Goal: Information Seeking & Learning: Learn about a topic

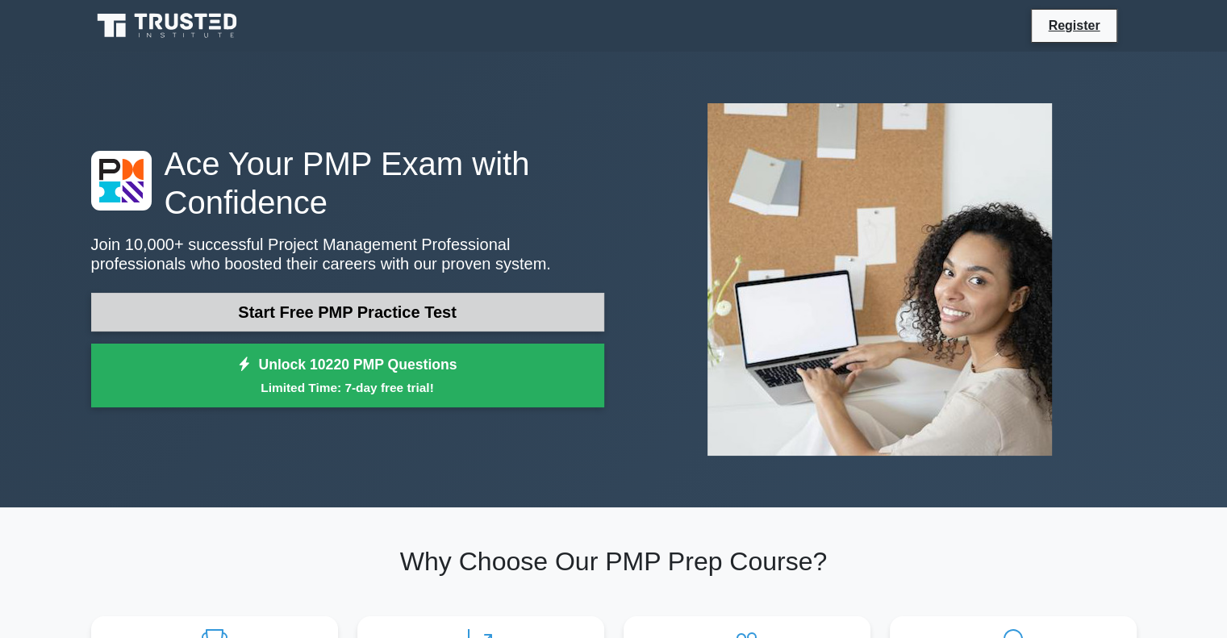
click at [467, 299] on link "Start Free PMP Practice Test" at bounding box center [347, 312] width 513 height 39
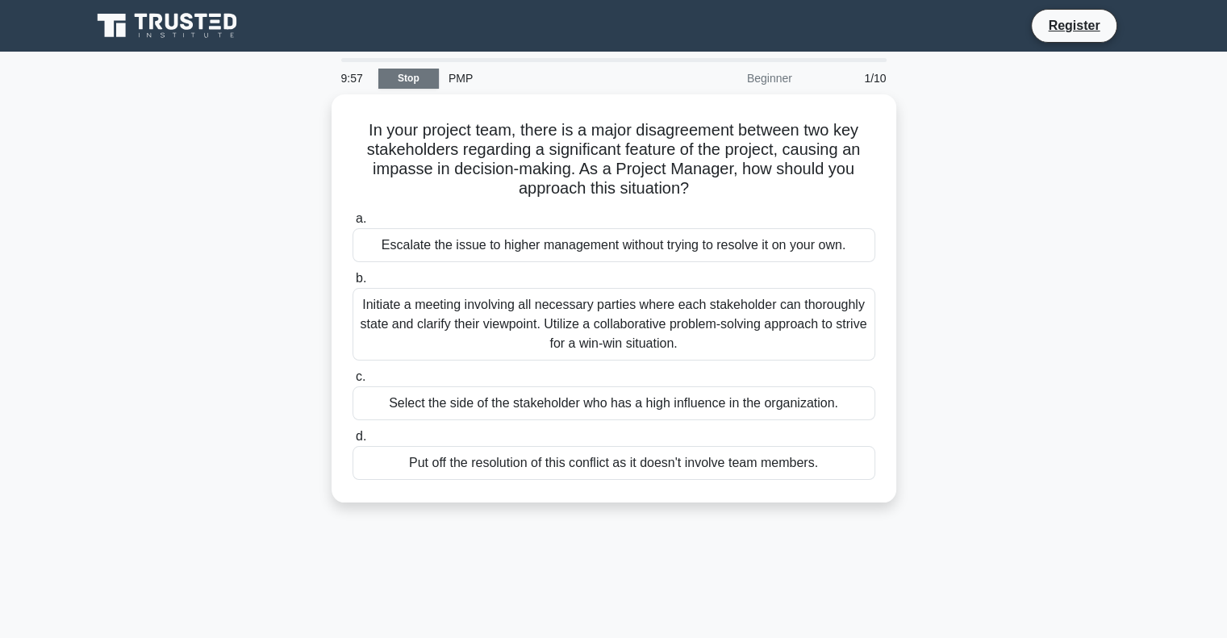
click at [393, 81] on link "Stop" at bounding box center [408, 79] width 61 height 20
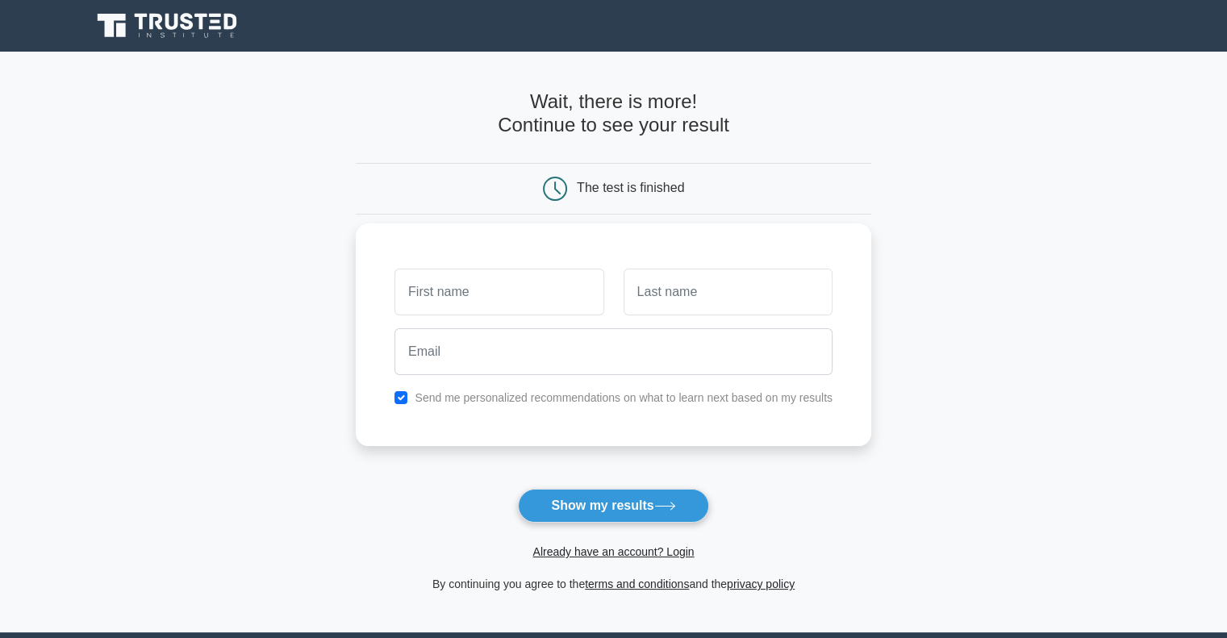
click at [445, 290] on input "text" at bounding box center [498, 292] width 209 height 47
type input "Fazila"
click at [768, 306] on input "text" at bounding box center [728, 292] width 209 height 47
type input "[PERSON_NAME]"
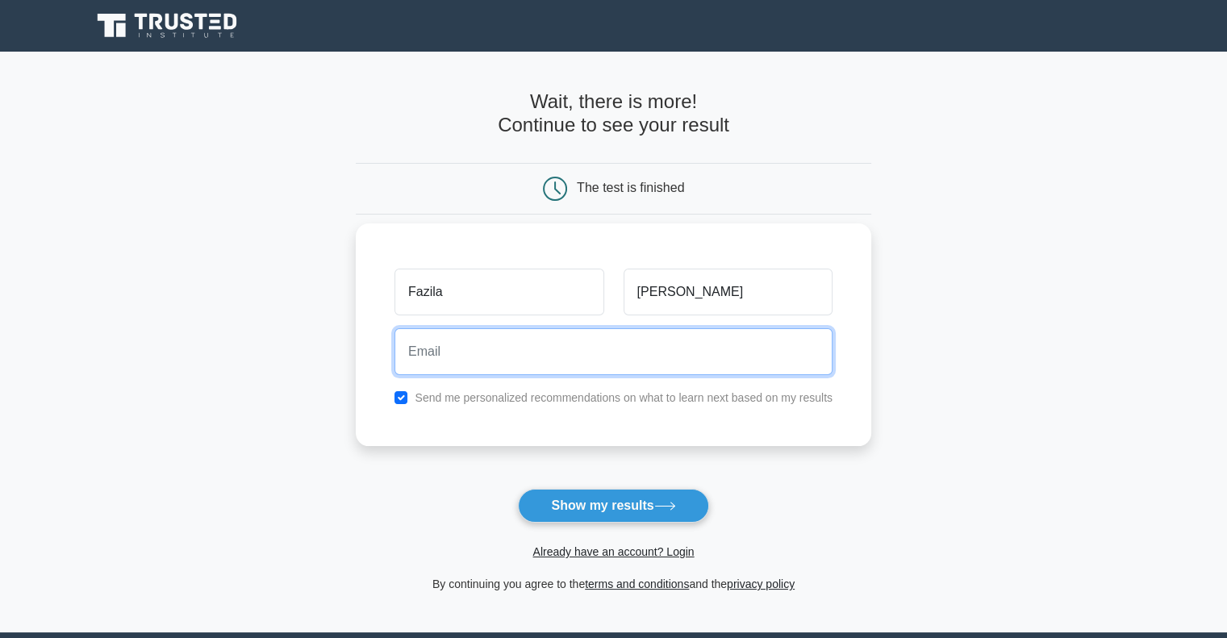
click at [710, 333] on input "email" at bounding box center [613, 351] width 438 height 47
type input "[PERSON_NAME][EMAIL_ADDRESS][DOMAIN_NAME]"
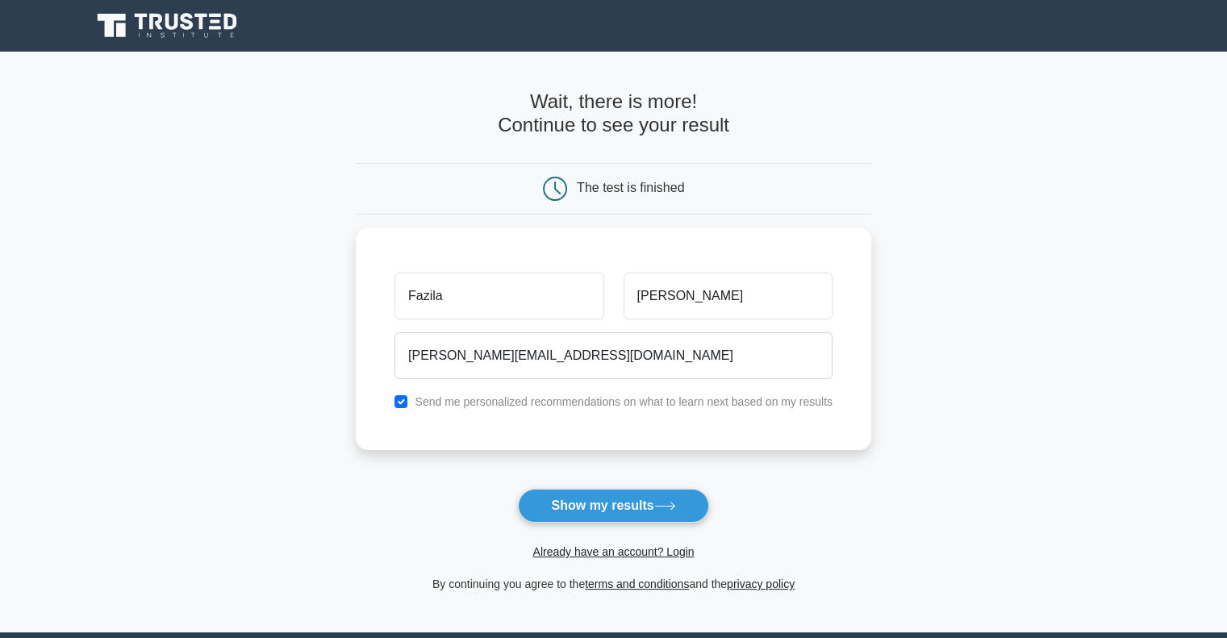
click at [610, 523] on div "Already have an account? Login" at bounding box center [614, 542] width 516 height 39
click at [612, 512] on button "Show my results" at bounding box center [613, 506] width 190 height 34
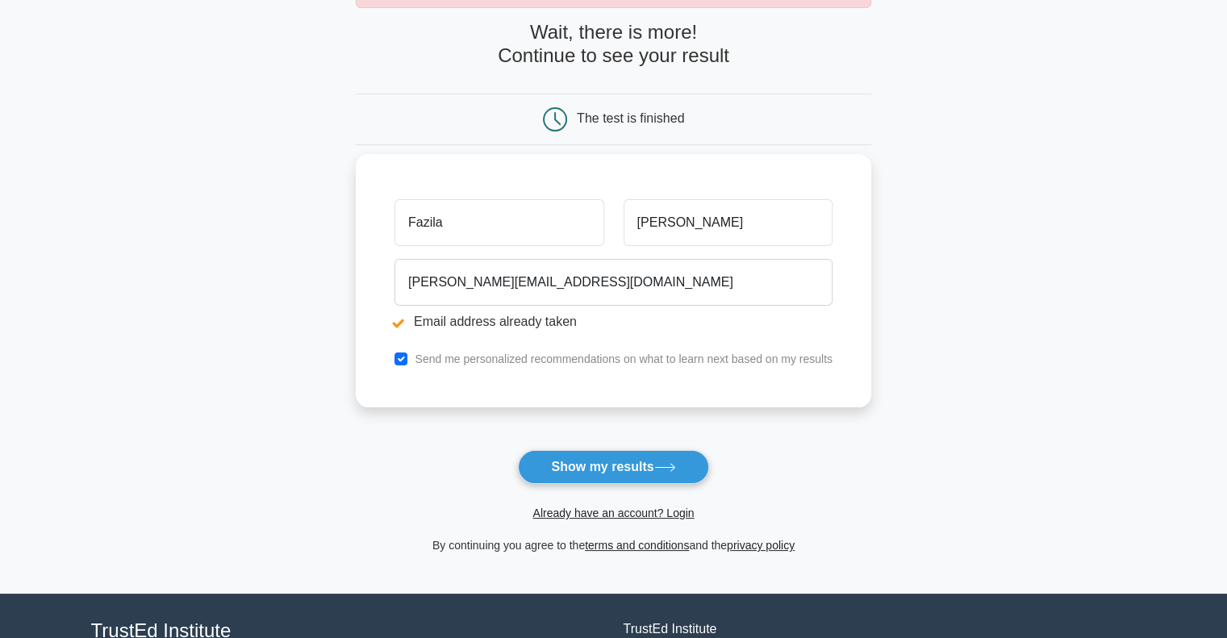
scroll to position [261, 0]
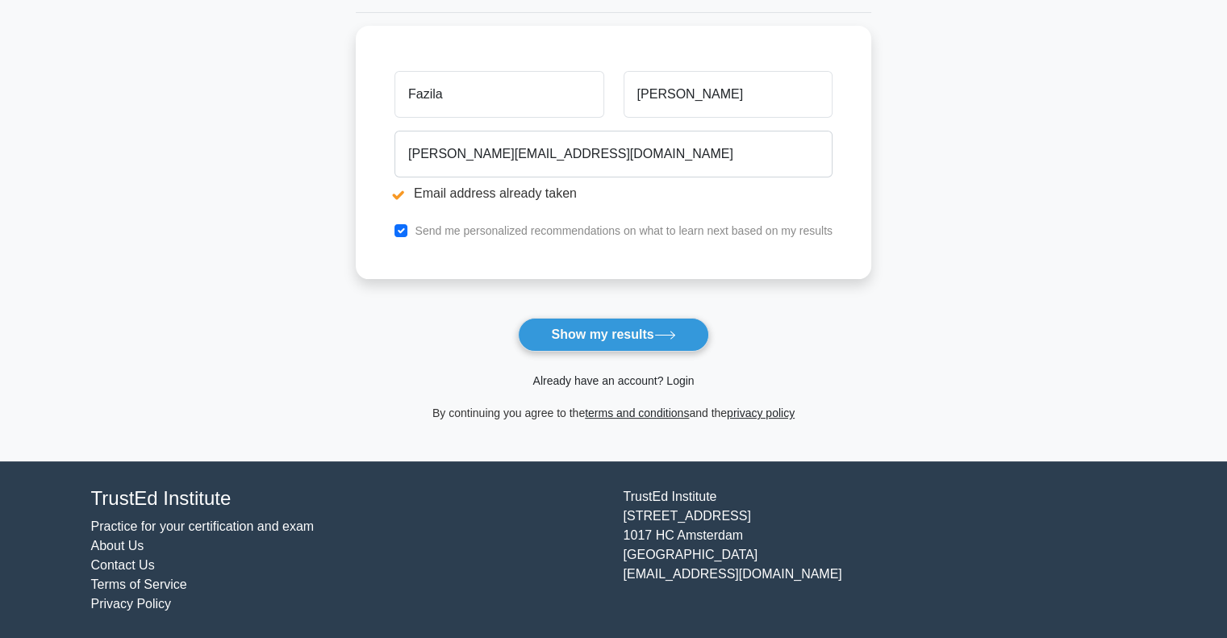
click at [610, 375] on link "Already have an account? Login" at bounding box center [612, 380] width 161 height 13
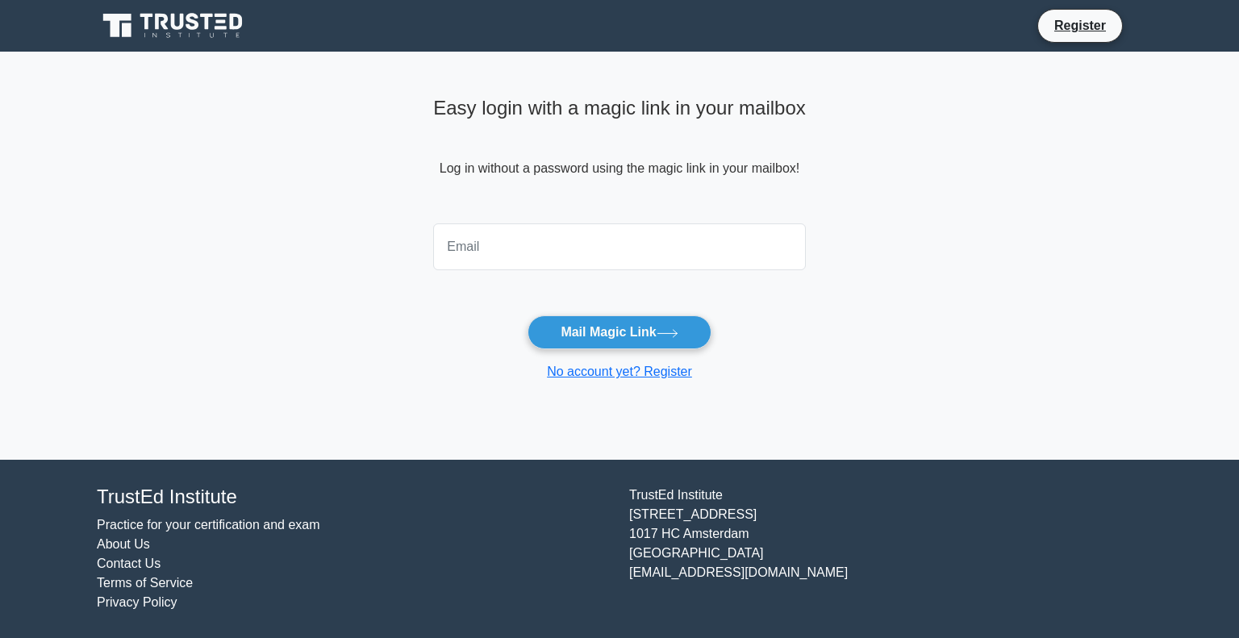
click at [536, 261] on input "email" at bounding box center [619, 246] width 373 height 47
type input "aghayeva.fazilaa@gmail.com"
click at [528, 315] on button "Mail Magic Link" at bounding box center [619, 332] width 183 height 34
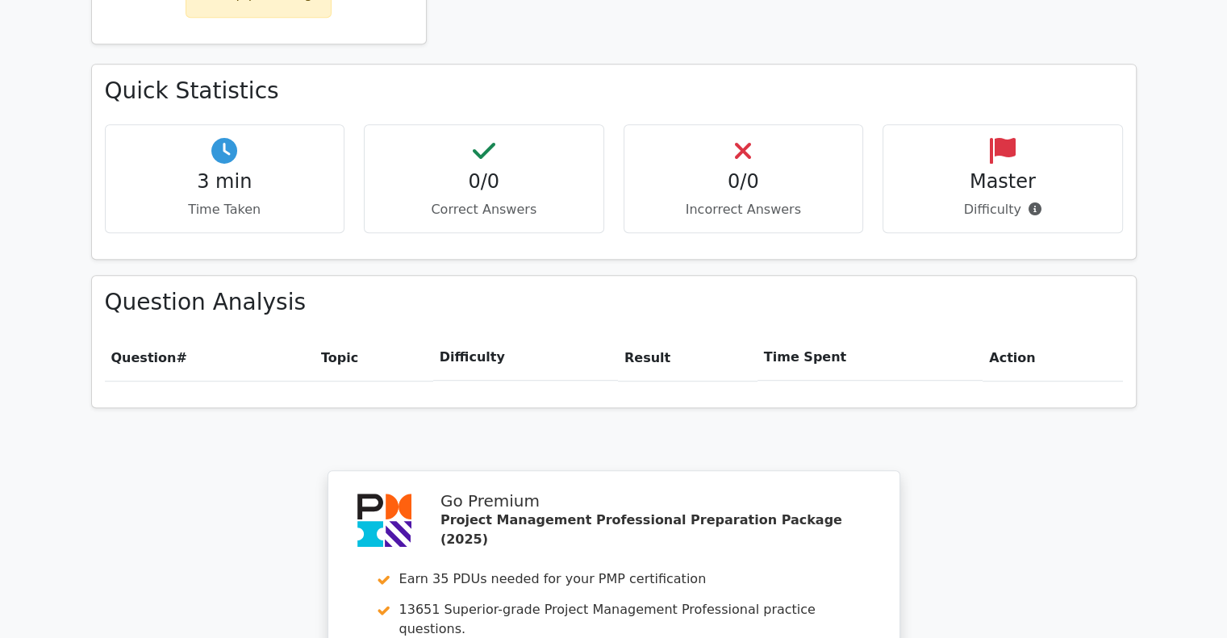
scroll to position [1342, 0]
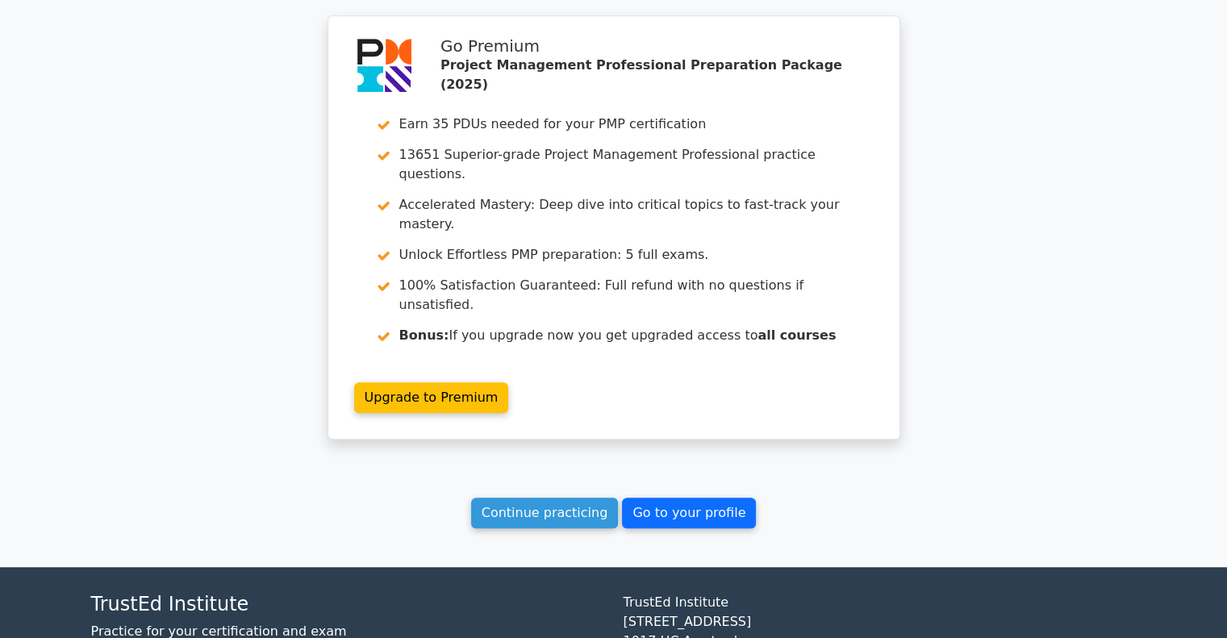
click at [642, 498] on link "Go to your profile" at bounding box center [689, 513] width 134 height 31
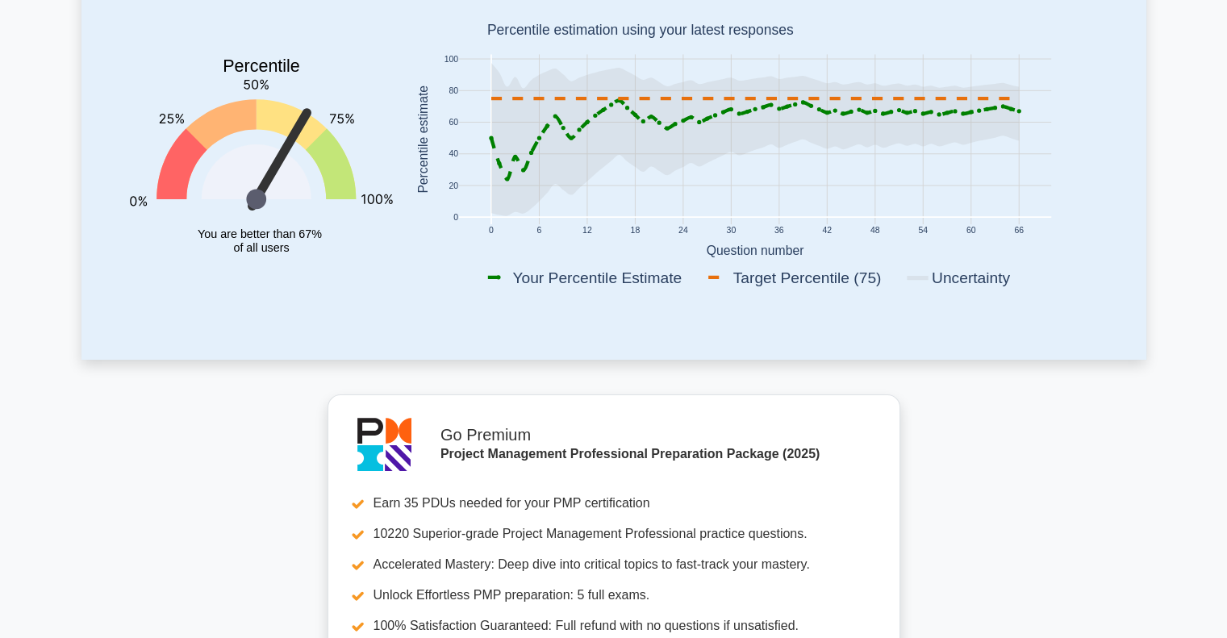
scroll to position [81, 0]
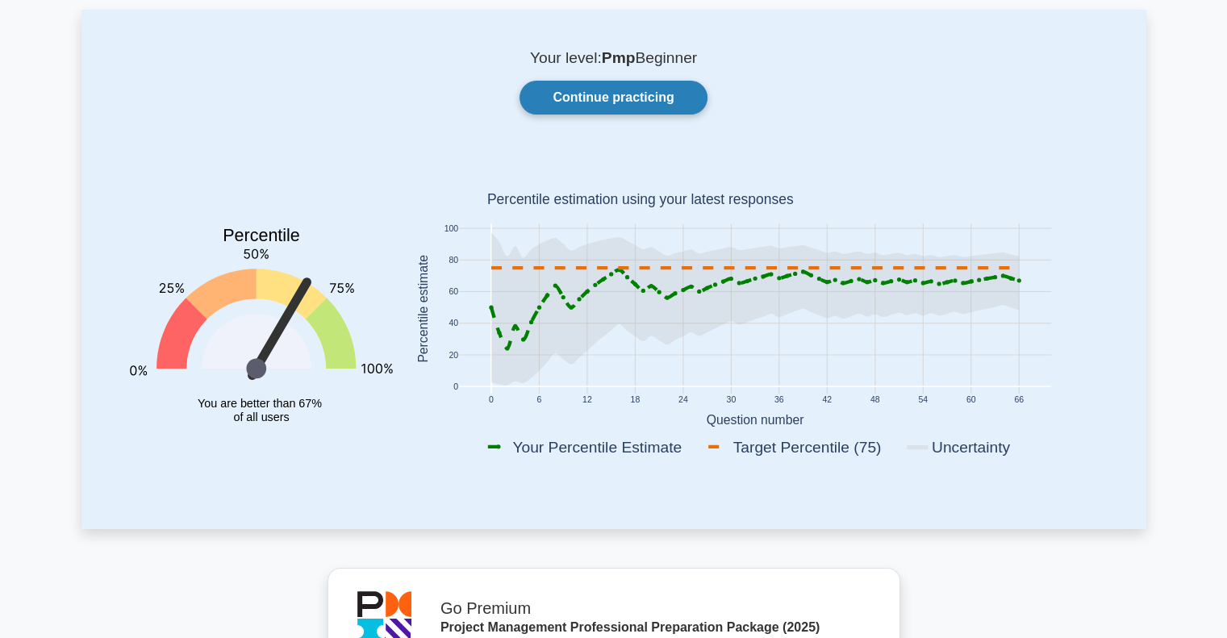
click at [630, 93] on link "Continue practicing" at bounding box center [613, 98] width 187 height 34
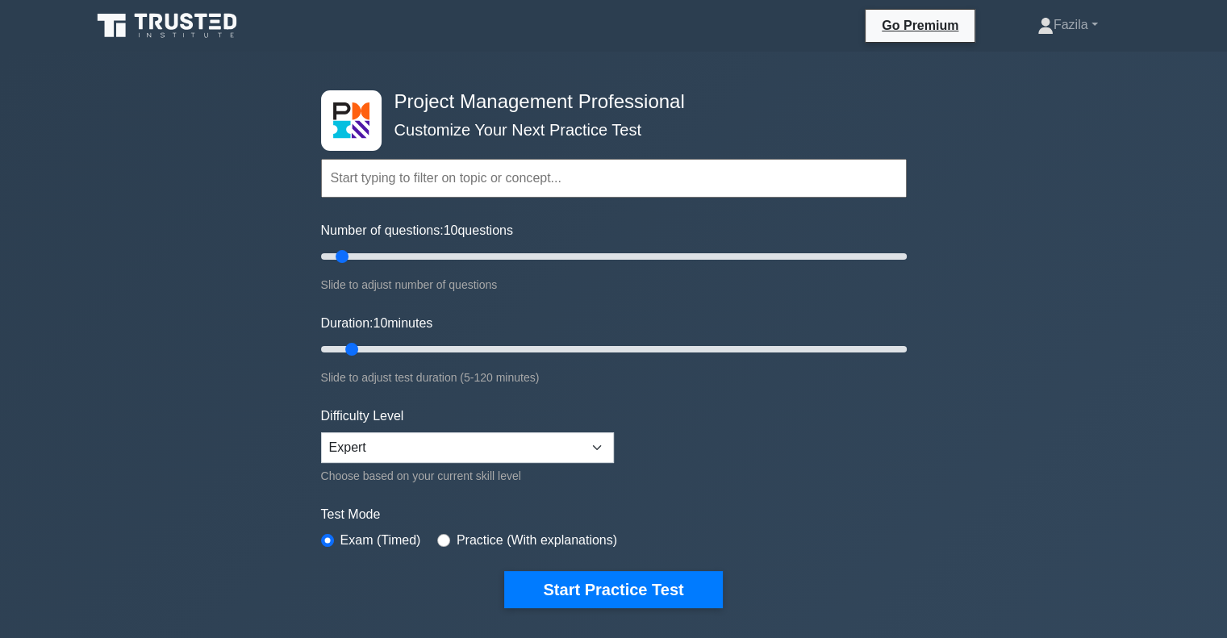
click at [428, 190] on input "text" at bounding box center [614, 178] width 586 height 39
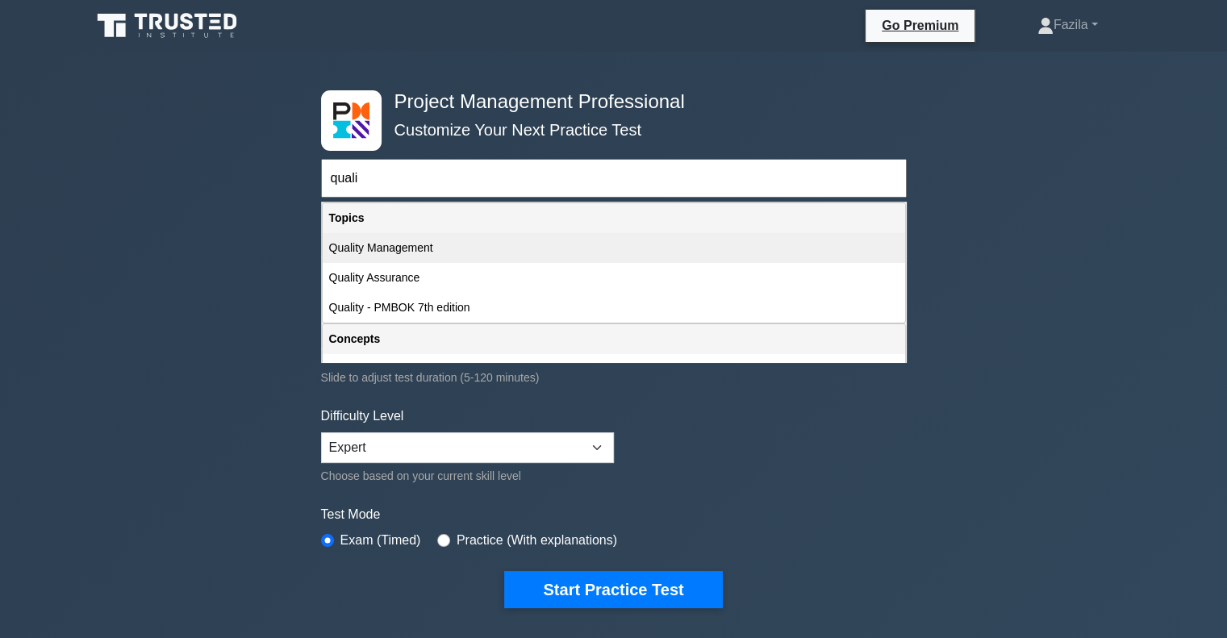
click at [370, 251] on div "Quality Management" at bounding box center [614, 248] width 582 height 30
type input "Quality Management"
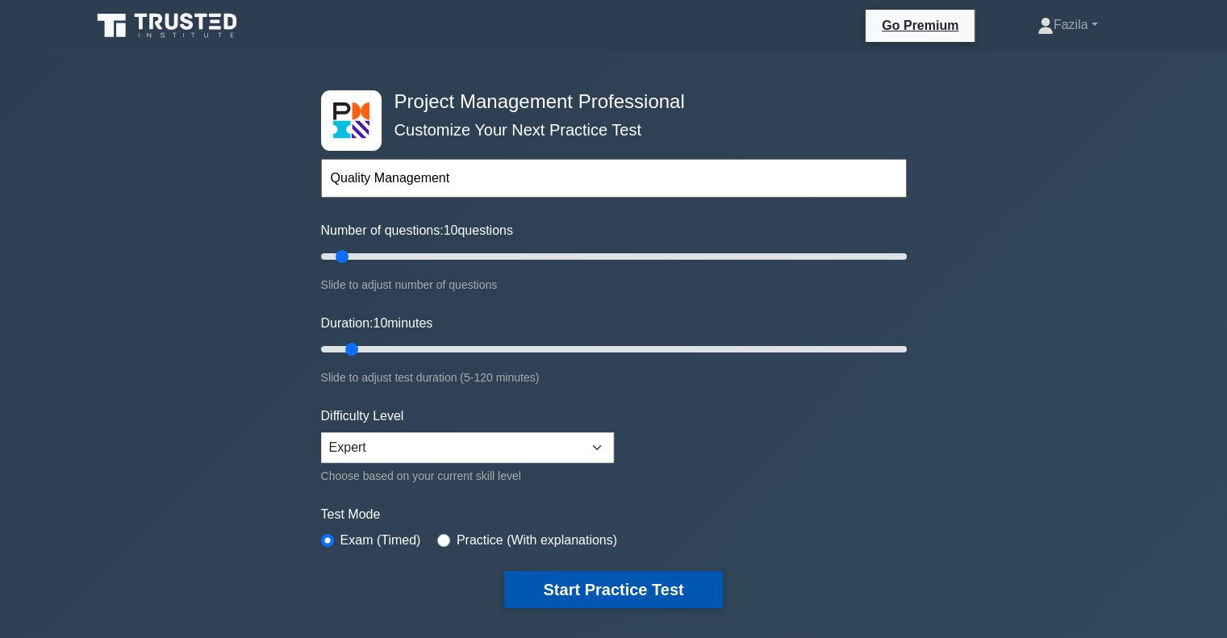
click at [585, 582] on button "Start Practice Test" at bounding box center [613, 589] width 218 height 37
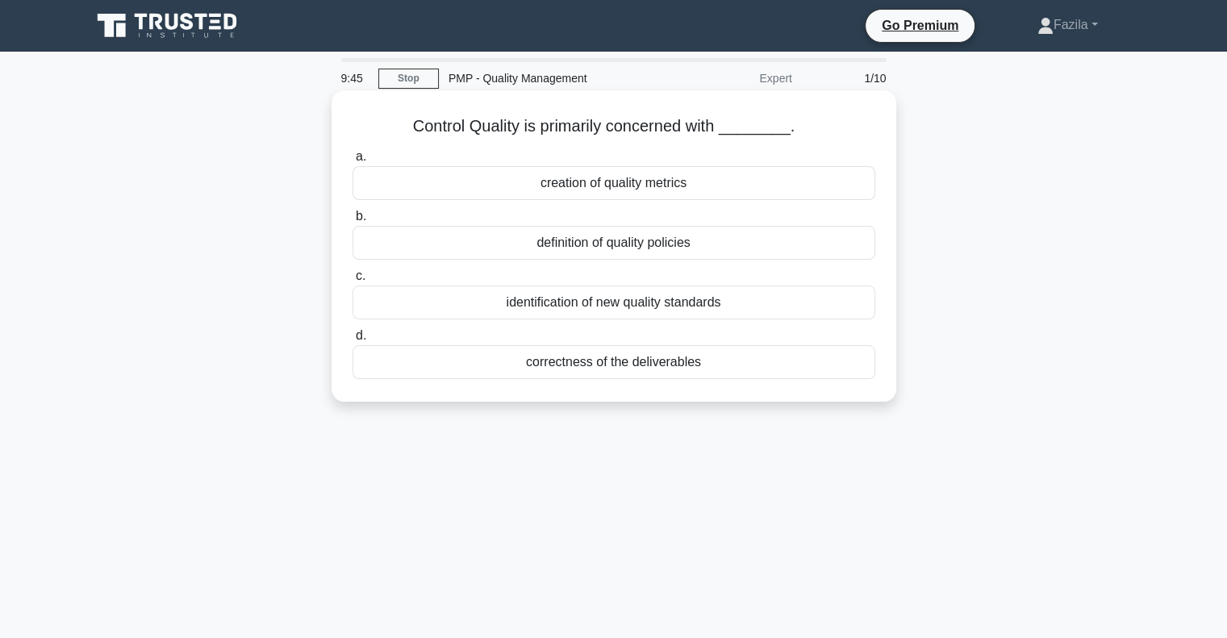
click at [487, 361] on div "correctness of the deliverables" at bounding box center [614, 362] width 523 height 34
click at [353, 341] on input "d. correctness of the deliverables" at bounding box center [353, 336] width 0 height 10
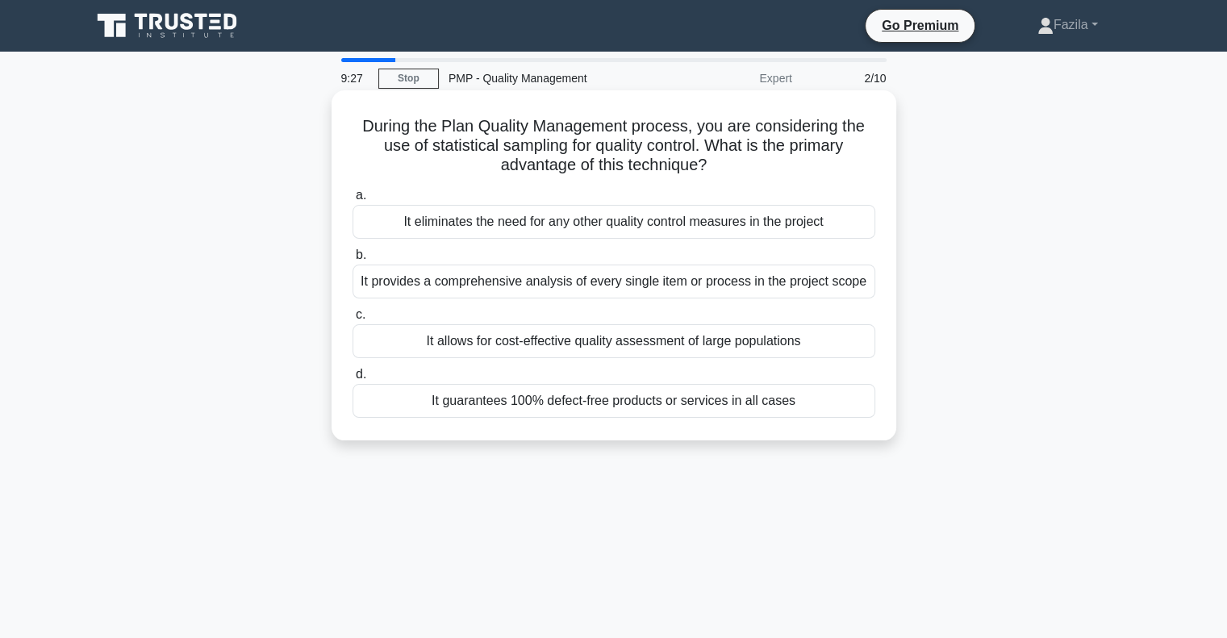
click at [514, 337] on div "It allows for cost-effective quality assessment of large populations" at bounding box center [614, 341] width 523 height 34
click at [353, 320] on input "c. It allows for cost-effective quality assessment of large populations" at bounding box center [353, 315] width 0 height 10
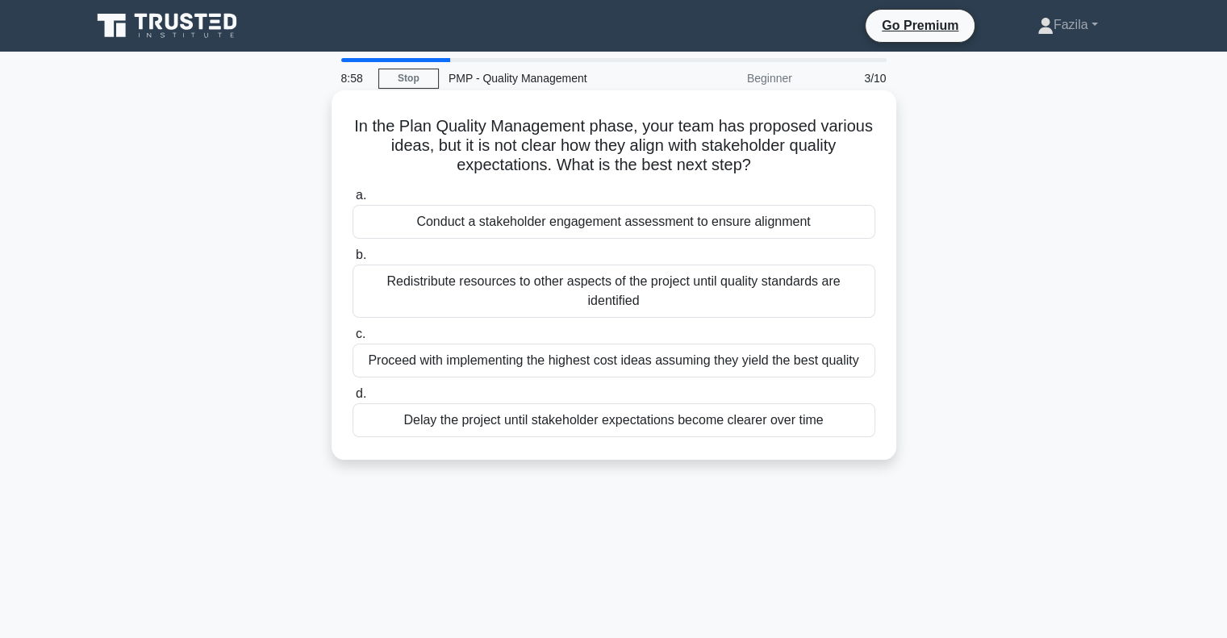
click at [630, 221] on div "Conduct a stakeholder engagement assessment to ensure alignment" at bounding box center [614, 222] width 523 height 34
click at [353, 201] on input "a. Conduct a stakeholder engagement assessment to ensure alignment" at bounding box center [353, 195] width 0 height 10
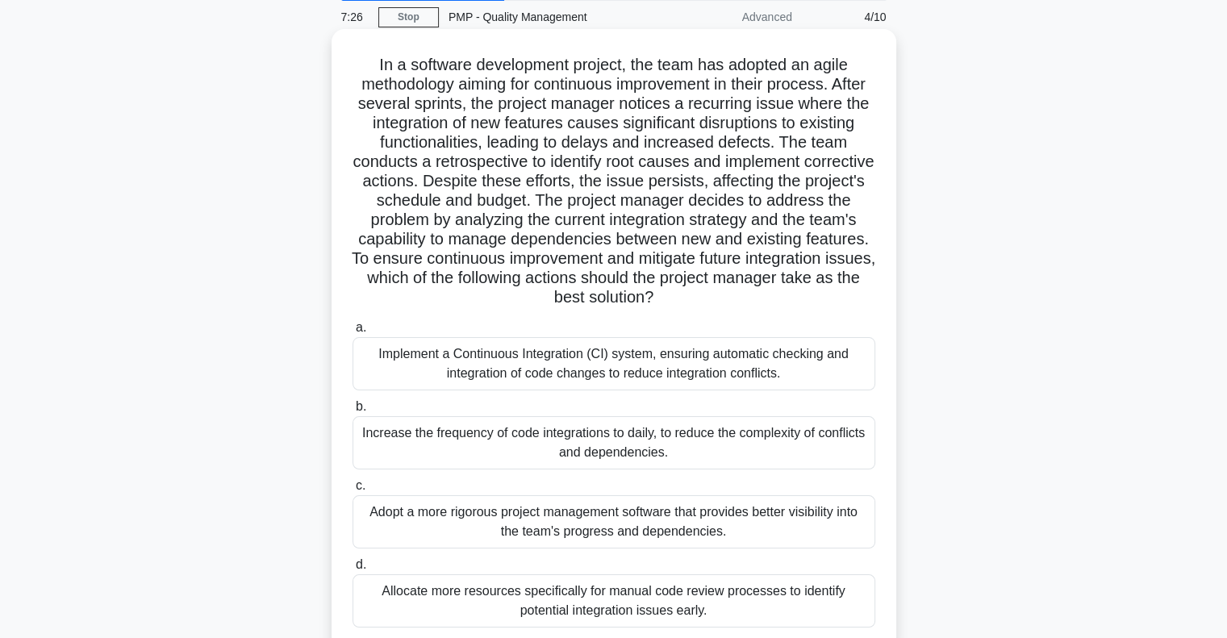
scroll to position [161, 0]
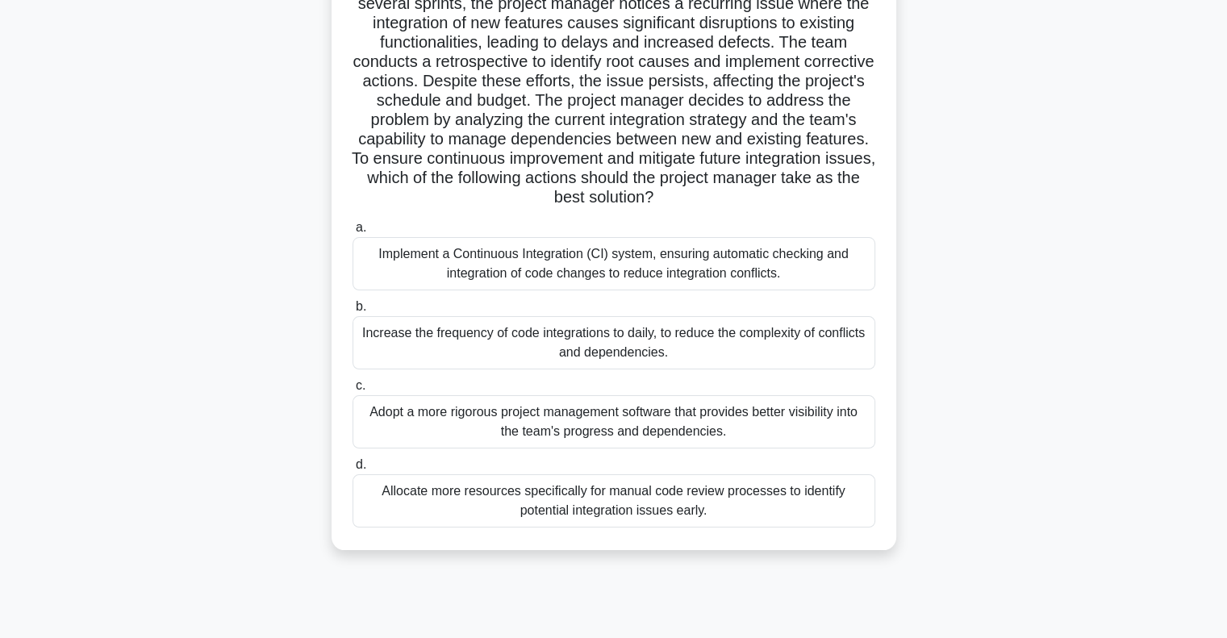
click at [549, 276] on div "Implement a Continuous Integration (CI) system, ensuring automatic checking and…" at bounding box center [614, 263] width 523 height 53
click at [353, 233] on input "a. Implement a Continuous Integration (CI) system, ensuring automatic checking …" at bounding box center [353, 228] width 0 height 10
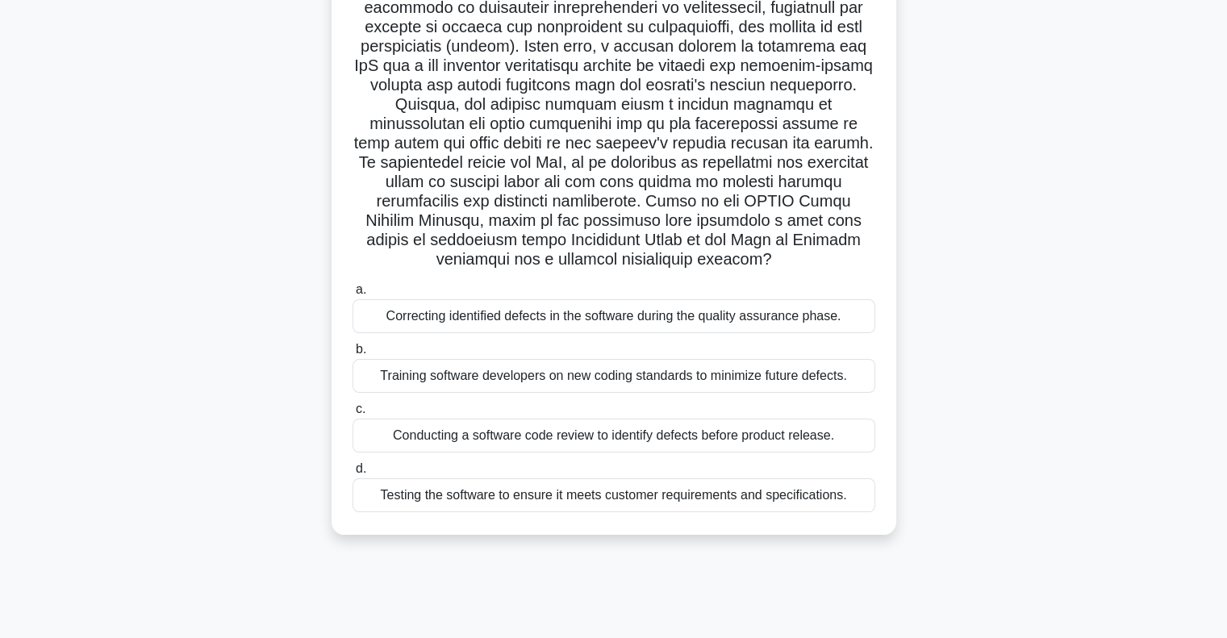
click at [641, 420] on div "Conducting a software code review to identify defects before product release." at bounding box center [614, 436] width 523 height 34
click at [353, 415] on input "c. Conducting a software code review to identify defects before product release." at bounding box center [353, 409] width 0 height 10
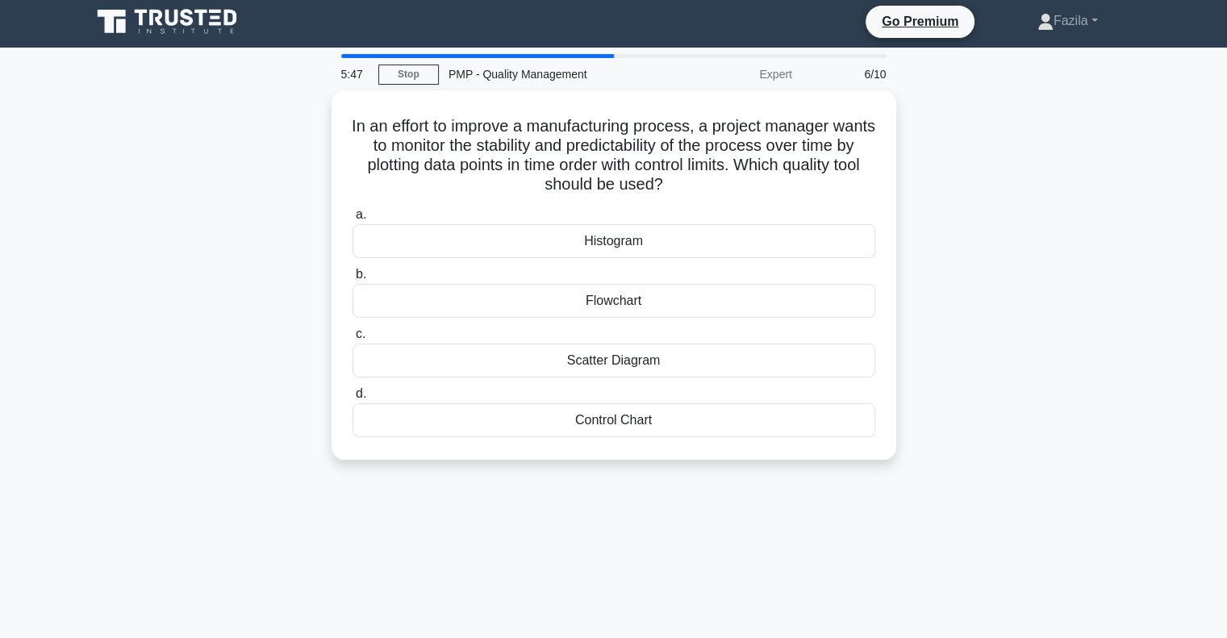
scroll to position [0, 0]
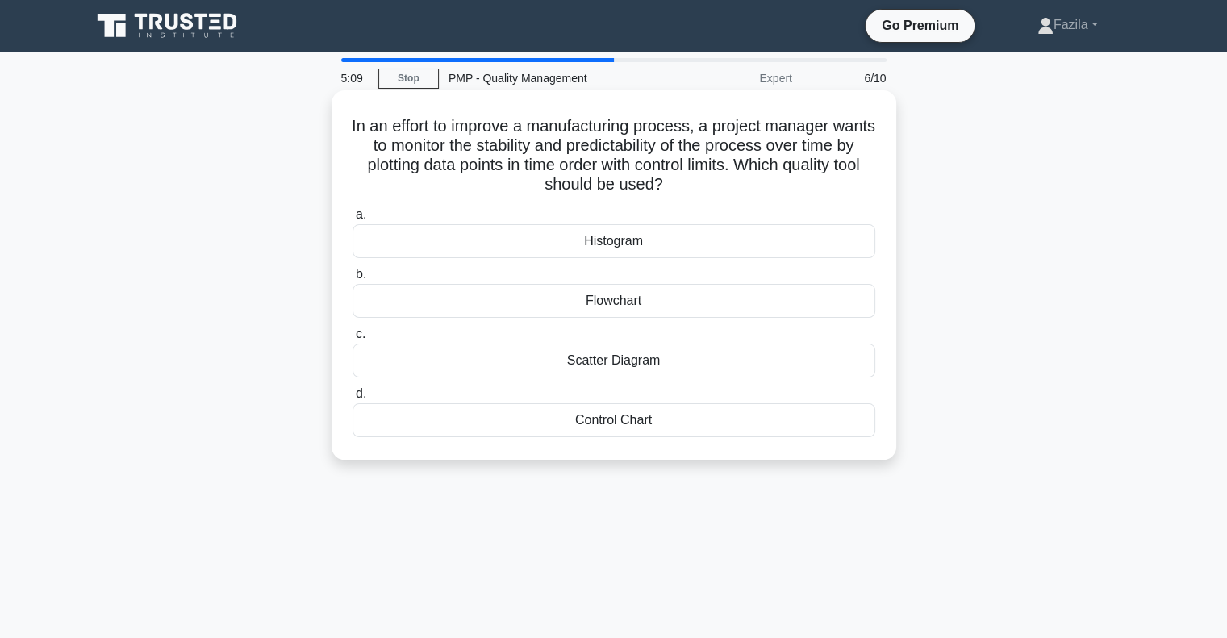
drag, startPoint x: 586, startPoint y: 264, endPoint x: 566, endPoint y: 248, distance: 25.3
click at [566, 248] on div "a. Histogram b. Flowchart c. d." at bounding box center [614, 321] width 542 height 239
click at [566, 248] on div "Histogram" at bounding box center [614, 241] width 523 height 34
click at [353, 220] on input "a. Histogram" at bounding box center [353, 215] width 0 height 10
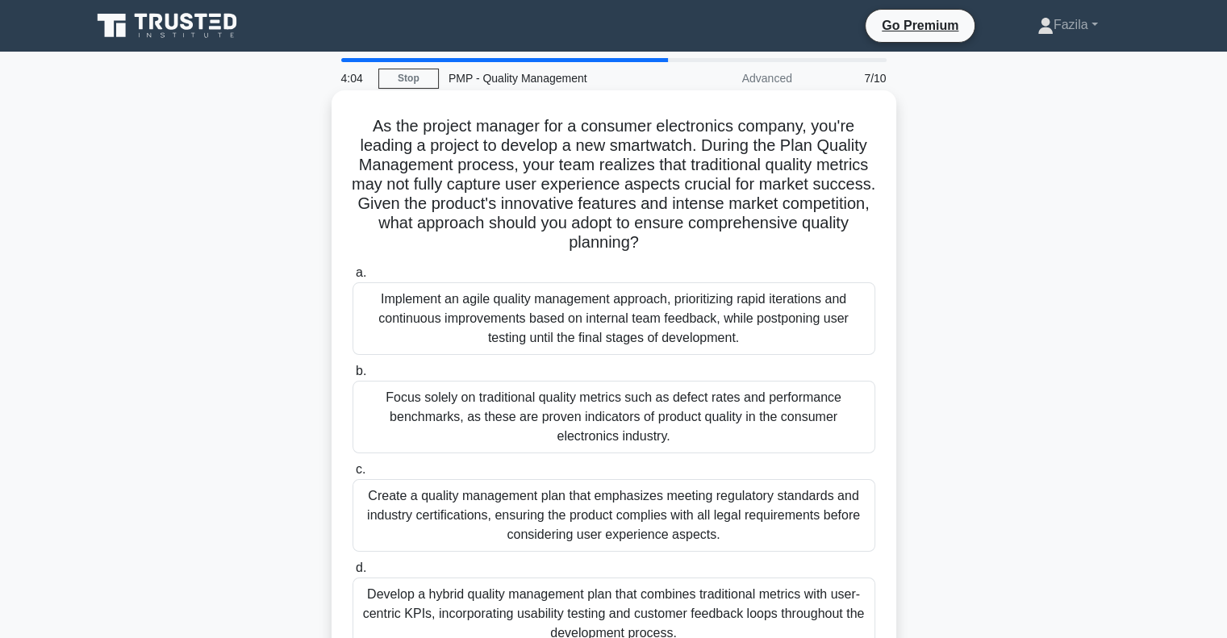
click at [591, 309] on div "Implement an agile quality management approach, prioritizing rapid iterations a…" at bounding box center [614, 318] width 523 height 73
click at [353, 278] on input "a. Implement an agile quality management approach, prioritizing rapid iteration…" at bounding box center [353, 273] width 0 height 10
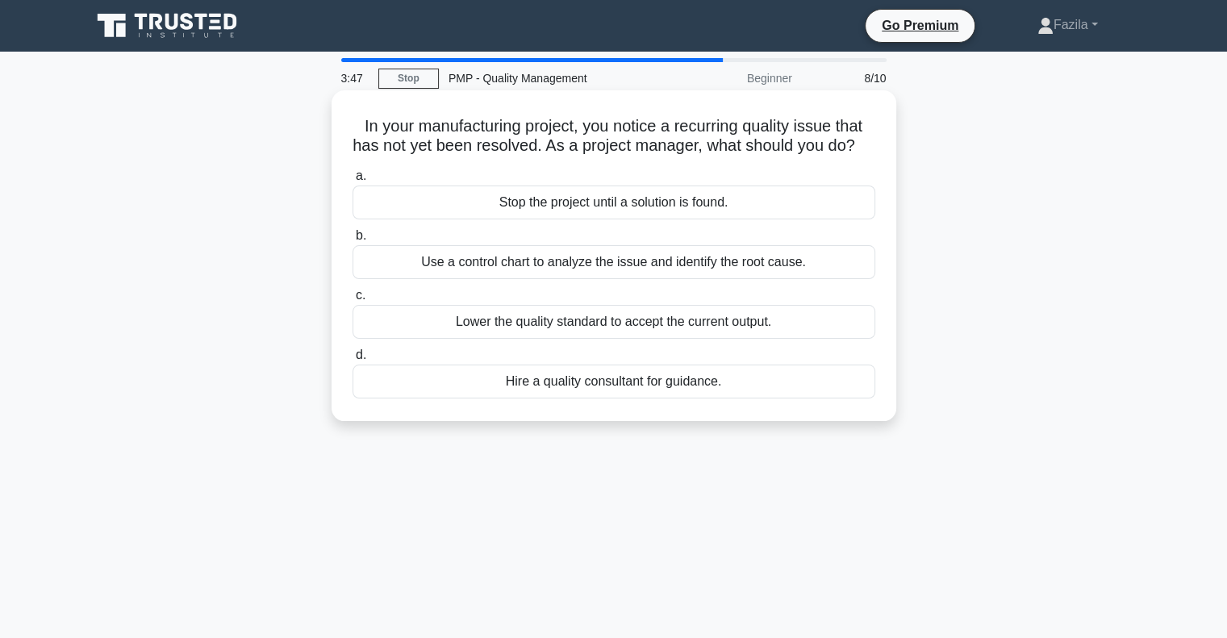
click at [646, 279] on div "Use a control chart to analyze the issue and identify the root cause." at bounding box center [614, 262] width 523 height 34
click at [353, 241] on input "b. Use a control chart to analyze the issue and identify the root cause." at bounding box center [353, 236] width 0 height 10
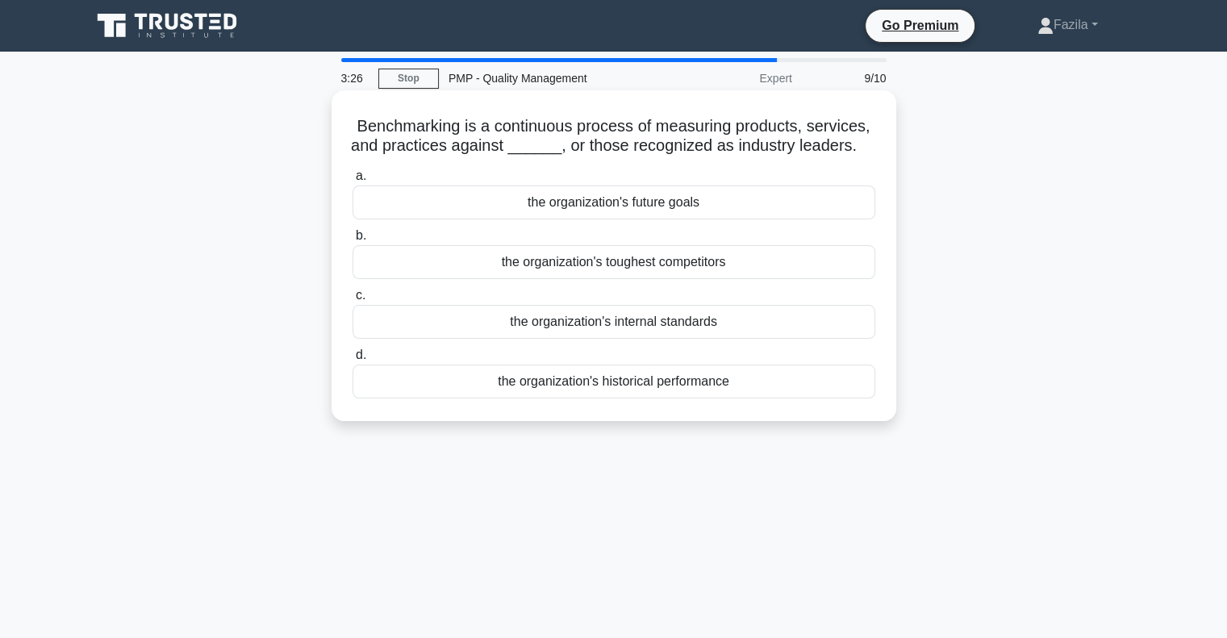
click at [584, 264] on div "the organization's toughest competitors" at bounding box center [614, 262] width 523 height 34
click at [353, 241] on input "b. the organization's toughest competitors" at bounding box center [353, 236] width 0 height 10
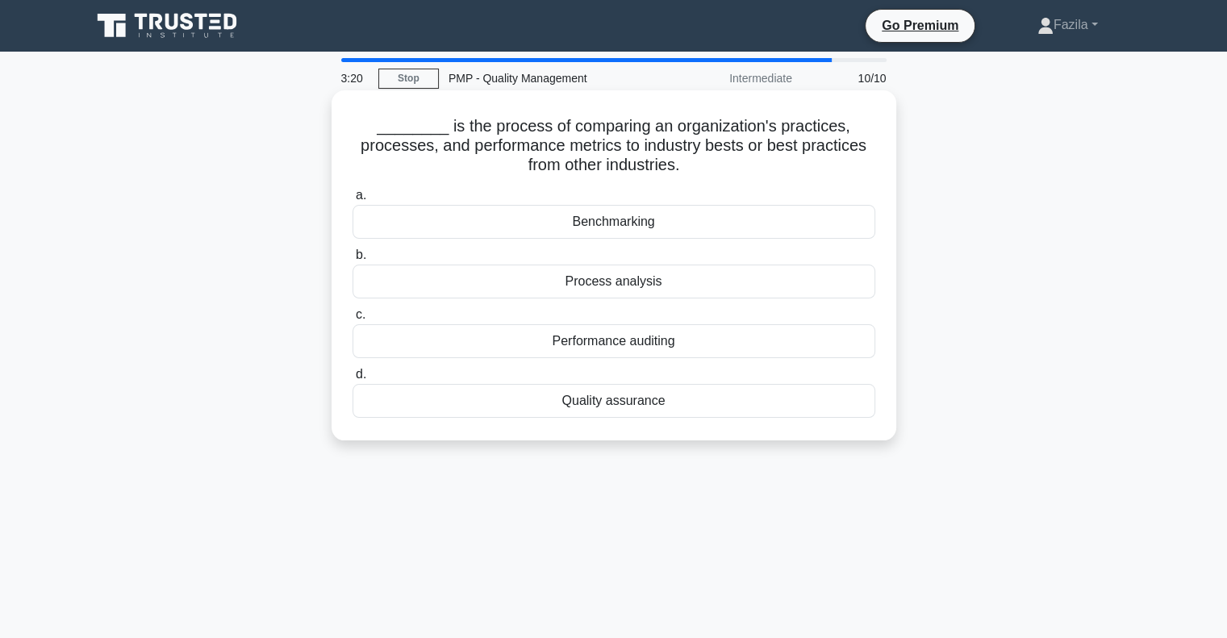
click at [569, 228] on div "Benchmarking" at bounding box center [614, 222] width 523 height 34
click at [353, 201] on input "a. Benchmarking" at bounding box center [353, 195] width 0 height 10
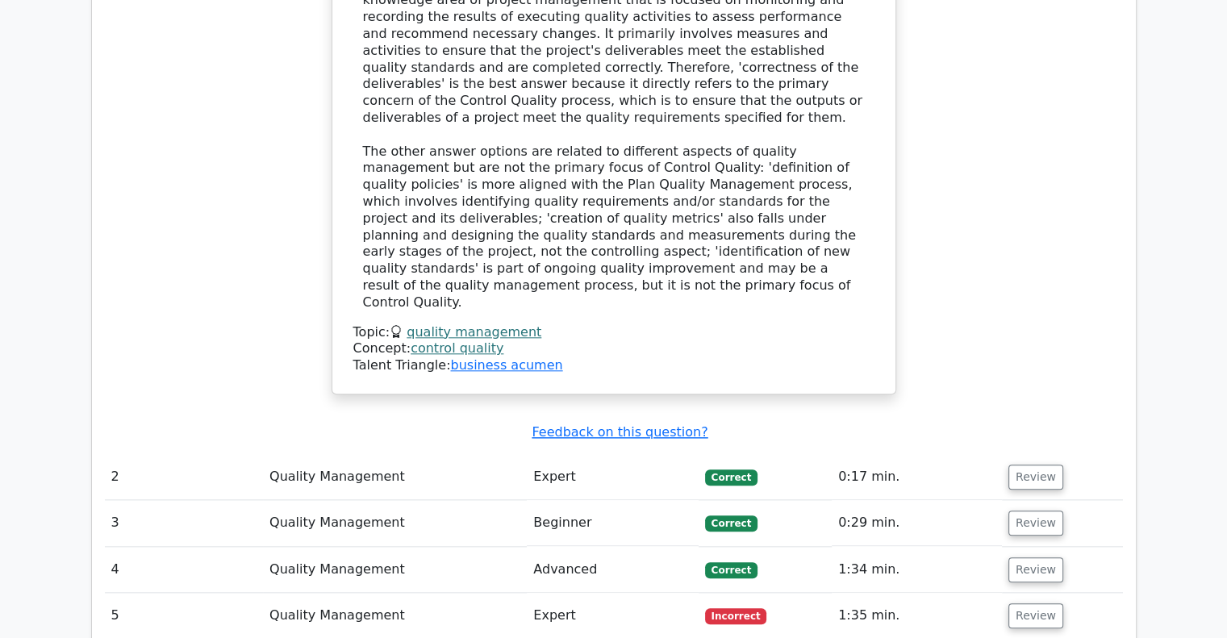
scroll to position [1775, 0]
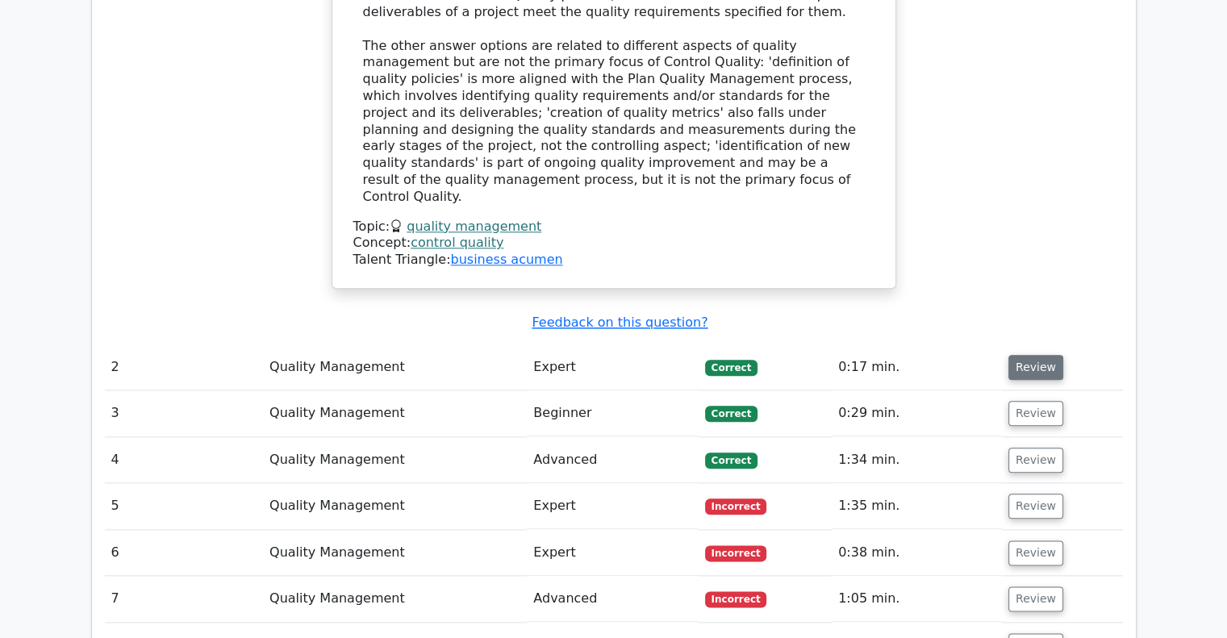
click at [1041, 355] on button "Review" at bounding box center [1035, 367] width 55 height 25
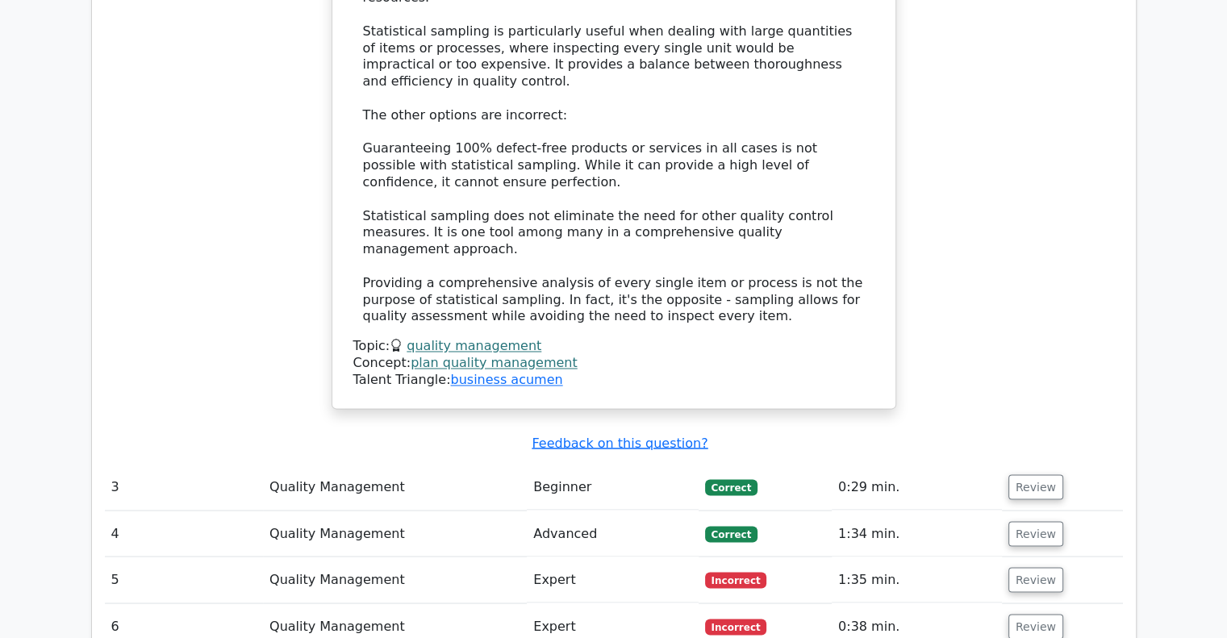
scroll to position [2824, 0]
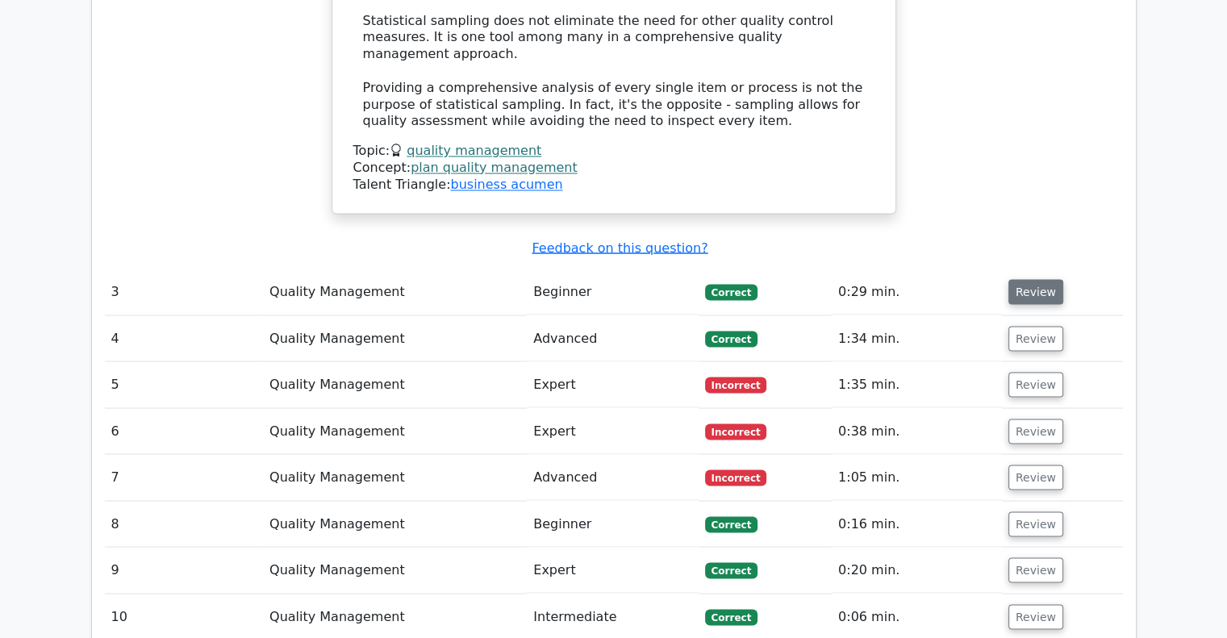
click at [1026, 279] on button "Review" at bounding box center [1035, 291] width 55 height 25
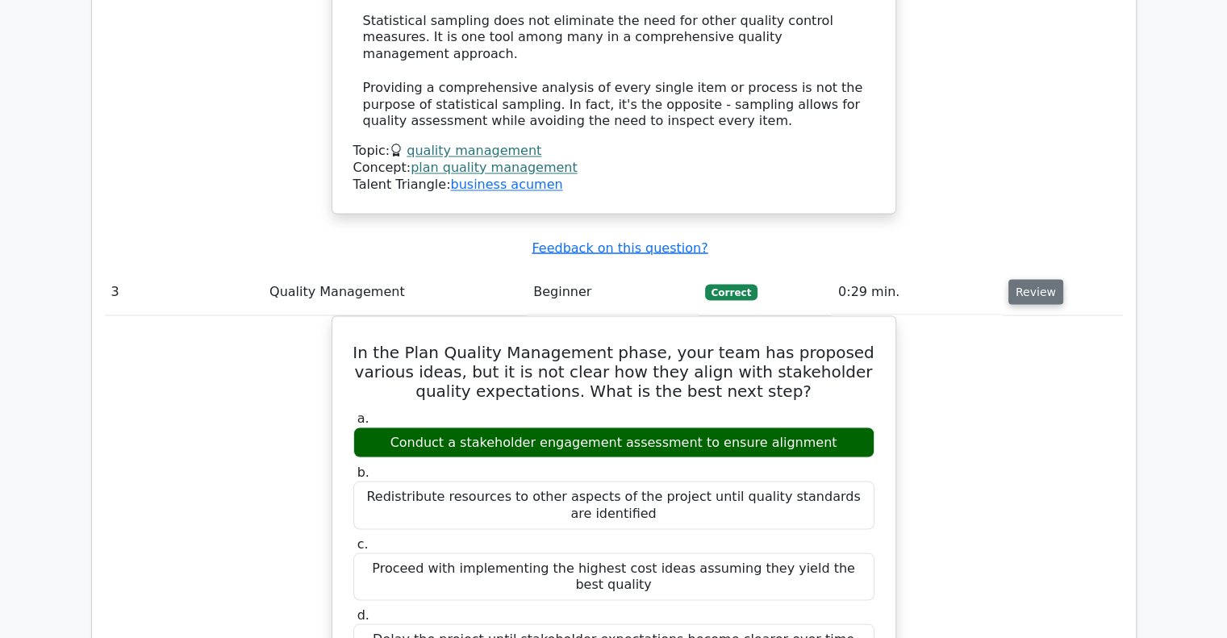
click at [1026, 279] on button "Review" at bounding box center [1035, 291] width 55 height 25
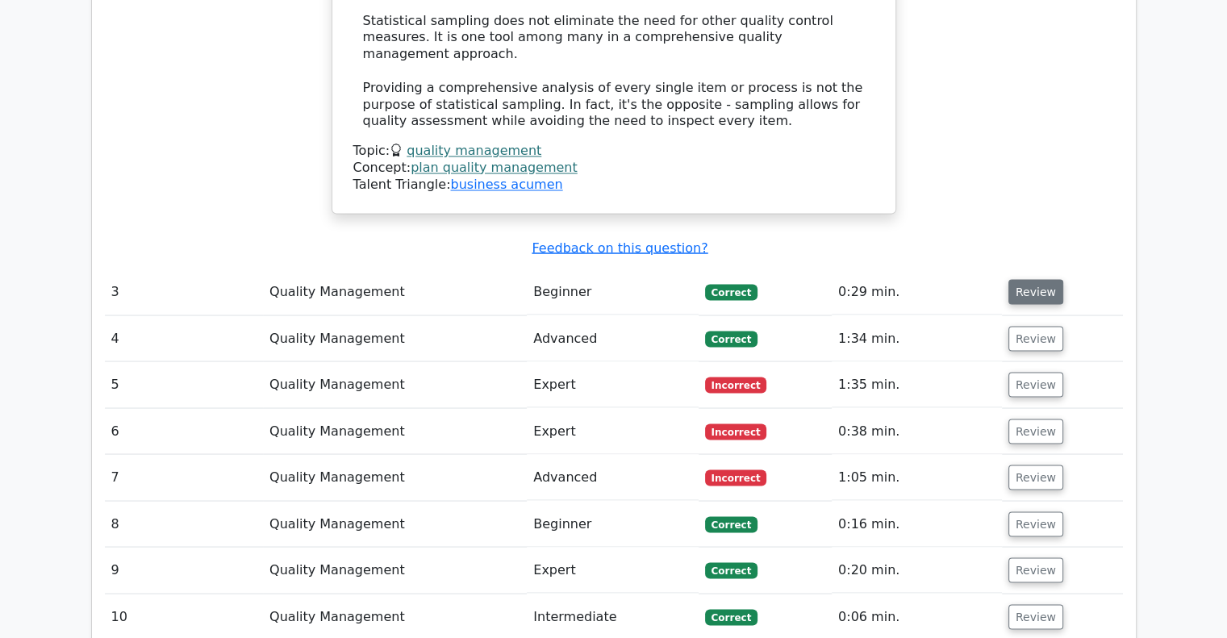
click at [1026, 279] on button "Review" at bounding box center [1035, 291] width 55 height 25
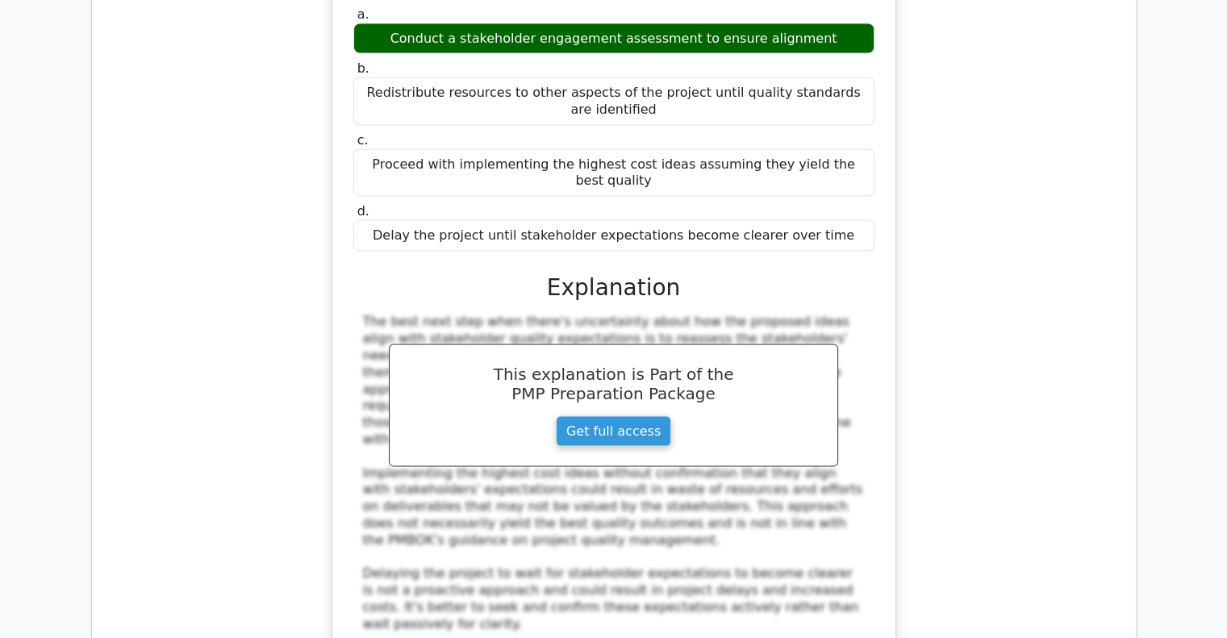
scroll to position [3792, 0]
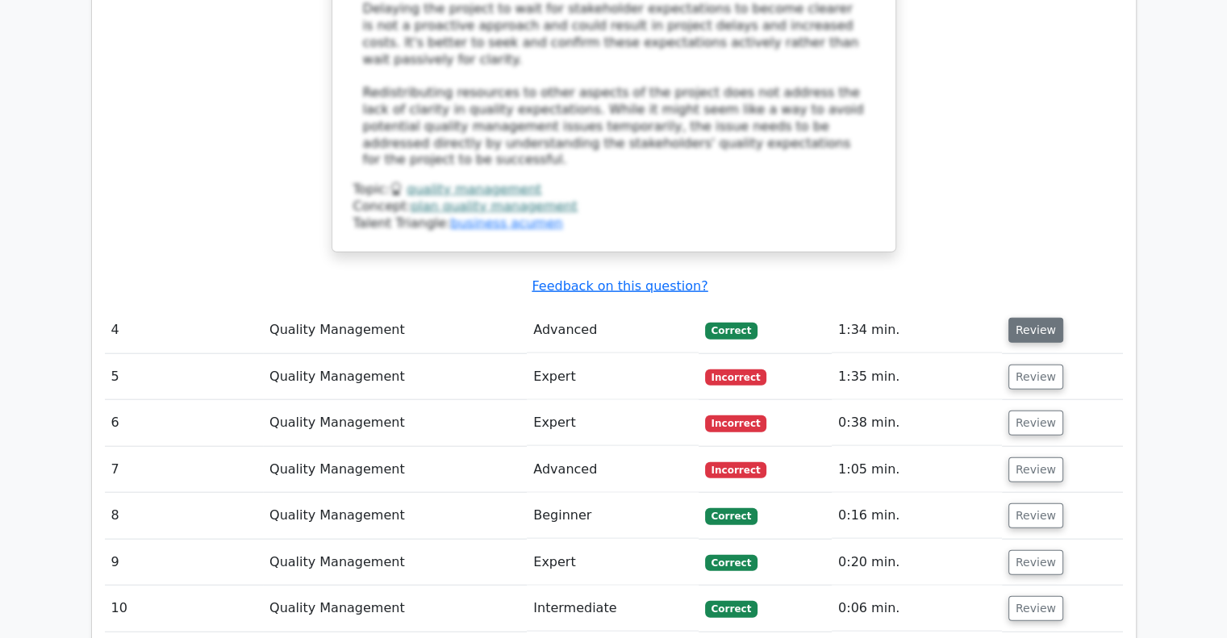
click at [1016, 318] on button "Review" at bounding box center [1035, 330] width 55 height 25
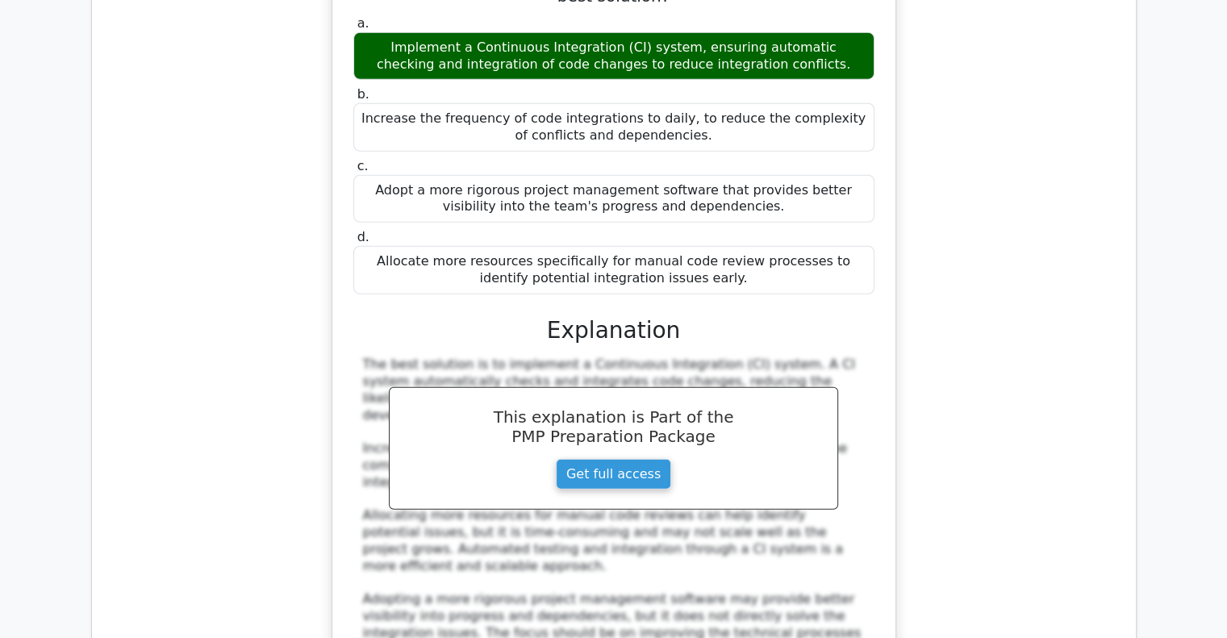
scroll to position [4679, 0]
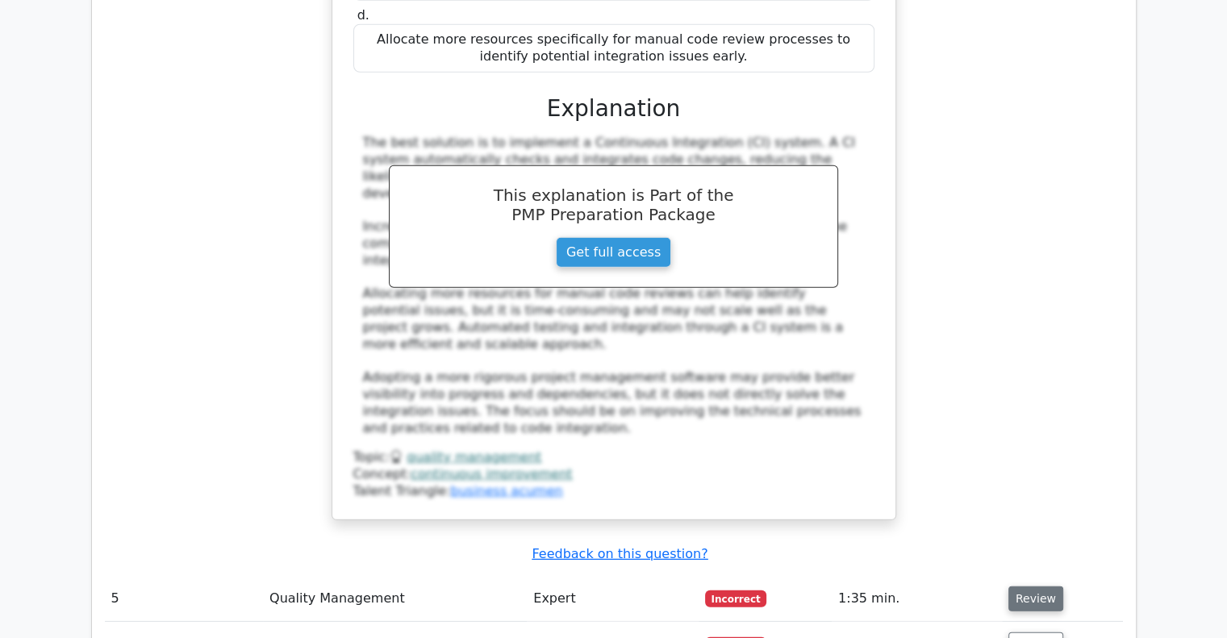
click at [1032, 586] on button "Review" at bounding box center [1035, 598] width 55 height 25
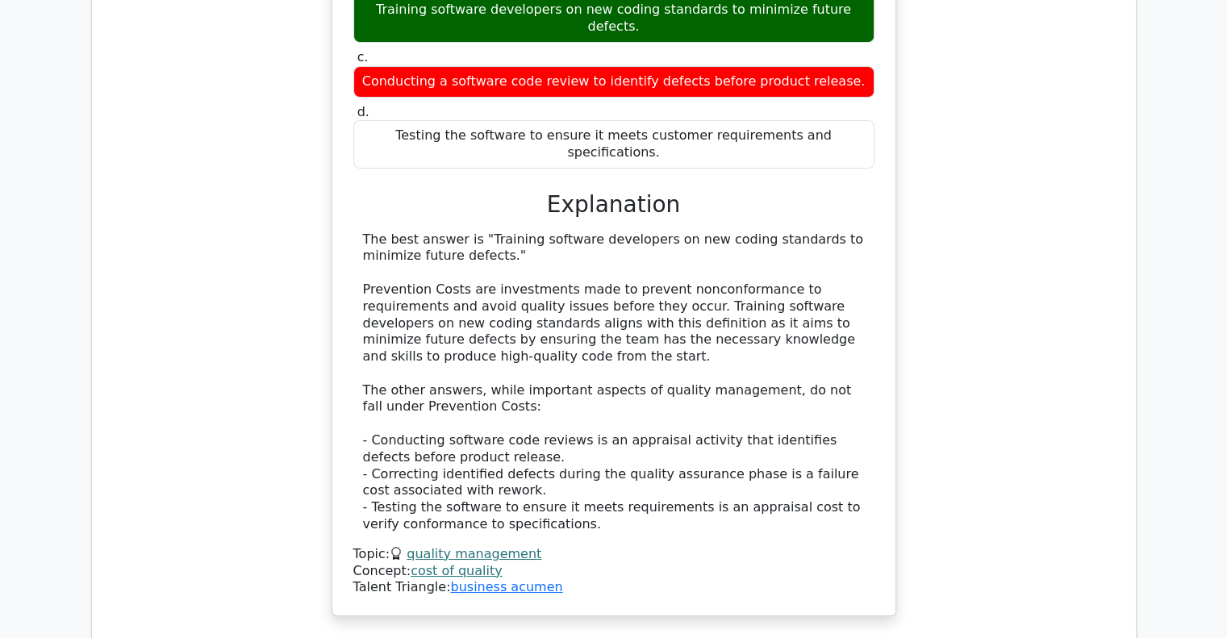
scroll to position [5889, 0]
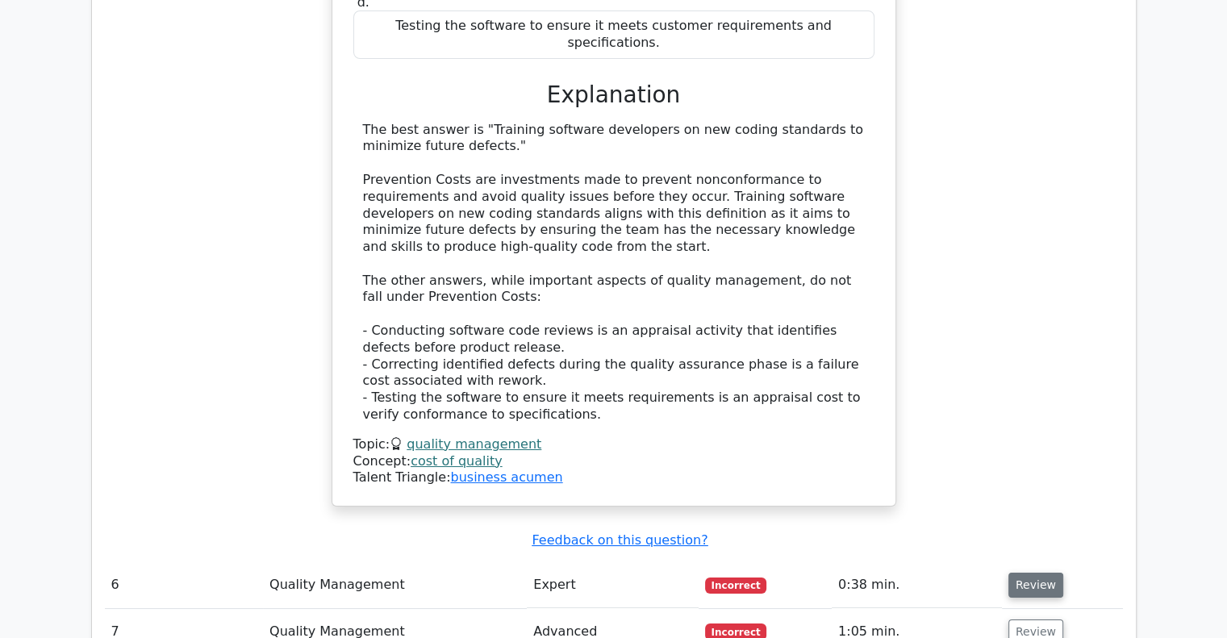
click at [1026, 573] on button "Review" at bounding box center [1035, 585] width 55 height 25
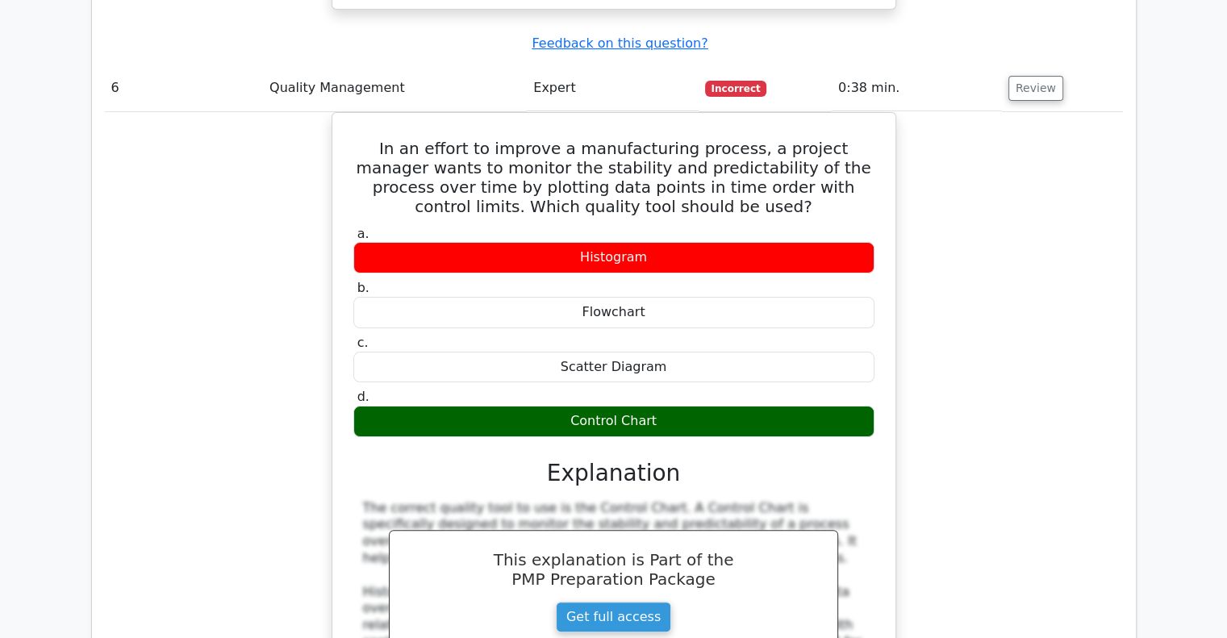
scroll to position [6454, 0]
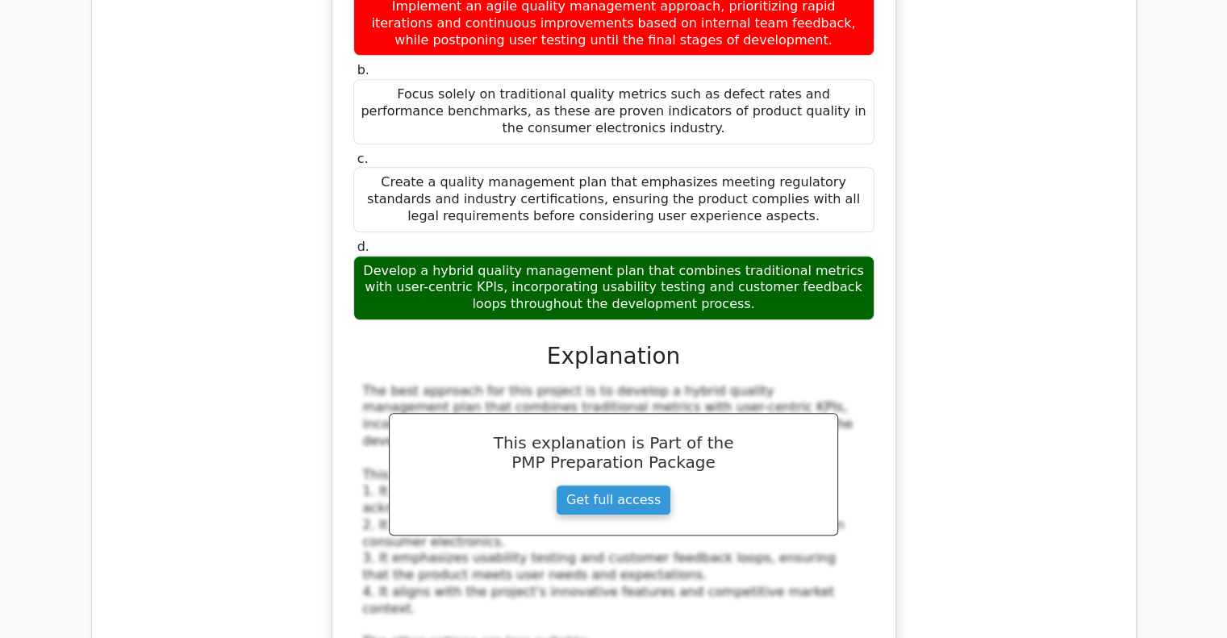
scroll to position [7583, 0]
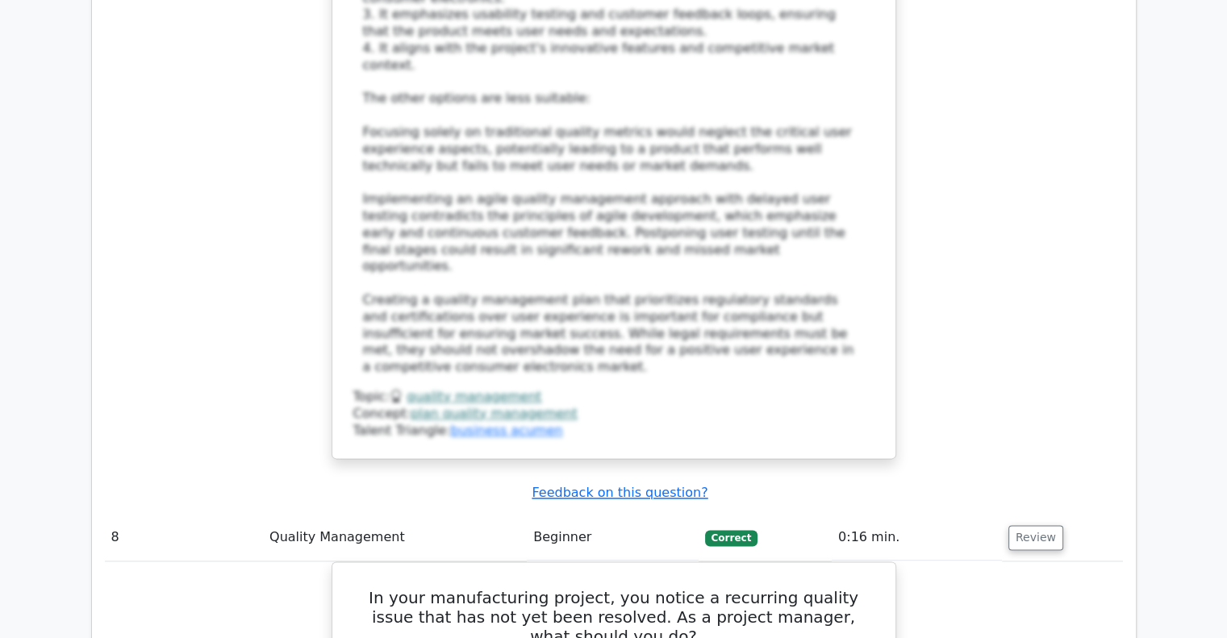
scroll to position [8229, 0]
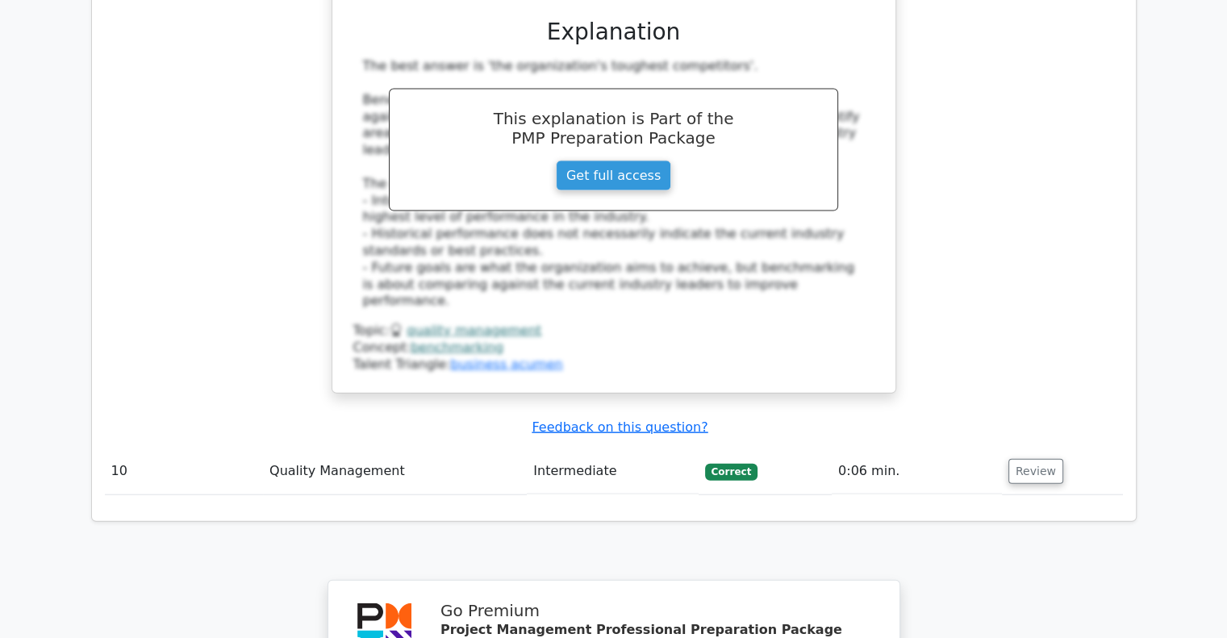
scroll to position [9277, 0]
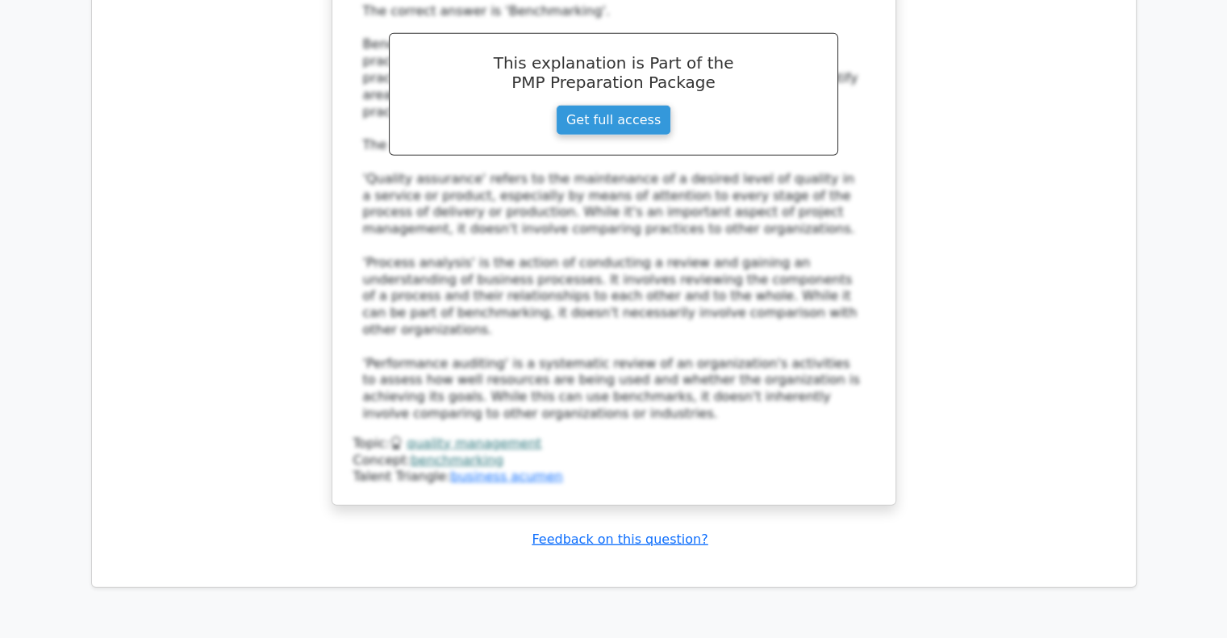
scroll to position [10612, 0]
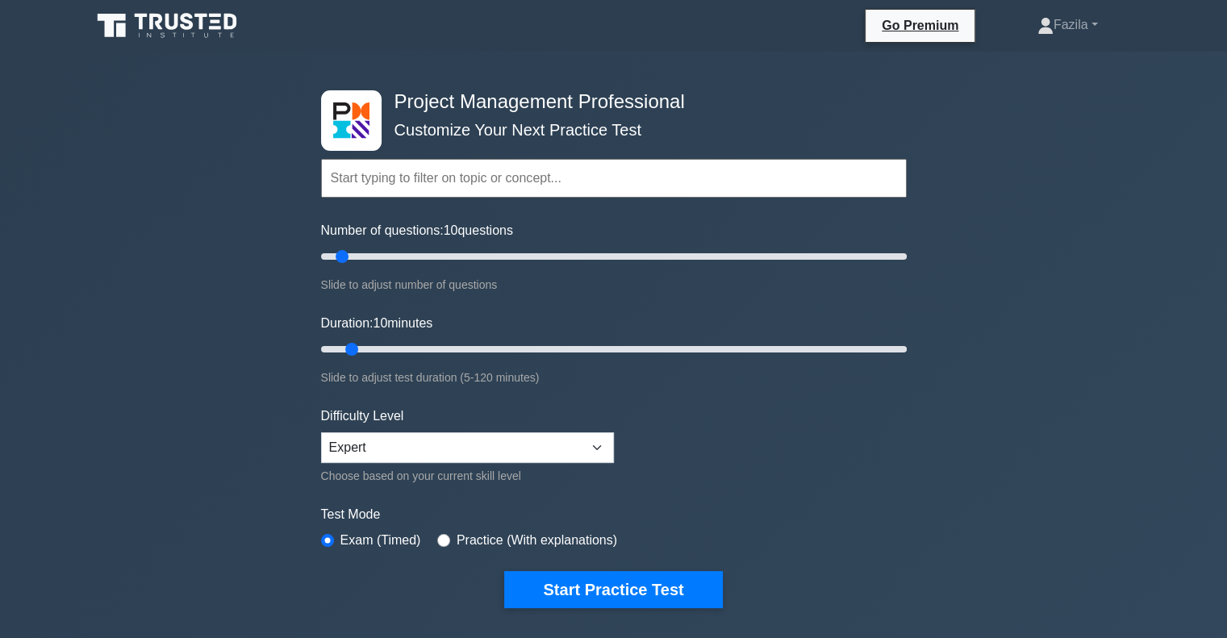
click at [455, 169] on input "text" at bounding box center [614, 178] width 586 height 39
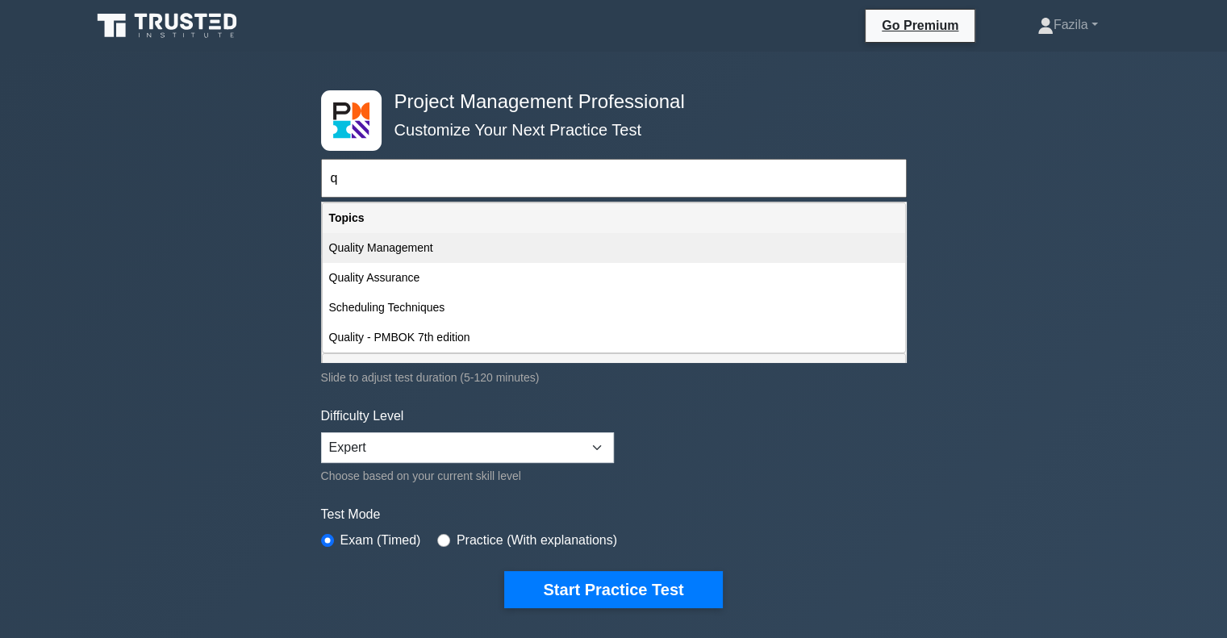
click at [437, 242] on div "Quality Management" at bounding box center [614, 248] width 582 height 30
type input "Quality Management"
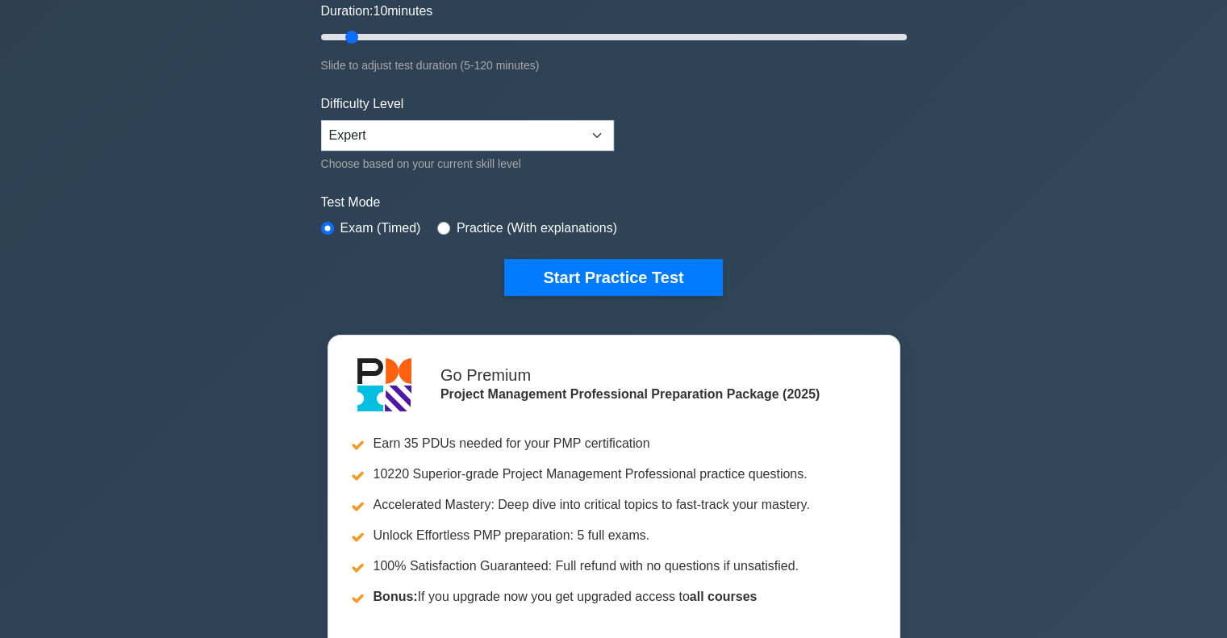
scroll to position [242, 0]
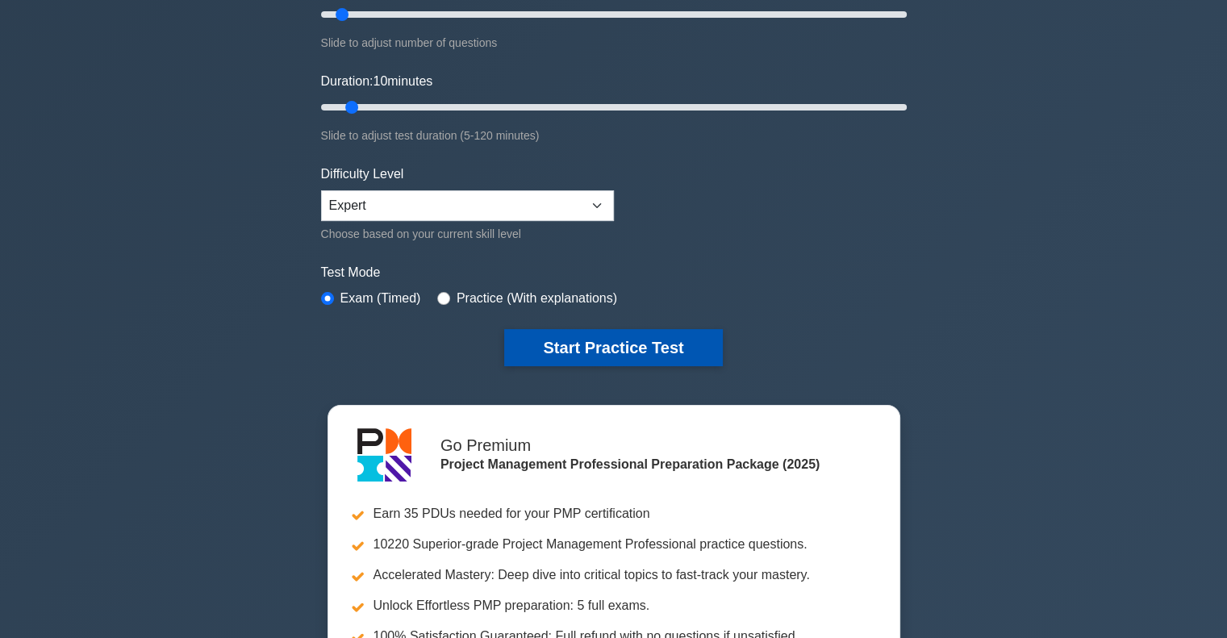
click at [616, 356] on button "Start Practice Test" at bounding box center [613, 347] width 218 height 37
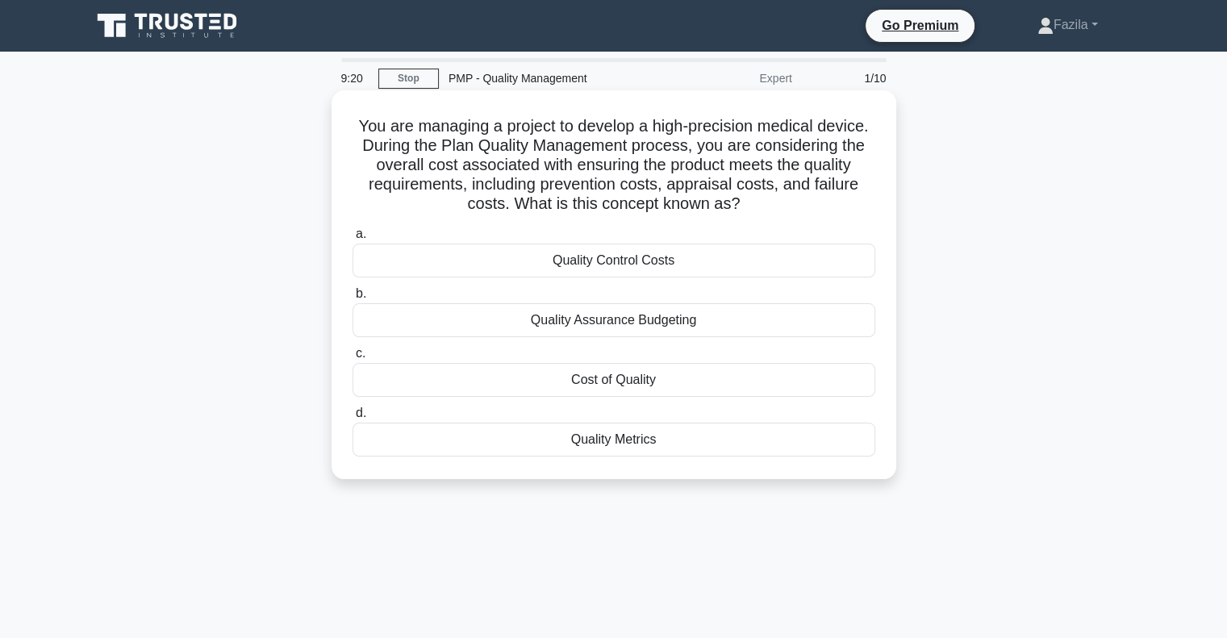
drag, startPoint x: 568, startPoint y: 270, endPoint x: 562, endPoint y: 385, distance: 114.7
click at [562, 385] on div "a. Quality Control Costs b. Quality Assurance Budgeting c. d." at bounding box center [614, 340] width 542 height 239
click at [562, 385] on div "Cost of Quality" at bounding box center [614, 380] width 523 height 34
click at [353, 359] on input "c. Cost of Quality" at bounding box center [353, 354] width 0 height 10
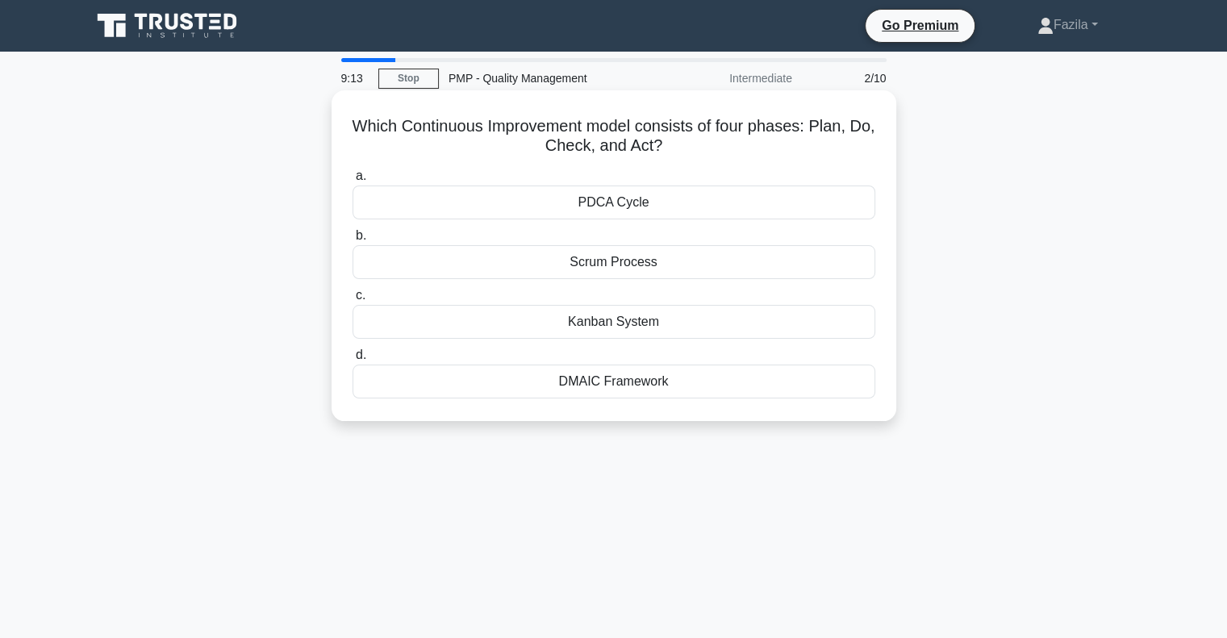
click at [566, 202] on div "PDCA Cycle" at bounding box center [614, 203] width 523 height 34
click at [353, 182] on input "a. PDCA Cycle" at bounding box center [353, 176] width 0 height 10
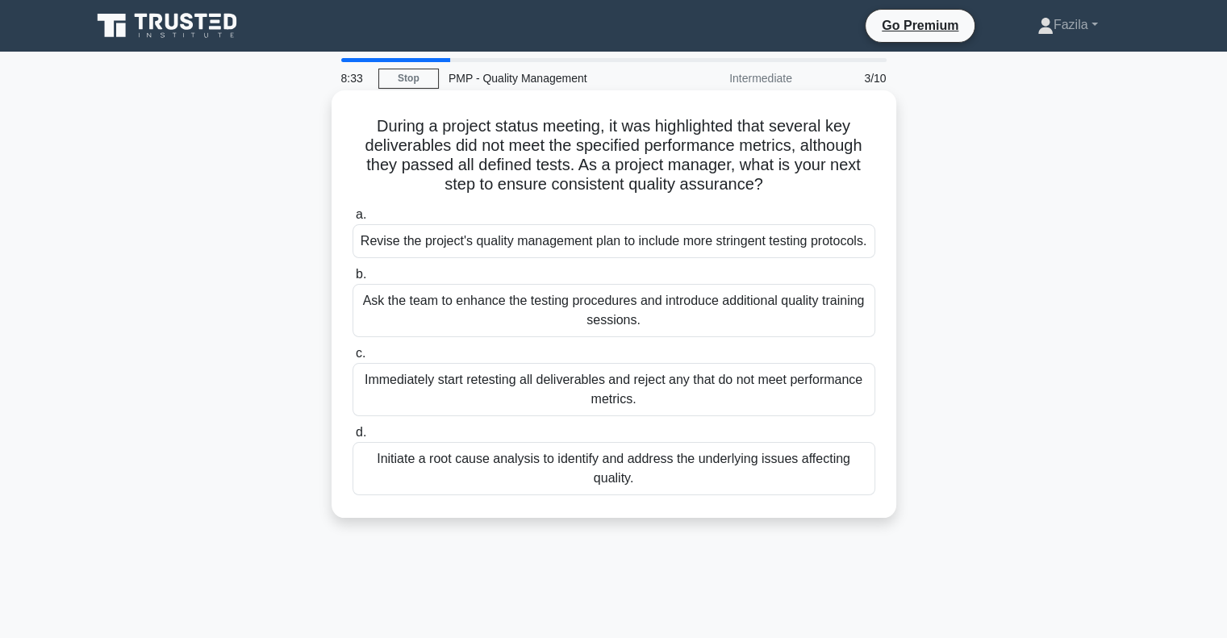
click at [411, 495] on div "Initiate a root cause analysis to identify and address the underlying issues af…" at bounding box center [614, 468] width 523 height 53
click at [353, 438] on input "d. Initiate a root cause analysis to identify and address the underlying issues…" at bounding box center [353, 433] width 0 height 10
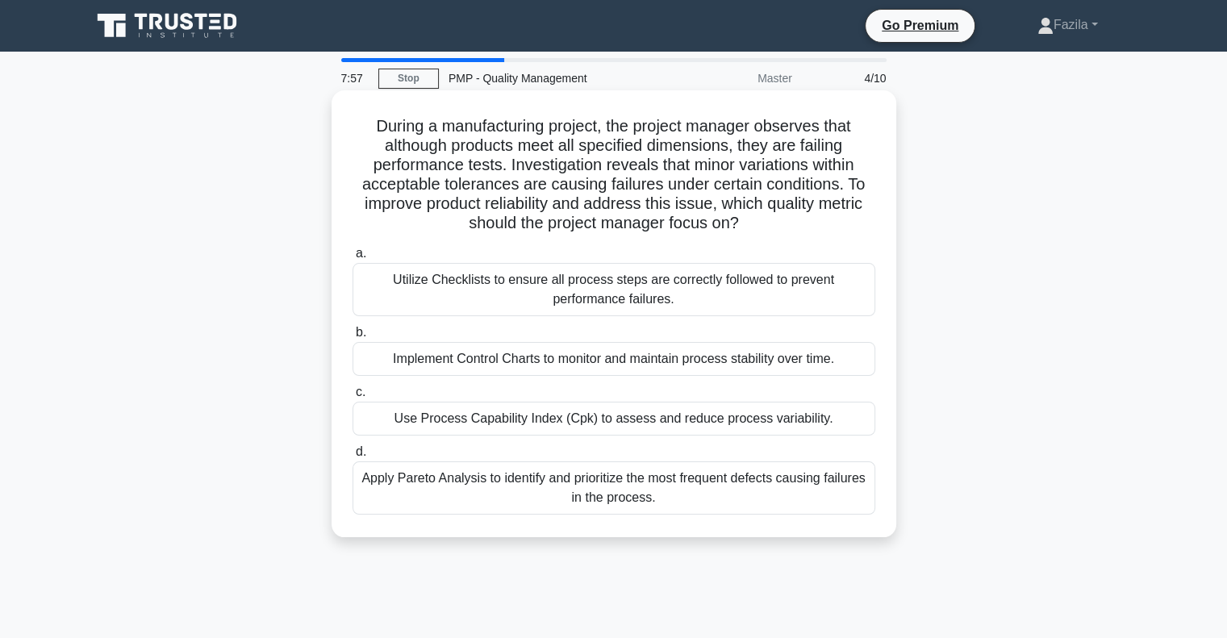
click at [493, 296] on div "Utilize Checklists to ensure all process steps are correctly followed to preven…" at bounding box center [614, 289] width 523 height 53
click at [353, 259] on input "a. Utilize Checklists to ensure all process steps are correctly followed to pre…" at bounding box center [353, 253] width 0 height 10
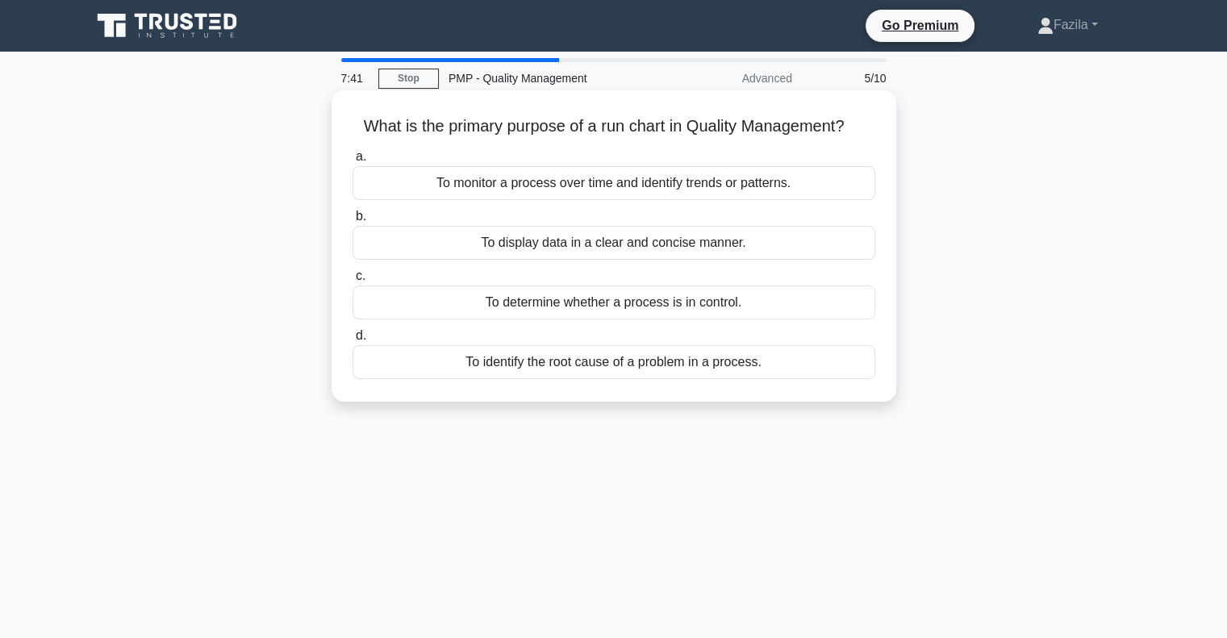
click at [503, 195] on div "To monitor a process over time and identify trends or patterns." at bounding box center [614, 183] width 523 height 34
click at [353, 162] on input "a. To monitor a process over time and identify trends or patterns." at bounding box center [353, 157] width 0 height 10
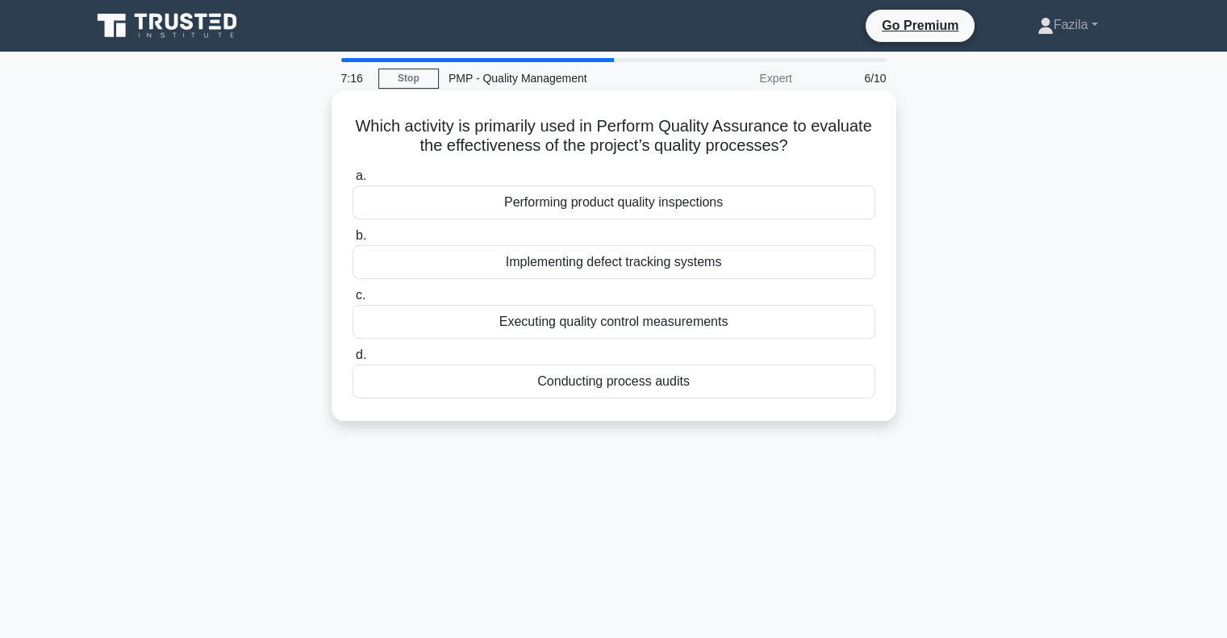
click at [584, 212] on div "Performing product quality inspections" at bounding box center [614, 203] width 523 height 34
click at [353, 182] on input "a. Performing product quality inspections" at bounding box center [353, 176] width 0 height 10
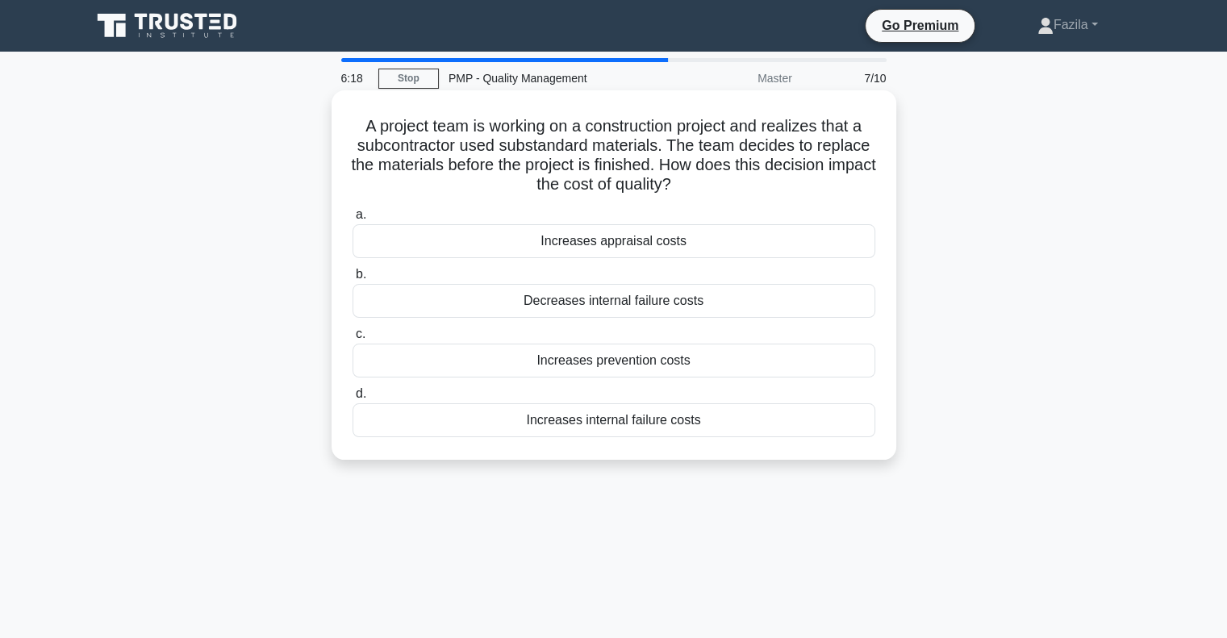
click at [571, 362] on div "Increases prevention costs" at bounding box center [614, 361] width 523 height 34
click at [353, 340] on input "c. Increases prevention costs" at bounding box center [353, 334] width 0 height 10
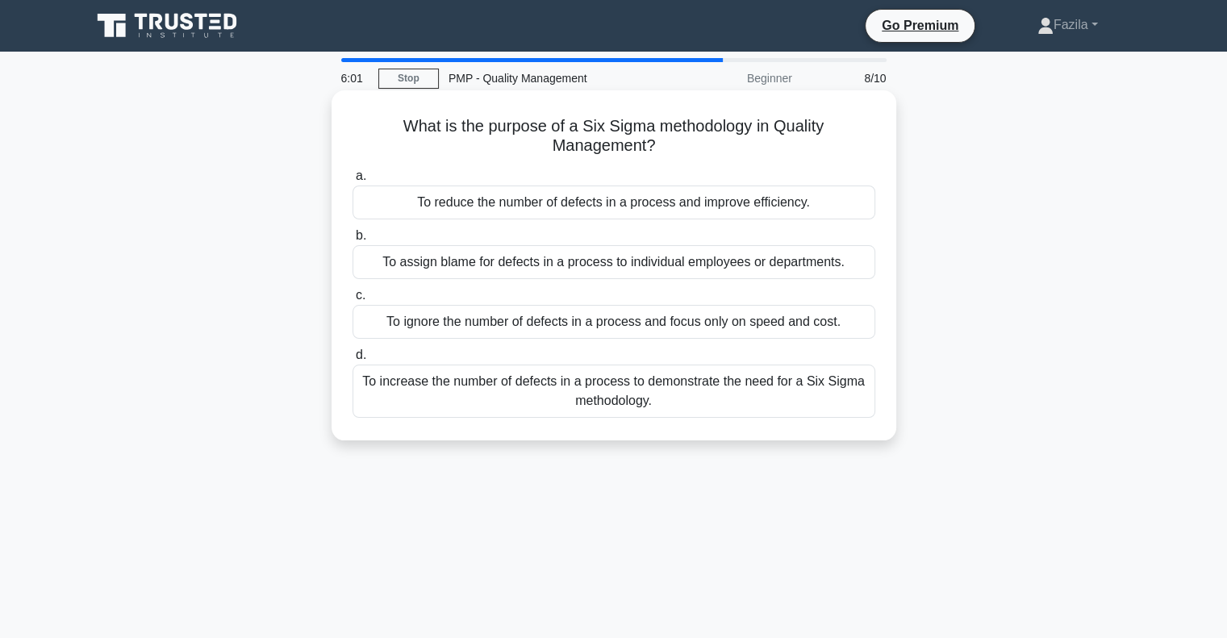
click at [610, 219] on div "To reduce the number of defects in a process and improve efficiency." at bounding box center [614, 203] width 523 height 34
click at [353, 182] on input "a. To reduce the number of defects in a process and improve efficiency." at bounding box center [353, 176] width 0 height 10
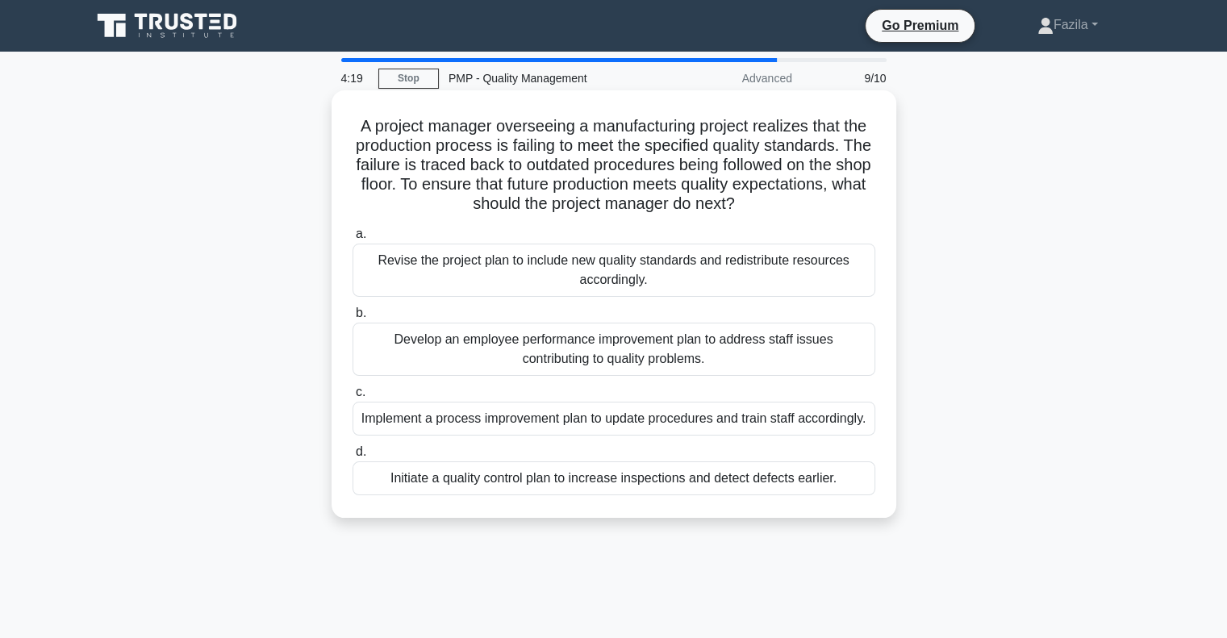
click at [565, 293] on div "Revise the project plan to include new quality standards and redistribute resou…" at bounding box center [614, 270] width 523 height 53
click at [353, 240] on input "a. Revise the project plan to include new quality standards and redistribute re…" at bounding box center [353, 234] width 0 height 10
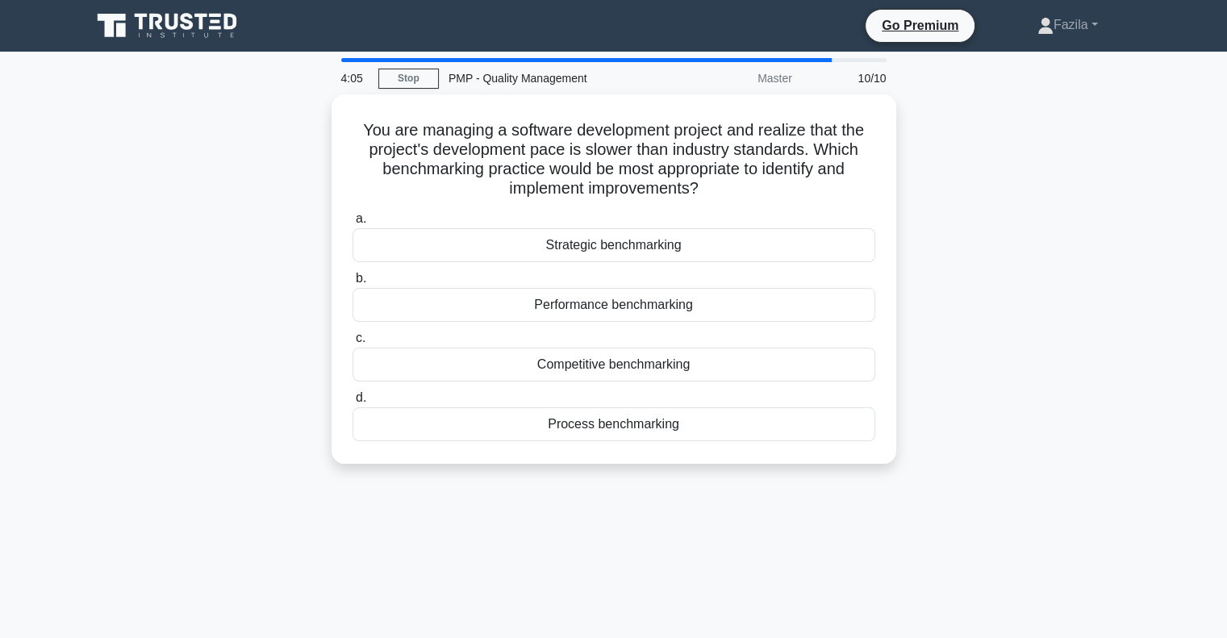
click at [565, 293] on div "Performance benchmarking" at bounding box center [614, 305] width 523 height 34
click at [353, 284] on input "b. Performance benchmarking" at bounding box center [353, 278] width 0 height 10
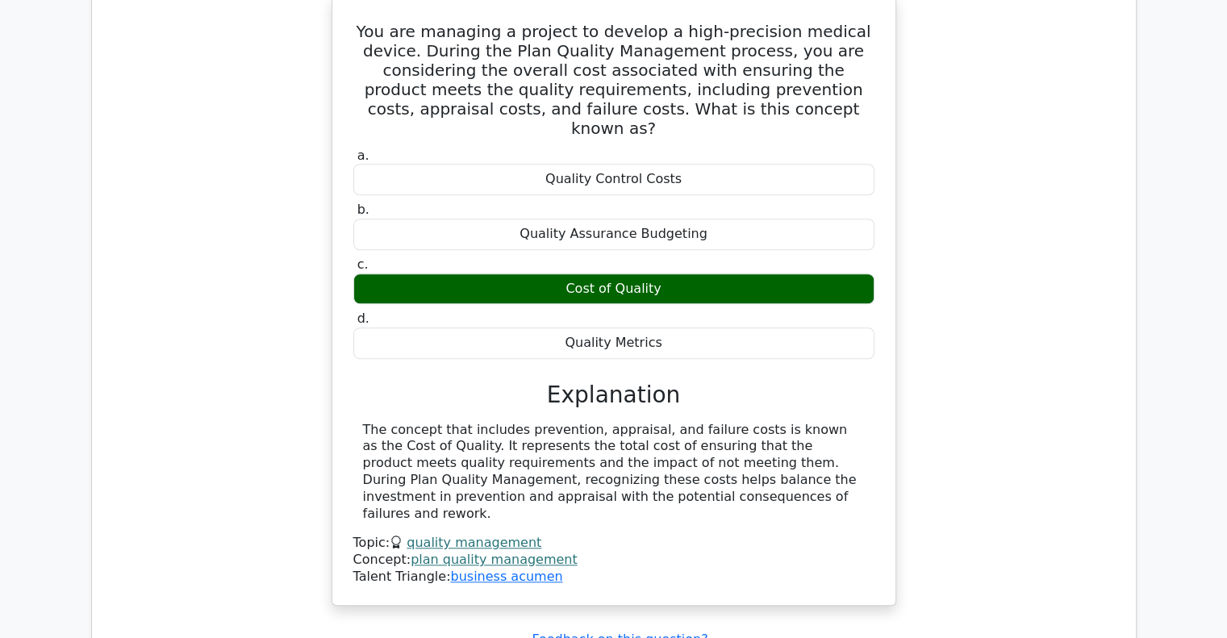
scroll to position [1613, 0]
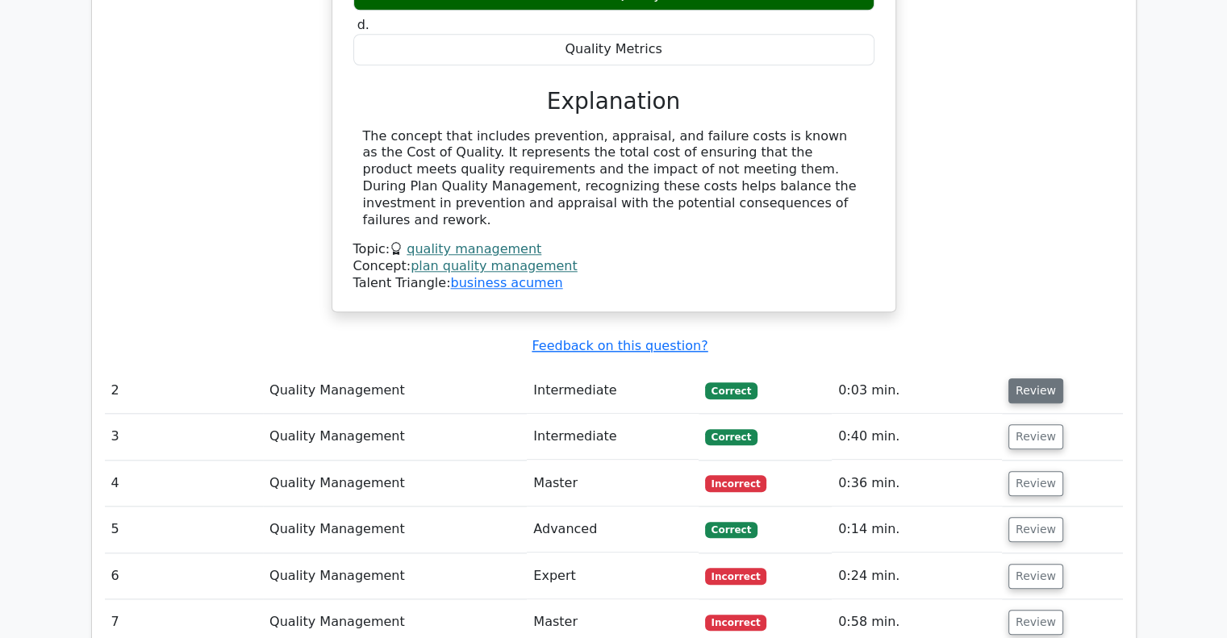
click at [1026, 378] on button "Review" at bounding box center [1035, 390] width 55 height 25
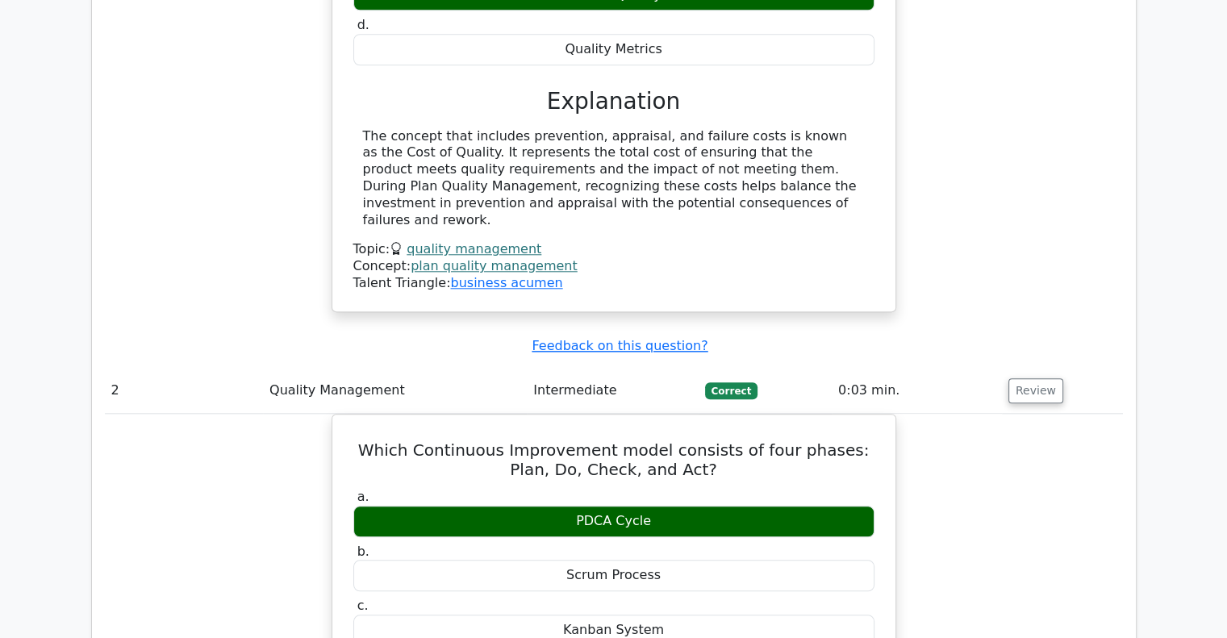
scroll to position [2178, 0]
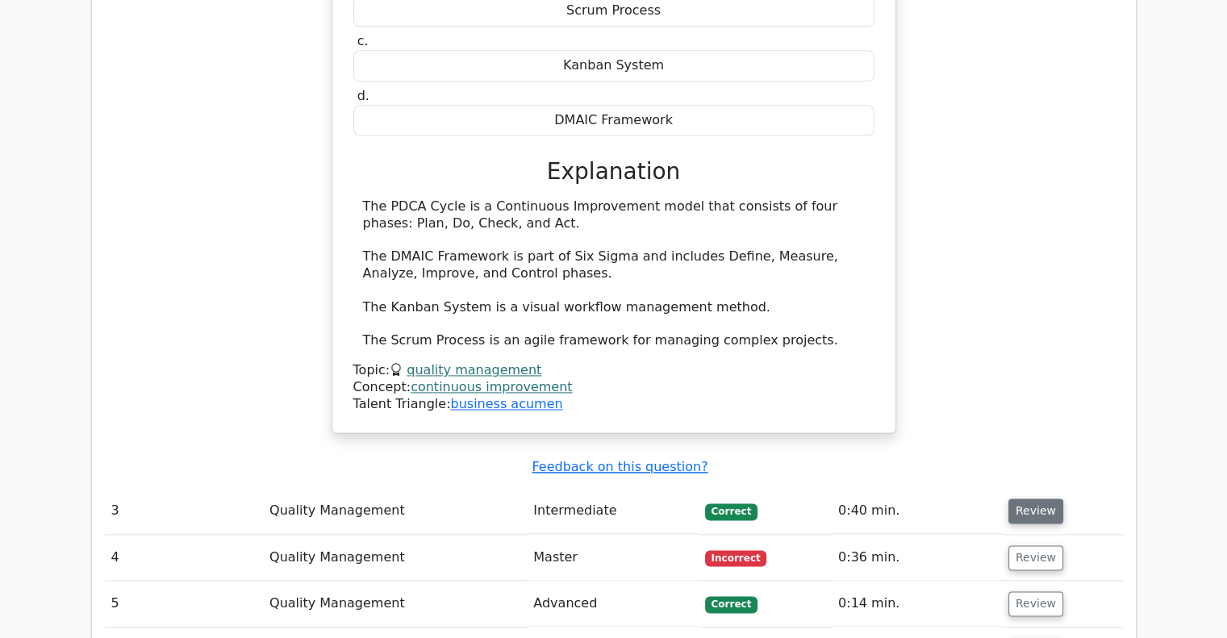
click at [1021, 499] on button "Review" at bounding box center [1035, 511] width 55 height 25
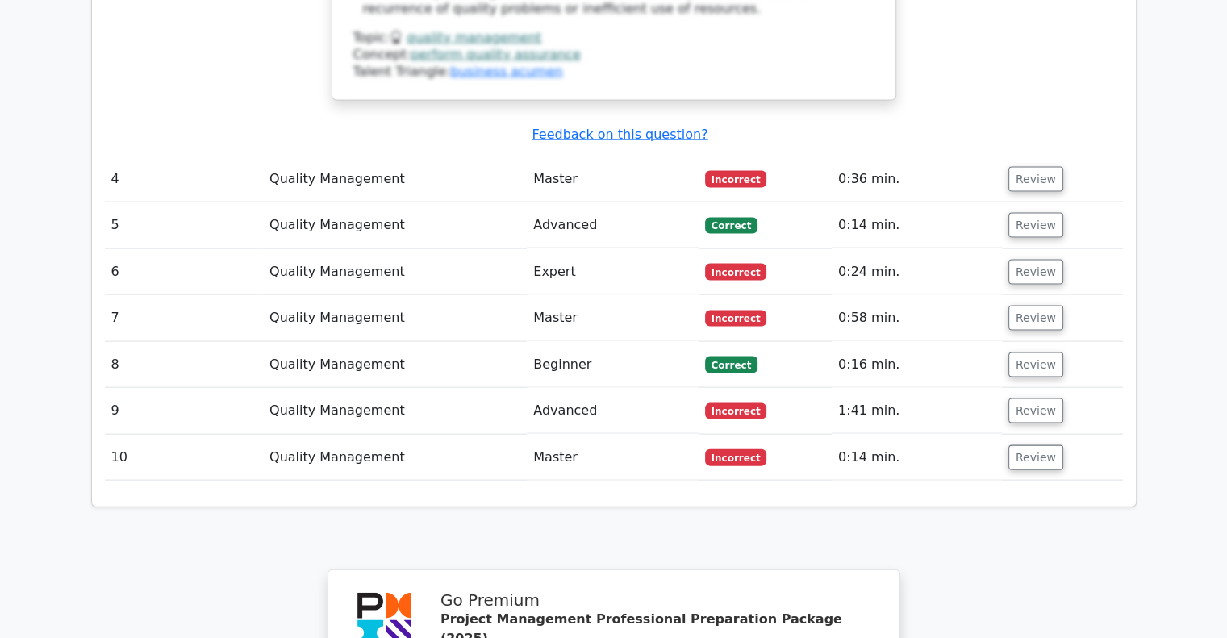
scroll to position [3308, 0]
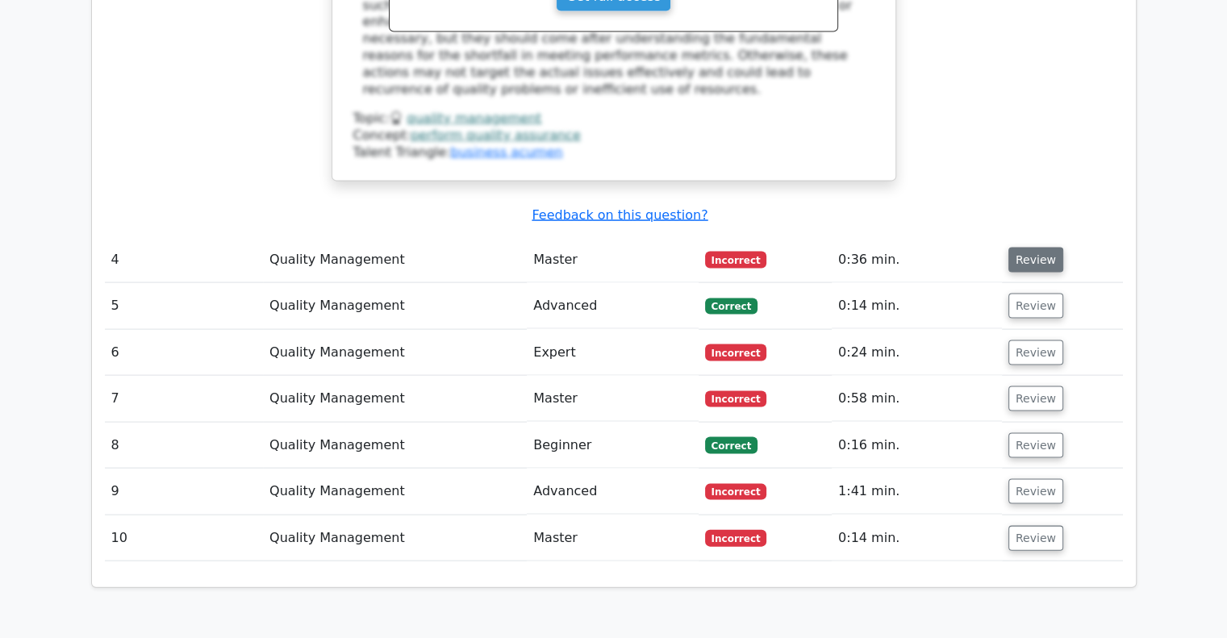
click at [1010, 248] on button "Review" at bounding box center [1035, 260] width 55 height 25
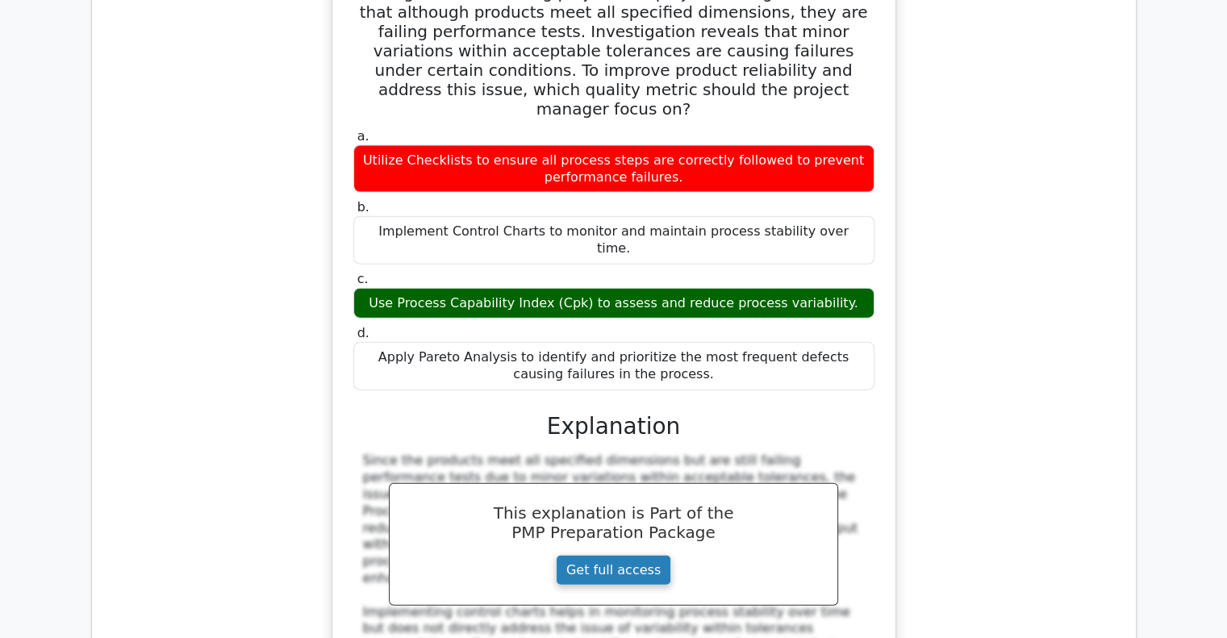
scroll to position [4034, 0]
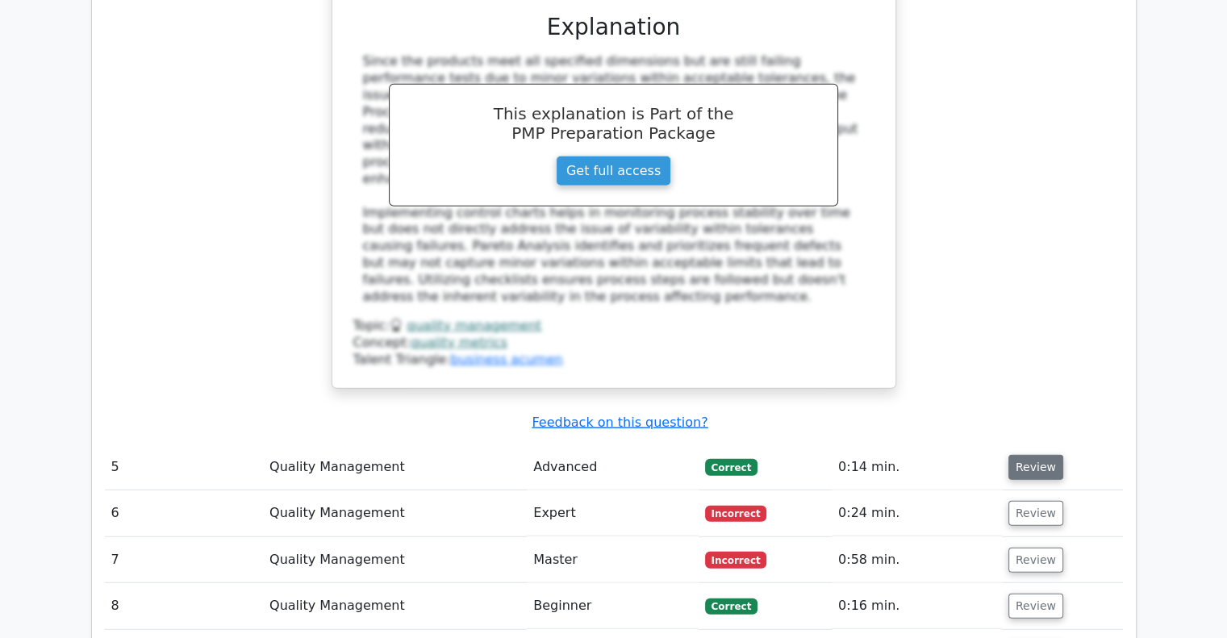
click at [1026, 455] on button "Review" at bounding box center [1035, 467] width 55 height 25
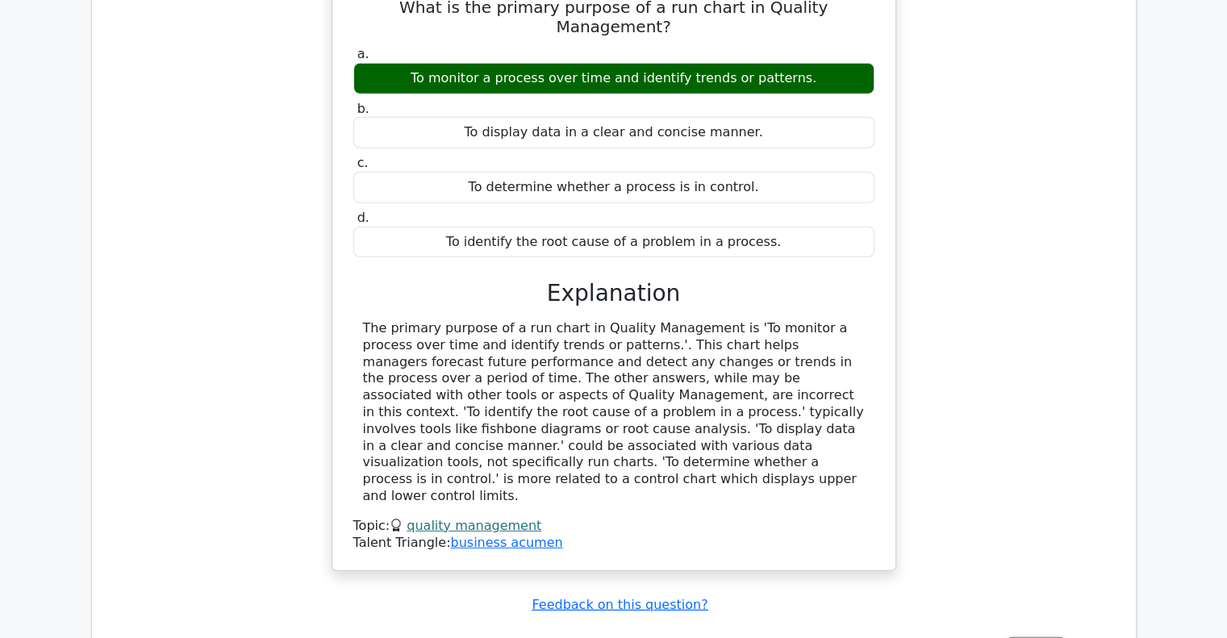
scroll to position [4679, 0]
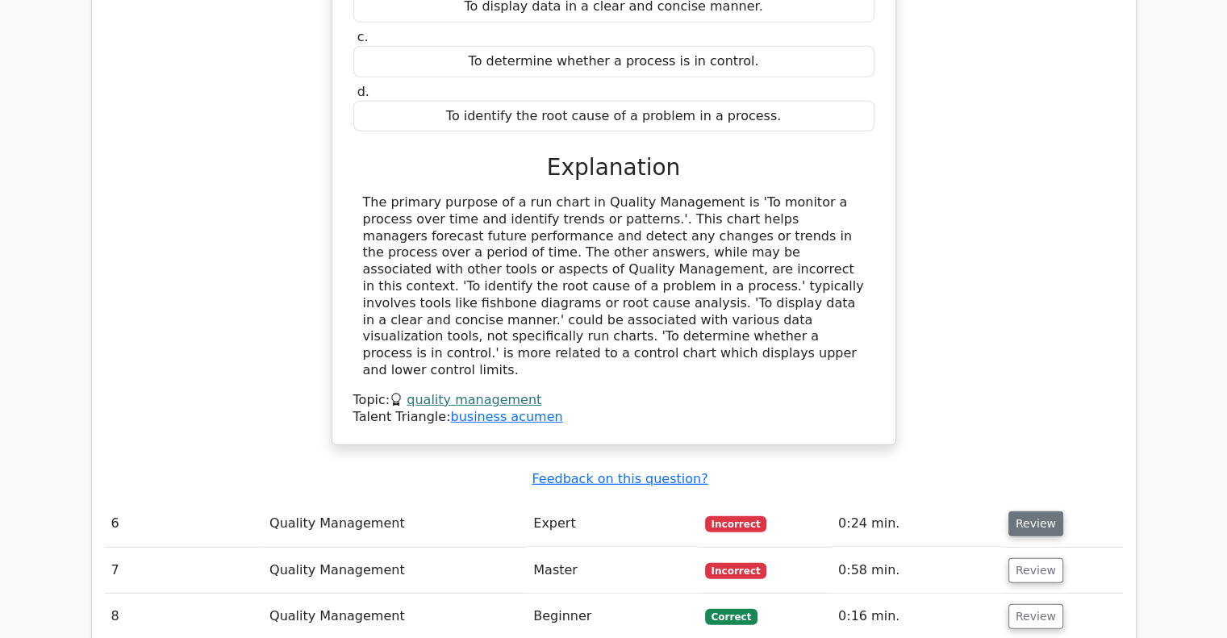
click at [1025, 511] on button "Review" at bounding box center [1035, 523] width 55 height 25
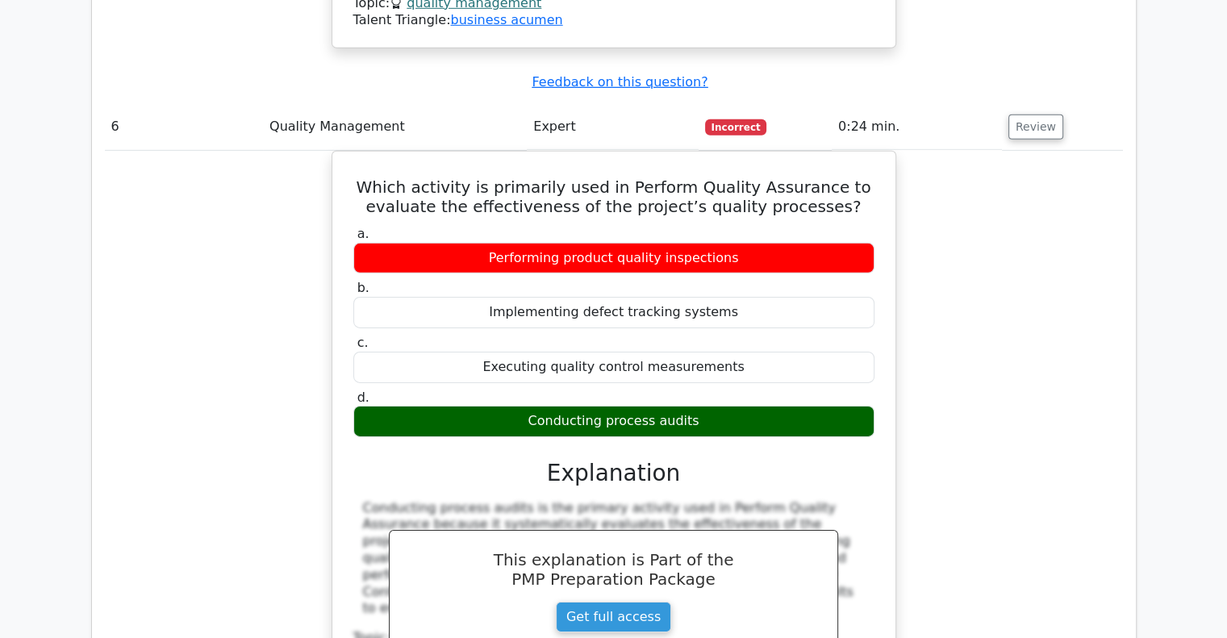
scroll to position [5405, 0]
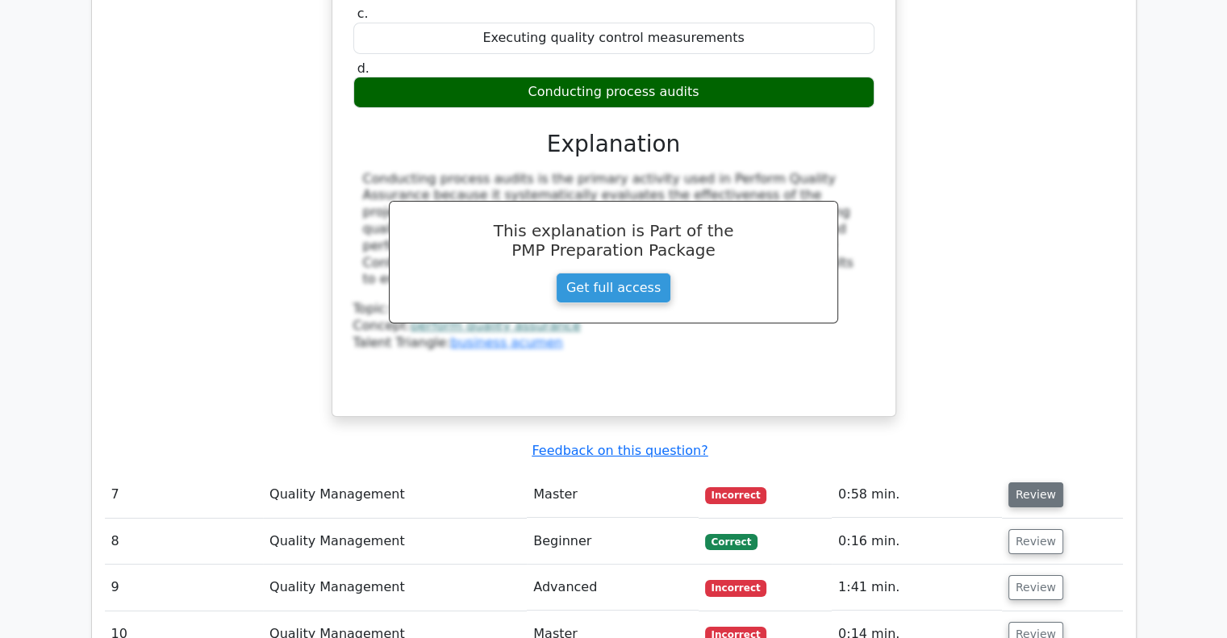
click at [1010, 482] on button "Review" at bounding box center [1035, 494] width 55 height 25
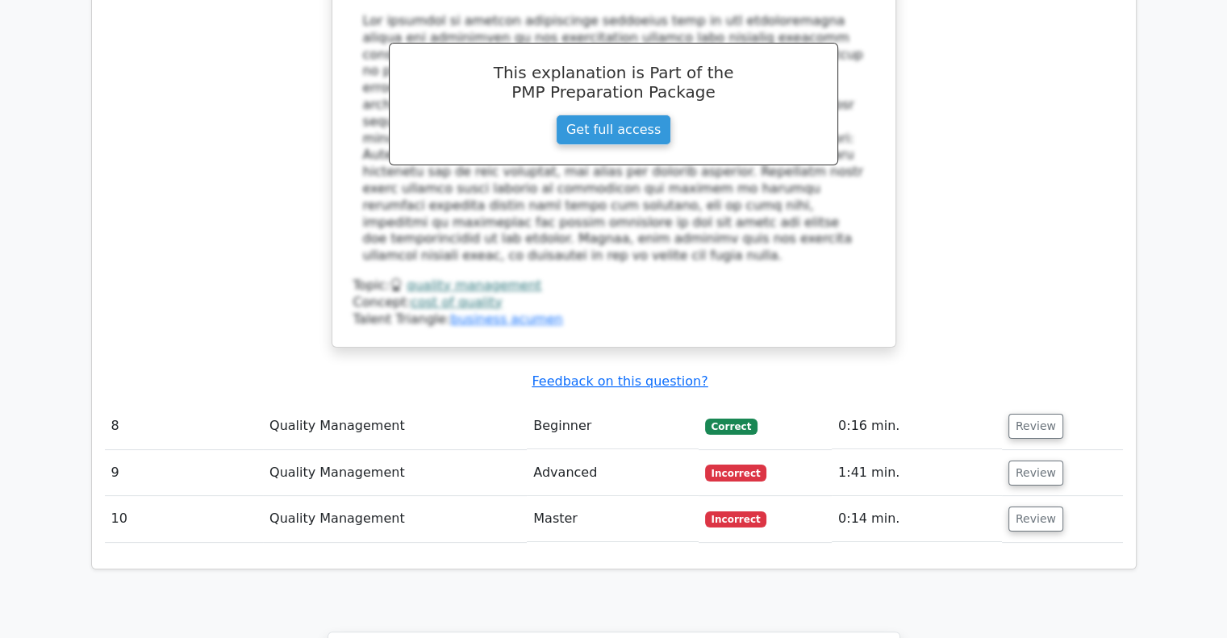
scroll to position [6212, 0]
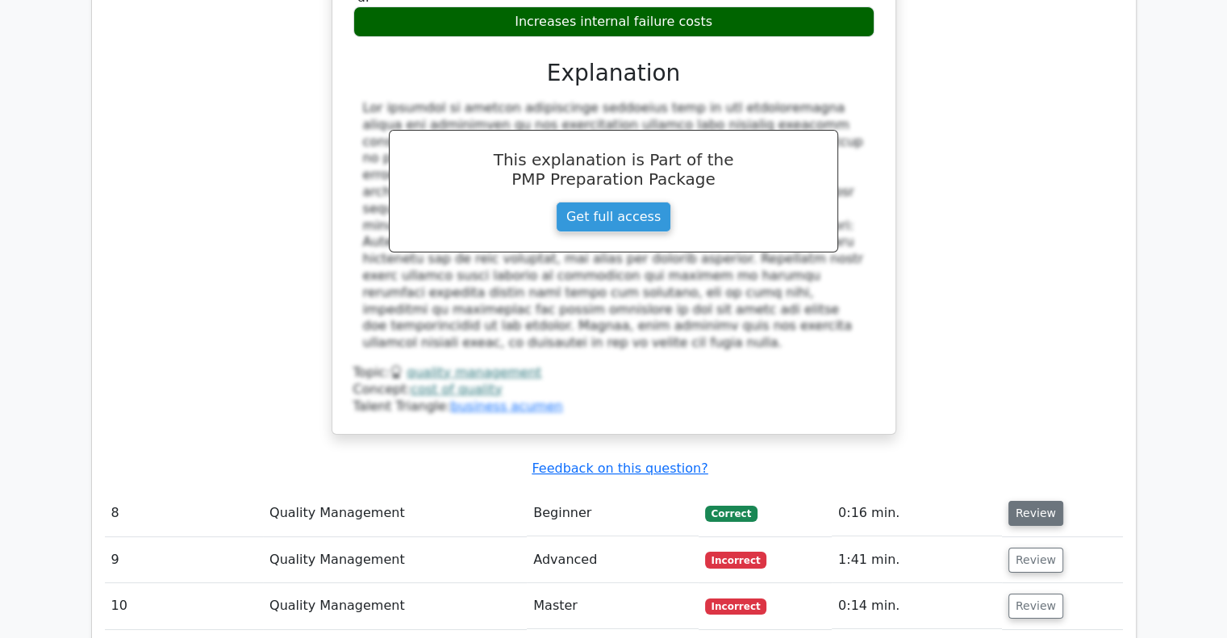
click at [1017, 501] on button "Review" at bounding box center [1035, 513] width 55 height 25
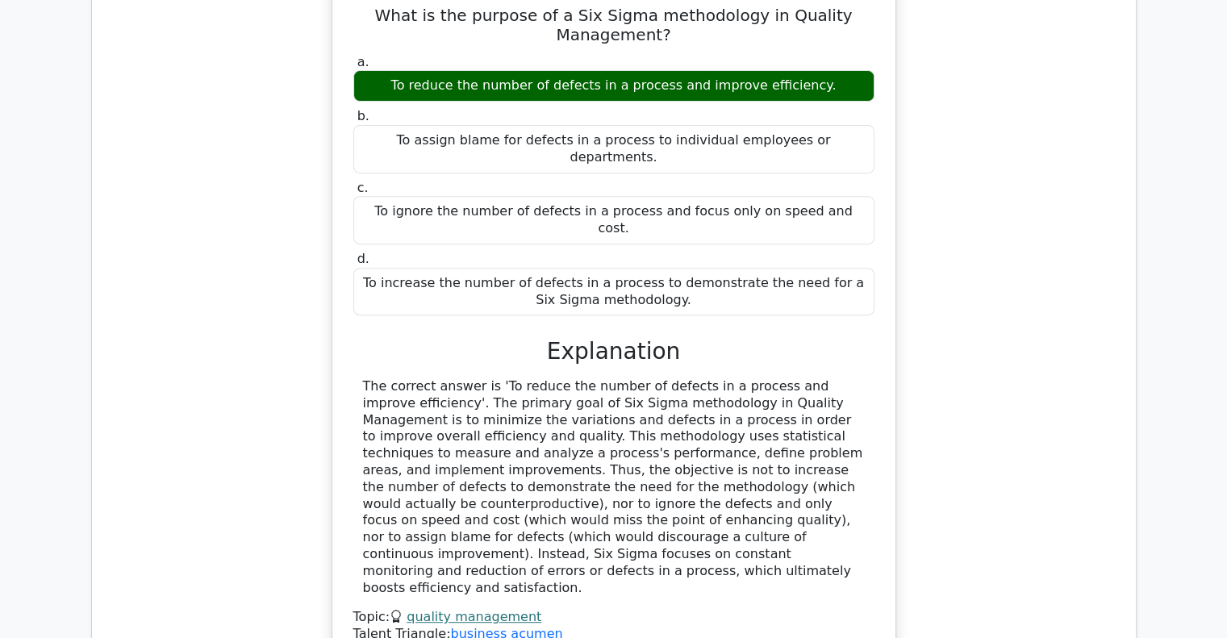
scroll to position [6857, 0]
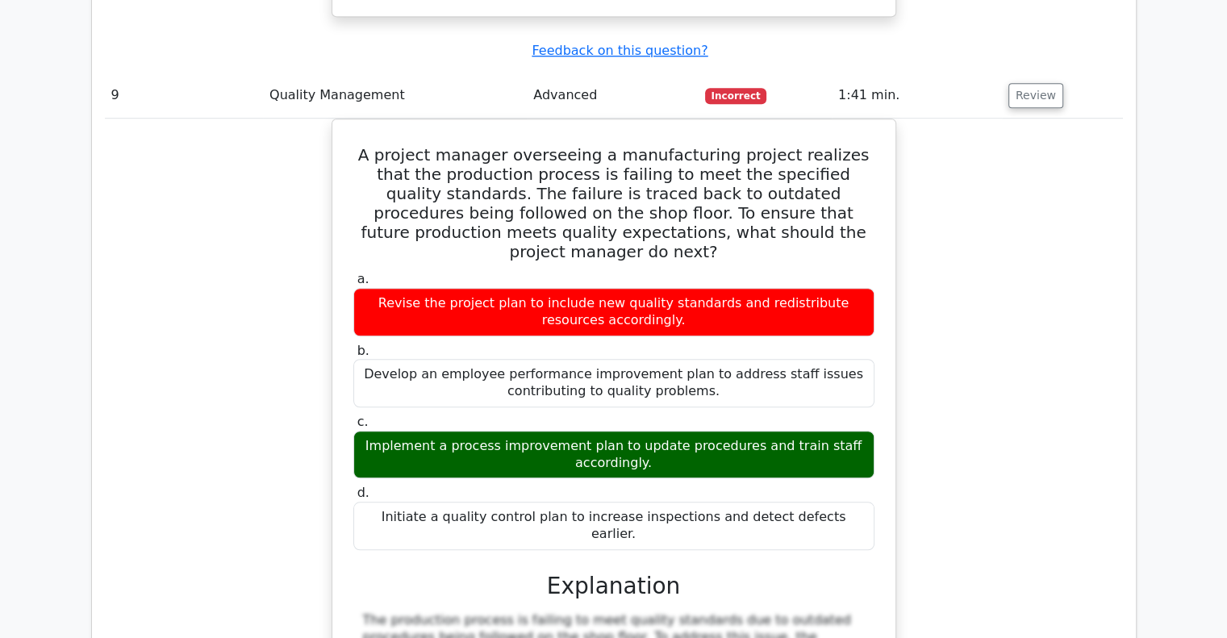
scroll to position [7583, 0]
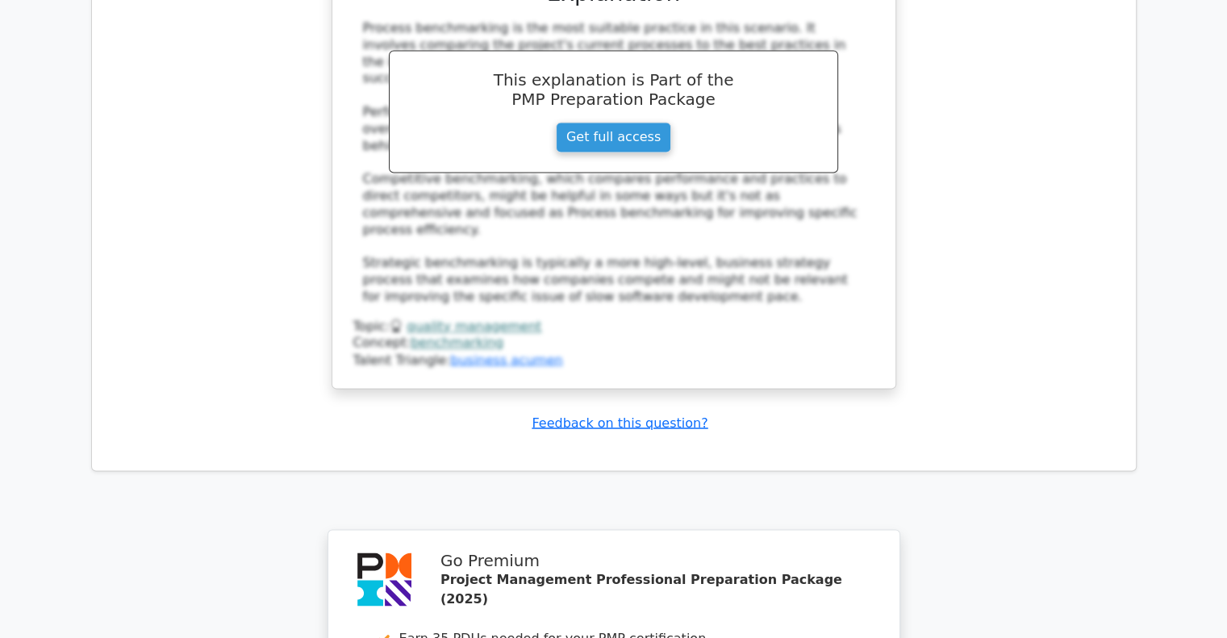
scroll to position [8964, 0]
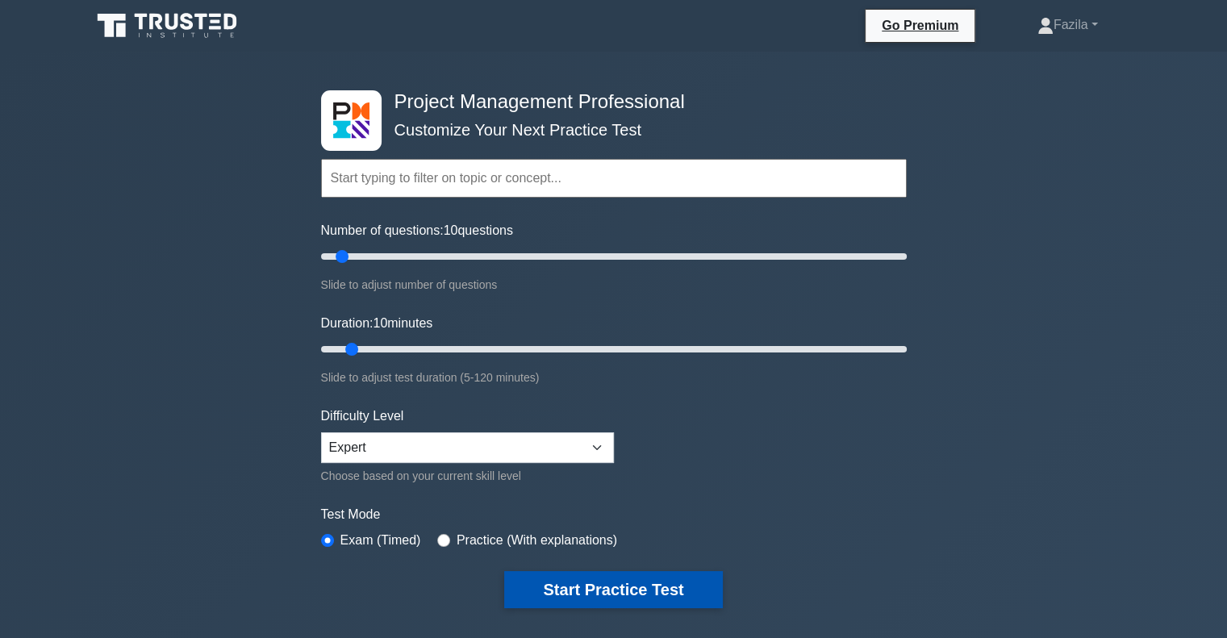
click at [537, 583] on button "Start Practice Test" at bounding box center [613, 589] width 218 height 37
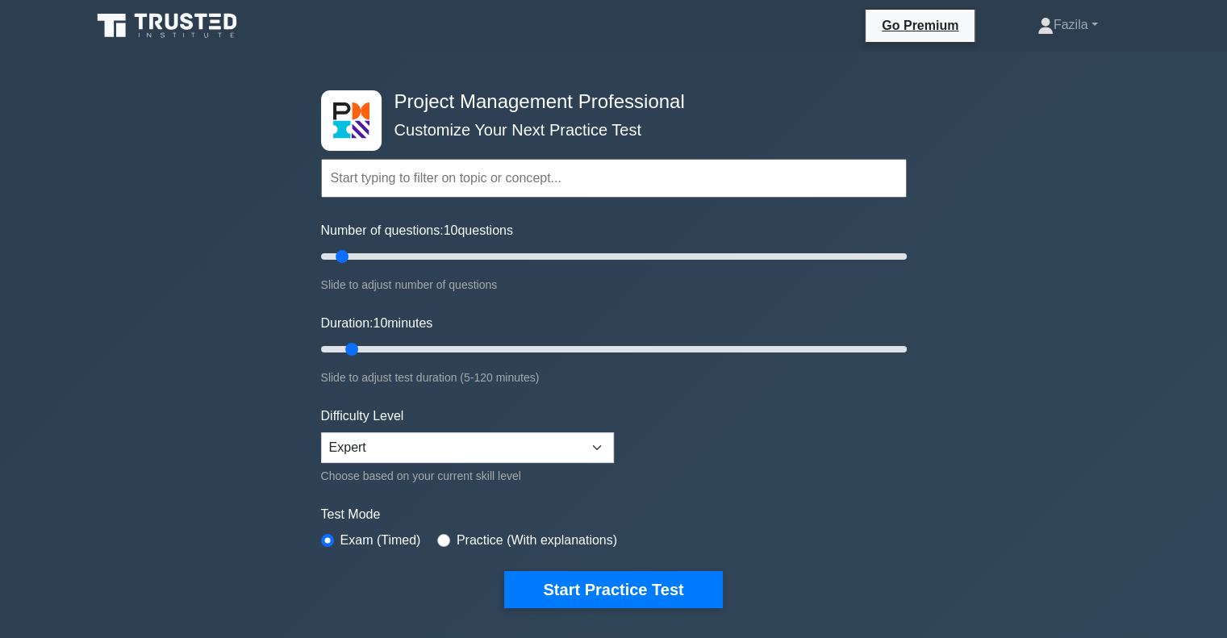
click at [352, 170] on input "text" at bounding box center [614, 178] width 586 height 39
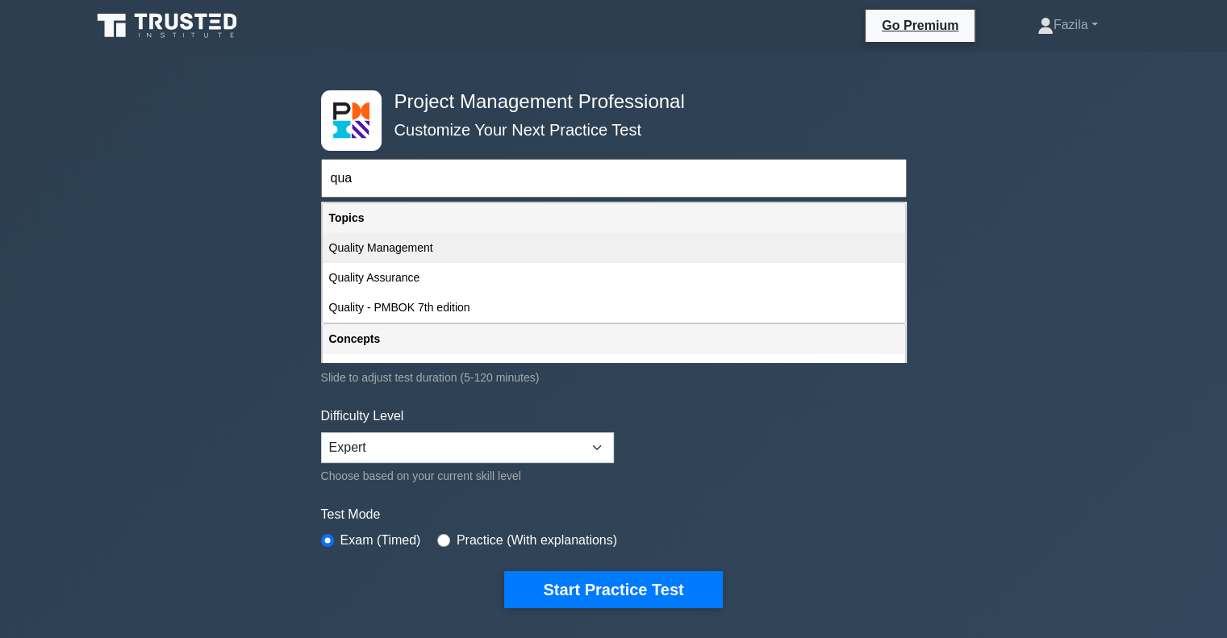
click at [454, 251] on div "Quality Management" at bounding box center [614, 248] width 582 height 30
type input "Quality Management"
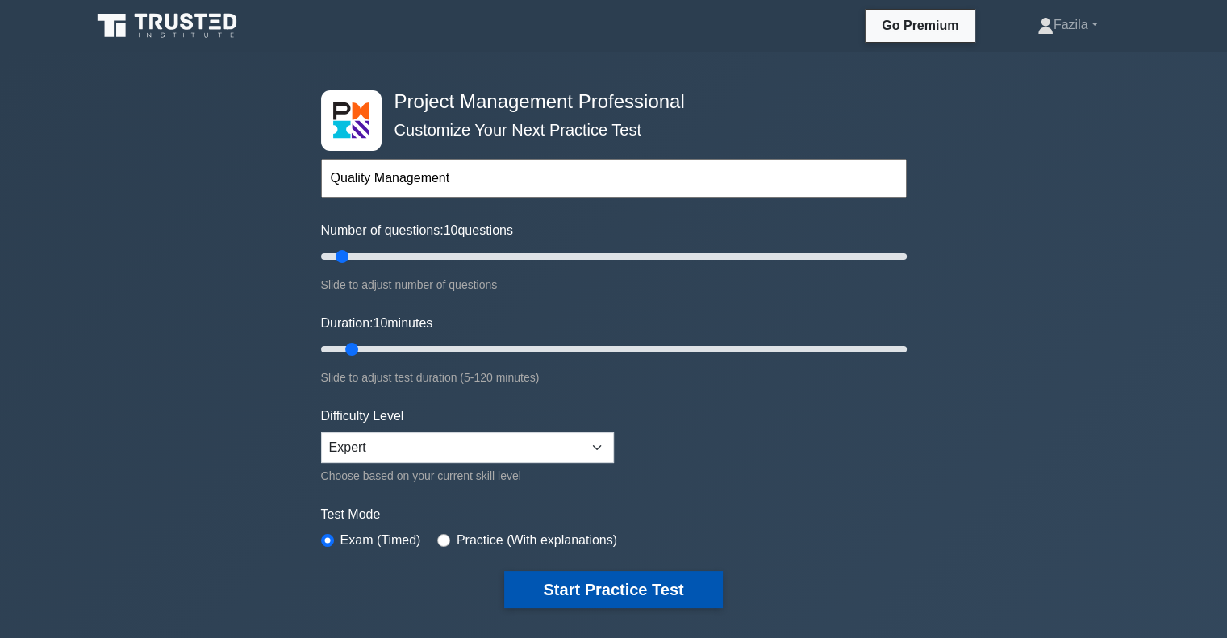
click at [631, 577] on button "Start Practice Test" at bounding box center [613, 589] width 218 height 37
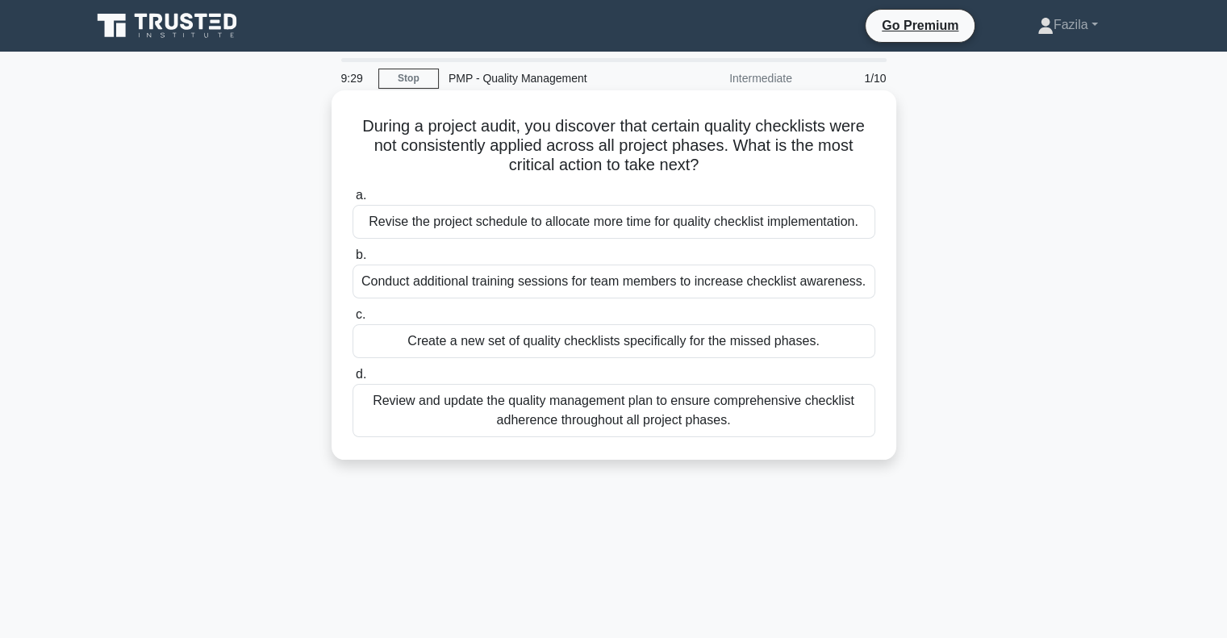
click at [453, 412] on div "Review and update the quality management plan to ensure comprehensive checklist…" at bounding box center [614, 410] width 523 height 53
click at [353, 380] on input "d. Review and update the quality management plan to ensure comprehensive checkl…" at bounding box center [353, 374] width 0 height 10
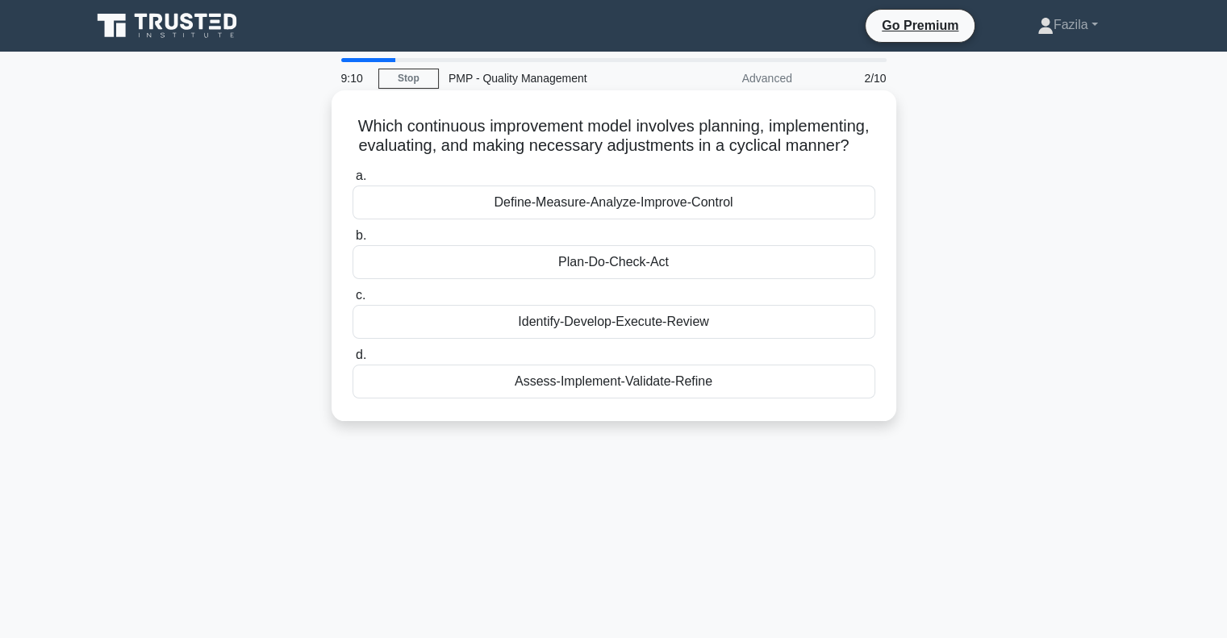
click at [528, 279] on div "Plan-Do-Check-Act" at bounding box center [614, 262] width 523 height 34
click at [353, 241] on input "b. Plan-Do-Check-Act" at bounding box center [353, 236] width 0 height 10
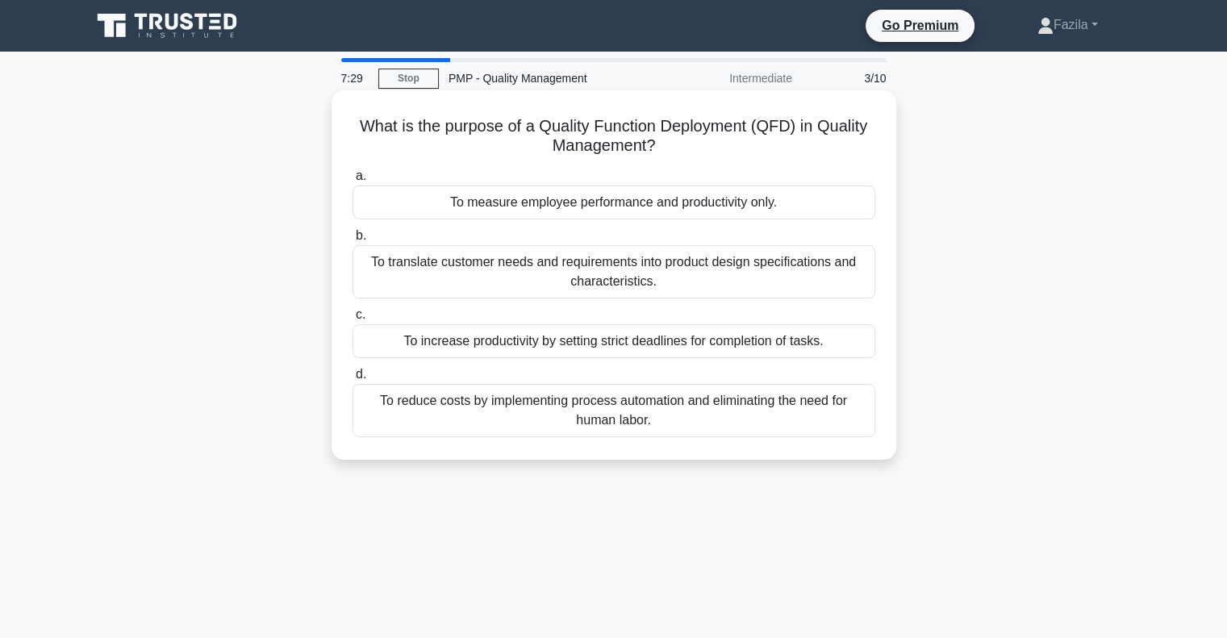
click at [695, 278] on div "To translate customer needs and requirements into product design specifications…" at bounding box center [614, 271] width 523 height 53
click at [353, 241] on input "b. To translate customer needs and requirements into product design specificati…" at bounding box center [353, 236] width 0 height 10
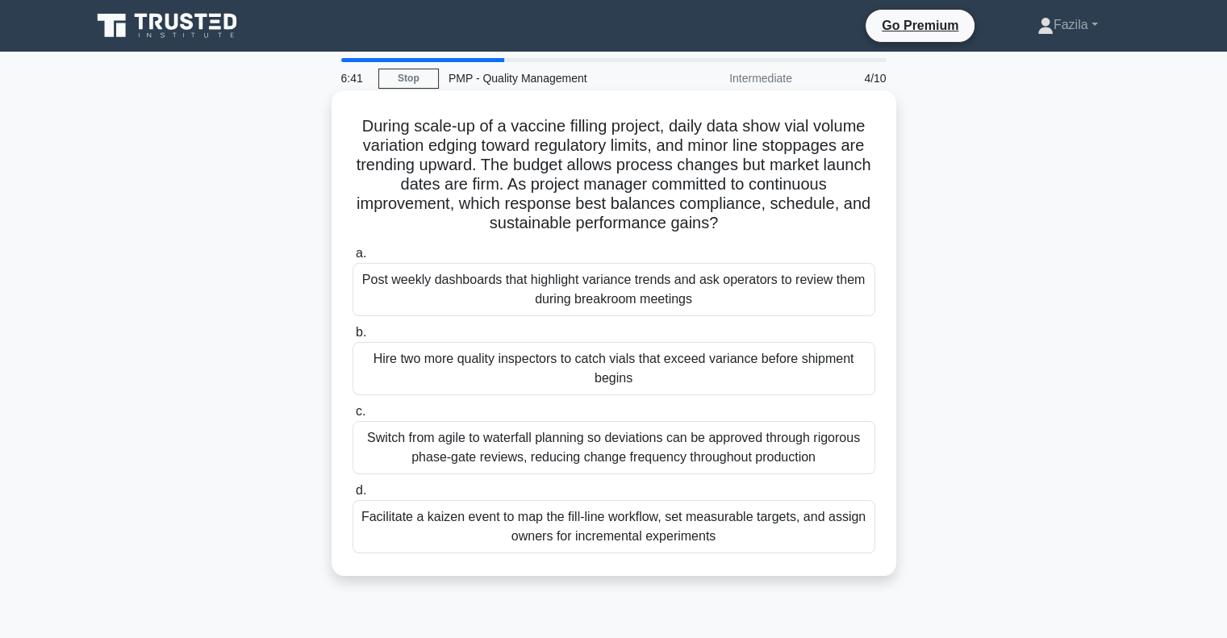
click at [570, 454] on div "Switch from agile to waterfall planning so deviations can be approved through r…" at bounding box center [614, 447] width 523 height 53
click at [353, 417] on input "c. Switch from agile to waterfall planning so deviations can be approved throug…" at bounding box center [353, 412] width 0 height 10
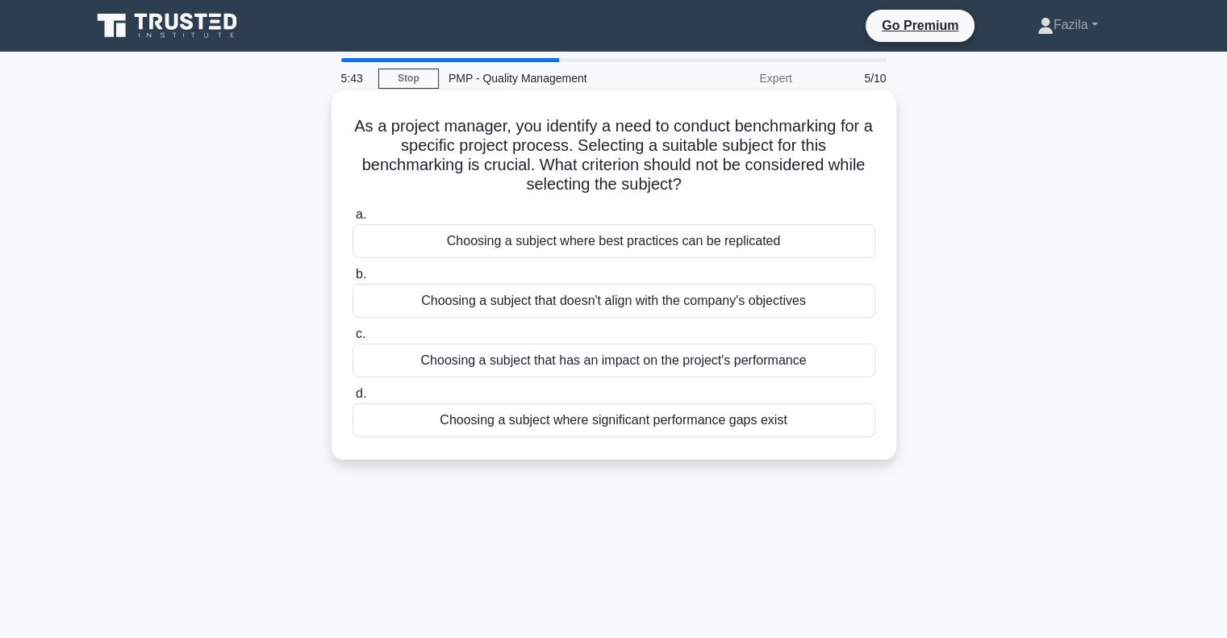
click at [605, 427] on div "Choosing a subject where significant performance gaps exist" at bounding box center [614, 420] width 523 height 34
click at [353, 399] on input "d. Choosing a subject where significant performance gaps exist" at bounding box center [353, 394] width 0 height 10
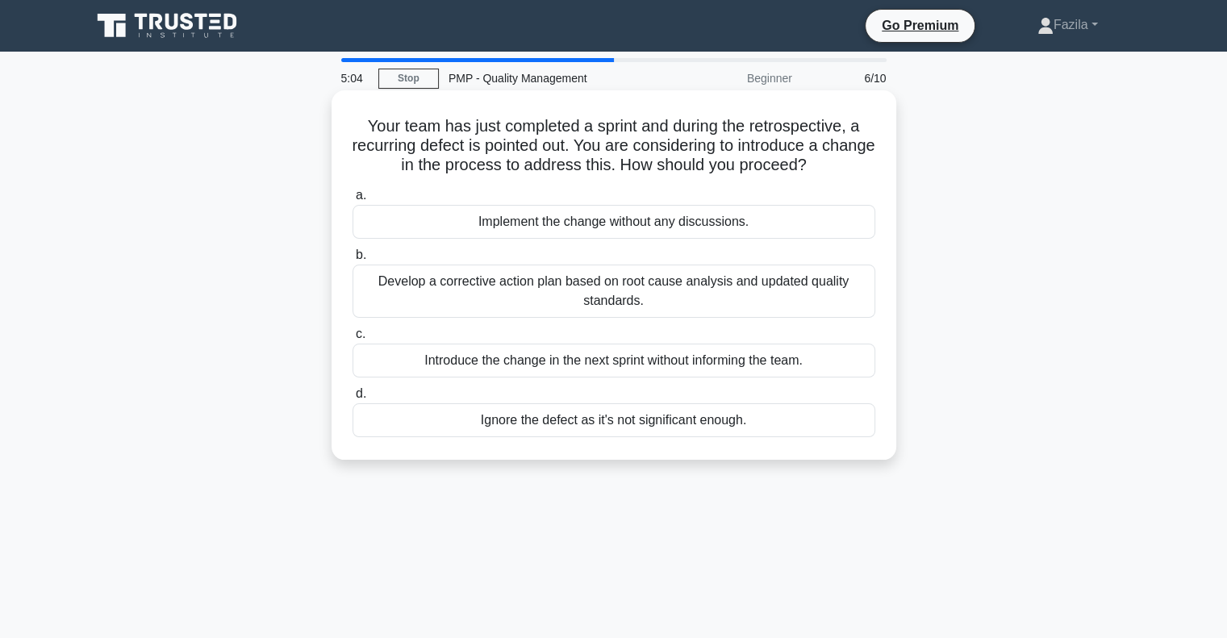
click at [629, 301] on div "Develop a corrective action plan based on root cause analysis and updated quali…" at bounding box center [614, 291] width 523 height 53
click at [353, 261] on input "b. Develop a corrective action plan based on root cause analysis and updated qu…" at bounding box center [353, 255] width 0 height 10
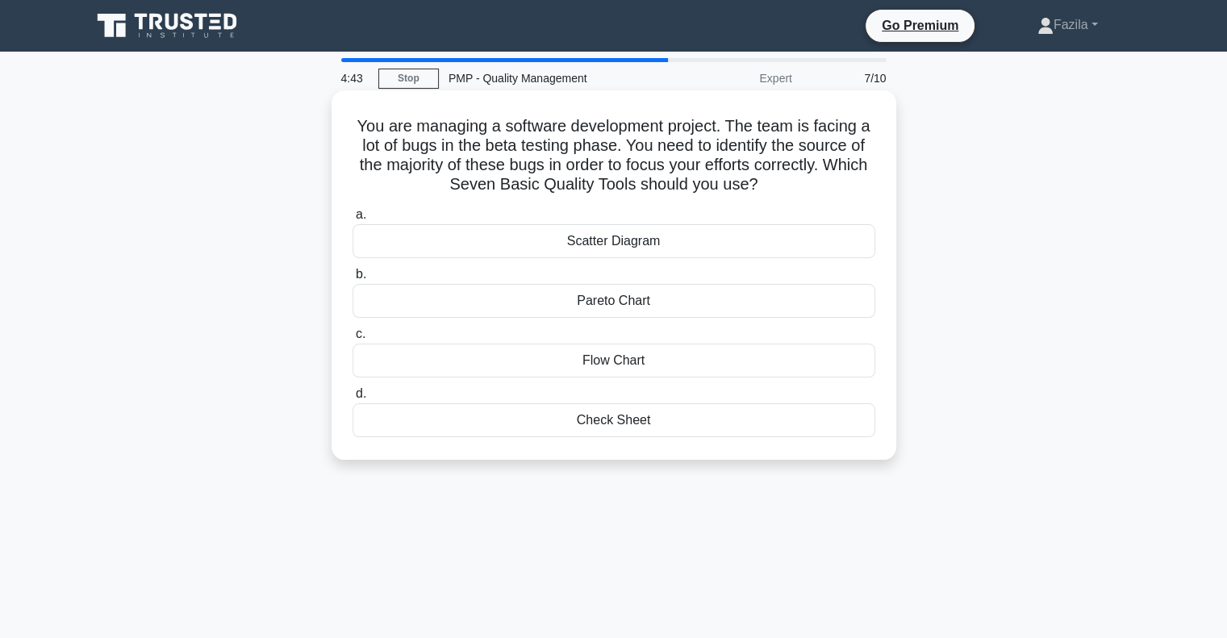
click at [694, 303] on div "Pareto Chart" at bounding box center [614, 301] width 523 height 34
click at [353, 280] on input "b. Pareto Chart" at bounding box center [353, 274] width 0 height 10
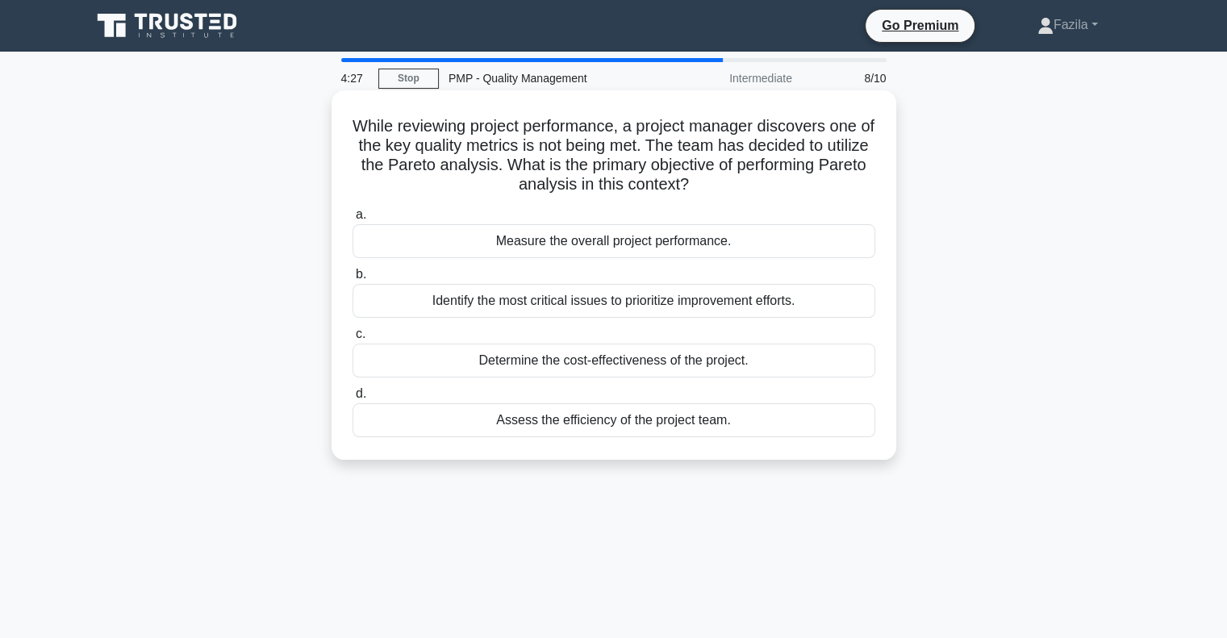
click at [844, 293] on div "Identify the most critical issues to prioritize improvement efforts." at bounding box center [614, 301] width 523 height 34
click at [353, 280] on input "b. Identify the most critical issues to prioritize improvement efforts." at bounding box center [353, 274] width 0 height 10
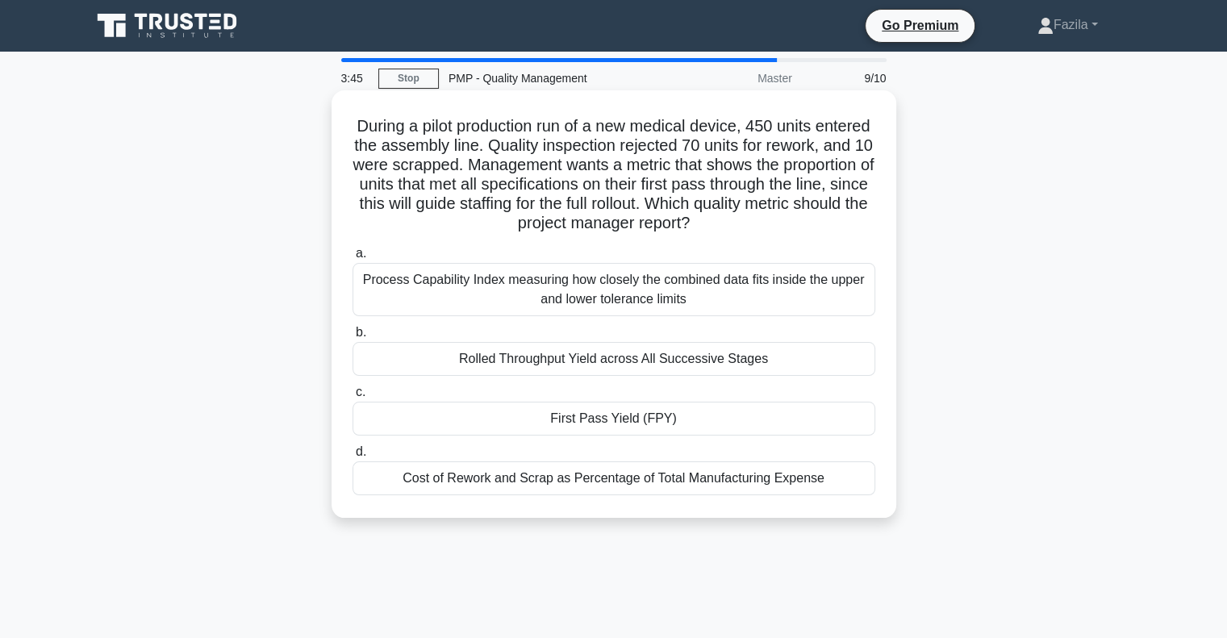
click at [670, 483] on div "Cost of Rework and Scrap as Percentage of Total Manufacturing Expense" at bounding box center [614, 478] width 523 height 34
click at [353, 457] on input "d. Cost of Rework and Scrap as Percentage of Total Manufacturing Expense" at bounding box center [353, 452] width 0 height 10
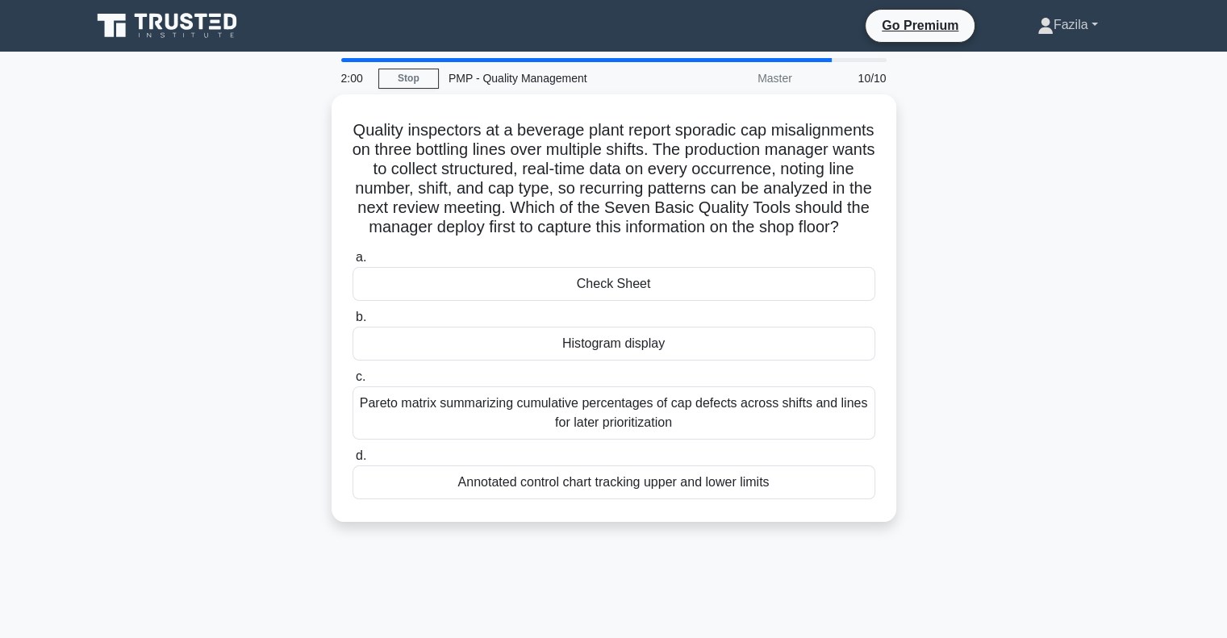
click at [1068, 29] on link "Fazila" at bounding box center [1068, 25] width 138 height 32
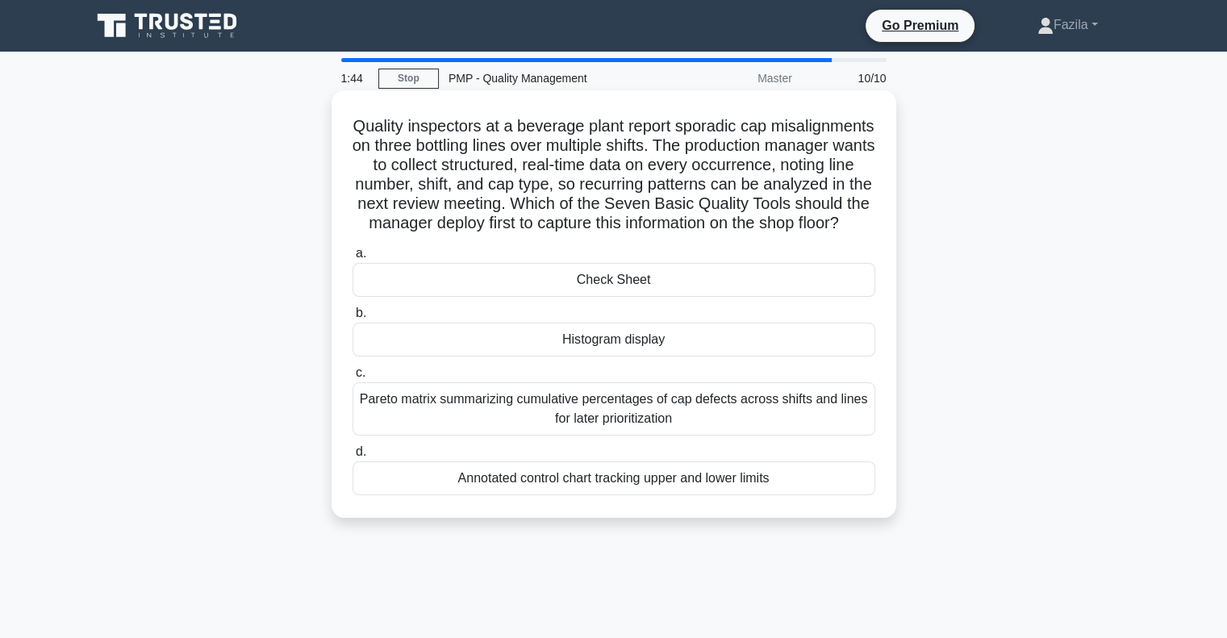
click at [755, 492] on div "Annotated control chart tracking upper and lower limits" at bounding box center [614, 478] width 523 height 34
click at [353, 457] on input "d. Annotated control chart tracking upper and lower limits" at bounding box center [353, 452] width 0 height 10
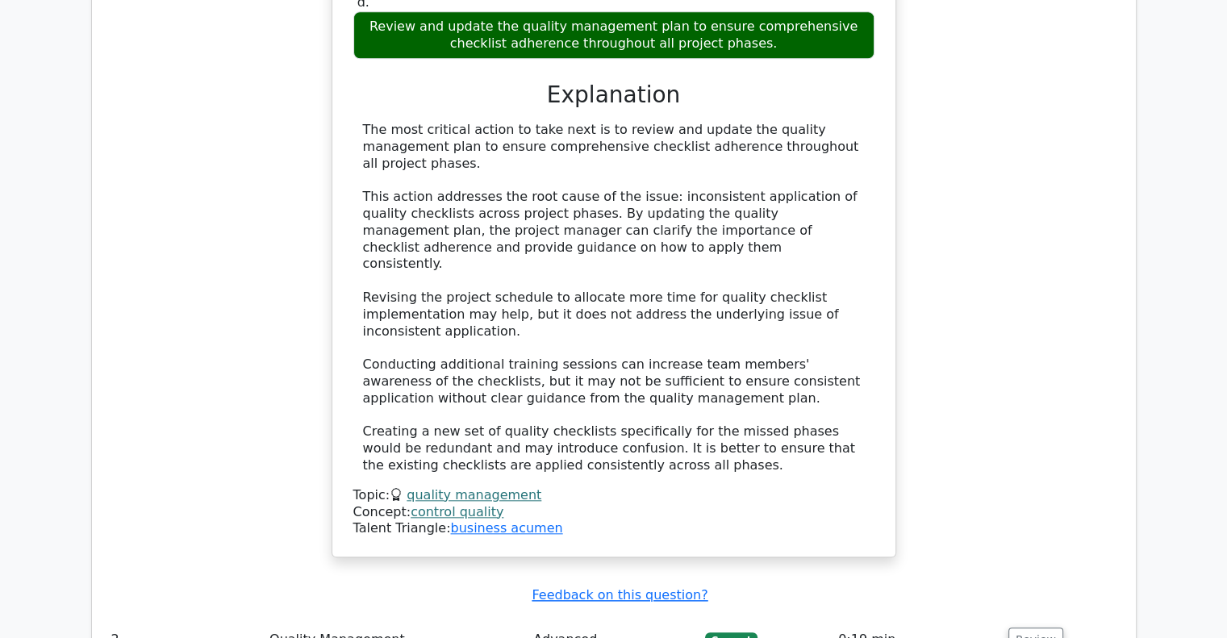
scroll to position [1694, 0]
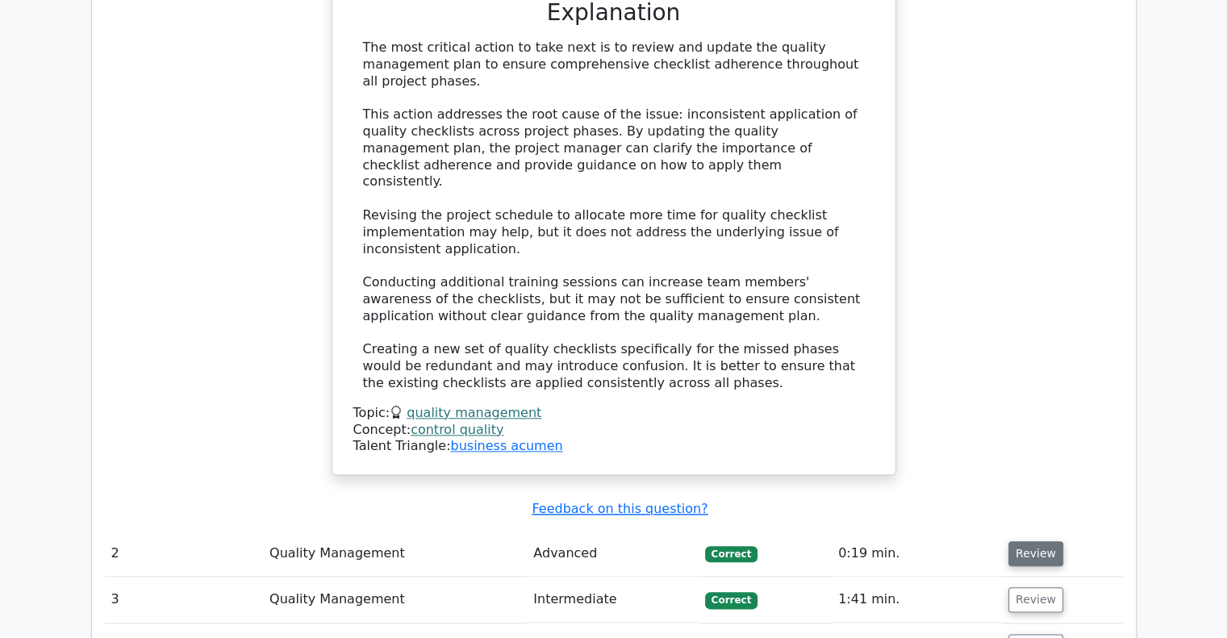
click at [1029, 541] on button "Review" at bounding box center [1035, 553] width 55 height 25
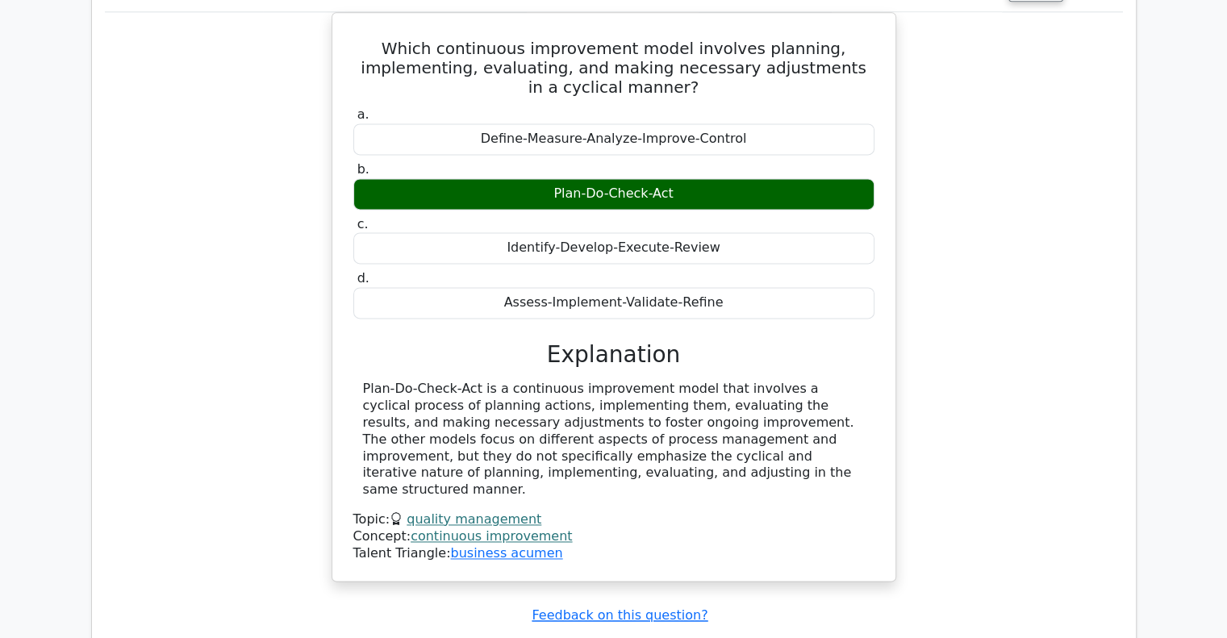
scroll to position [2501, 0]
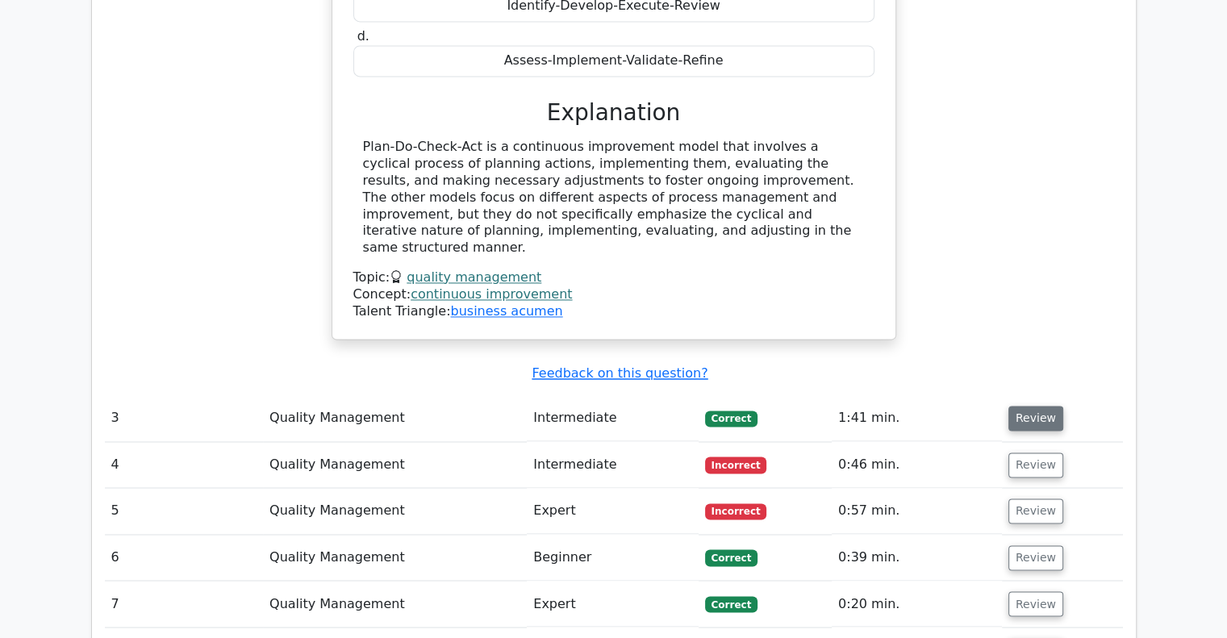
click at [1036, 406] on button "Review" at bounding box center [1035, 418] width 55 height 25
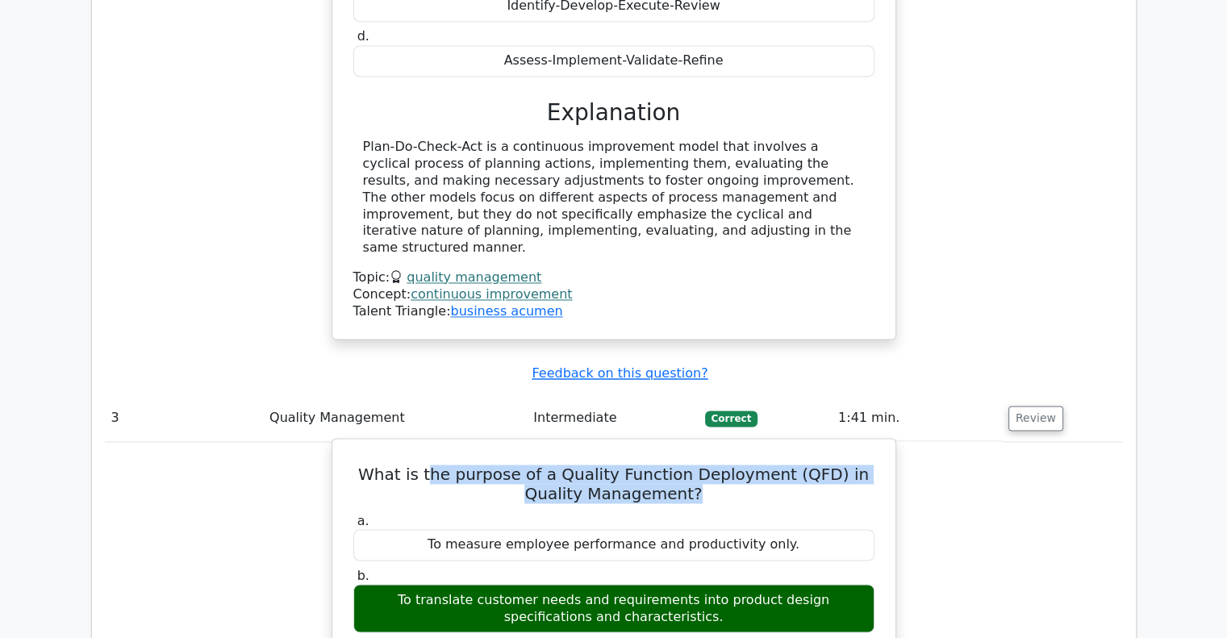
drag, startPoint x: 416, startPoint y: 313, endPoint x: 684, endPoint y: 324, distance: 268.0
click at [684, 465] on h5 "What is the purpose of a Quality Function Deployment (QFD) in Quality Managemen…" at bounding box center [614, 484] width 524 height 39
copy h5 "he purpose of a Quality Function Deployment (QFD) in Quality Management?"
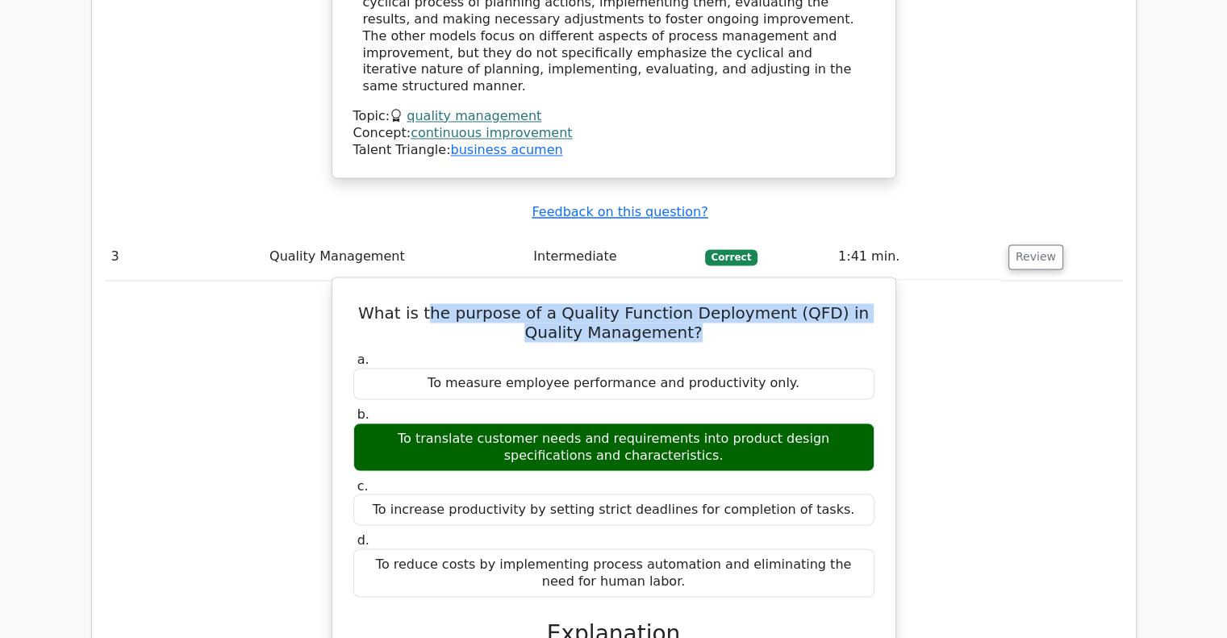
drag, startPoint x: 368, startPoint y: 267, endPoint x: 712, endPoint y: 290, distance: 344.5
click at [712, 423] on div "To translate customer needs and requirements into product design specifications…" at bounding box center [613, 447] width 521 height 48
copy div "o translate customer needs and requirements into product design specifications …"
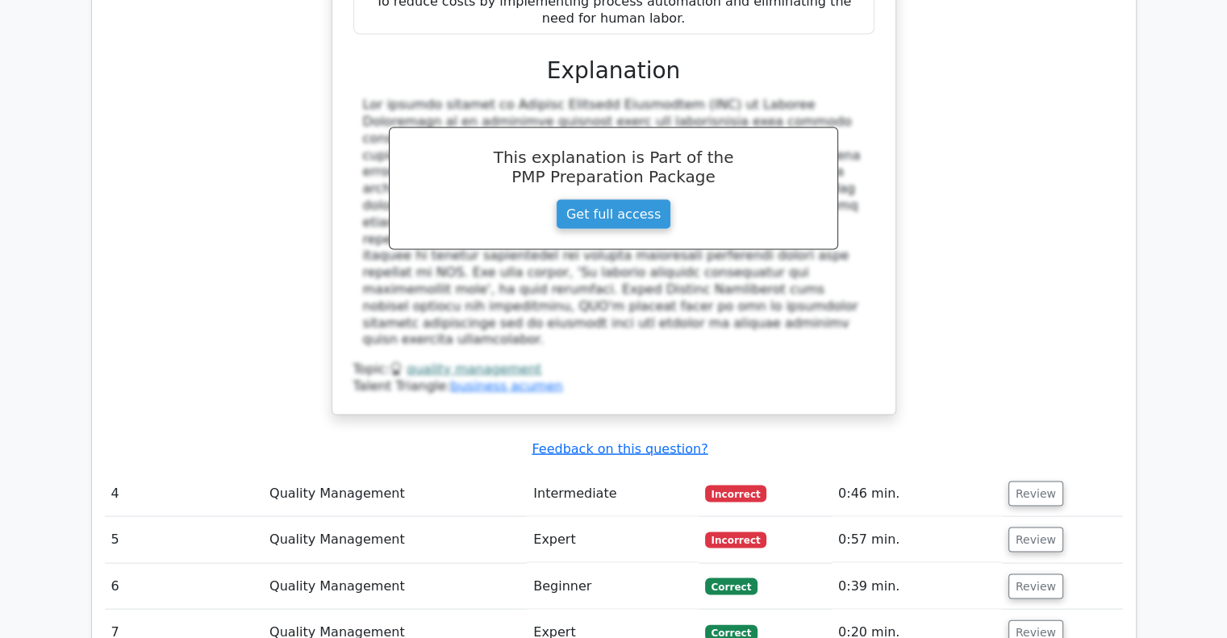
scroll to position [3308, 0]
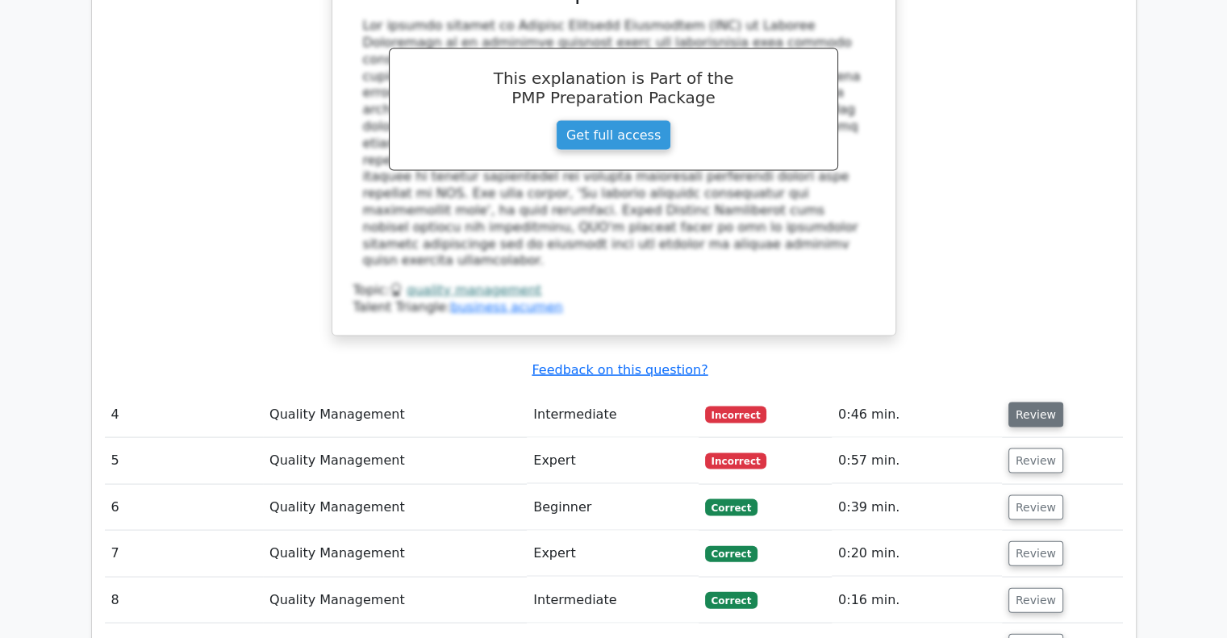
click at [1033, 403] on button "Review" at bounding box center [1035, 415] width 55 height 25
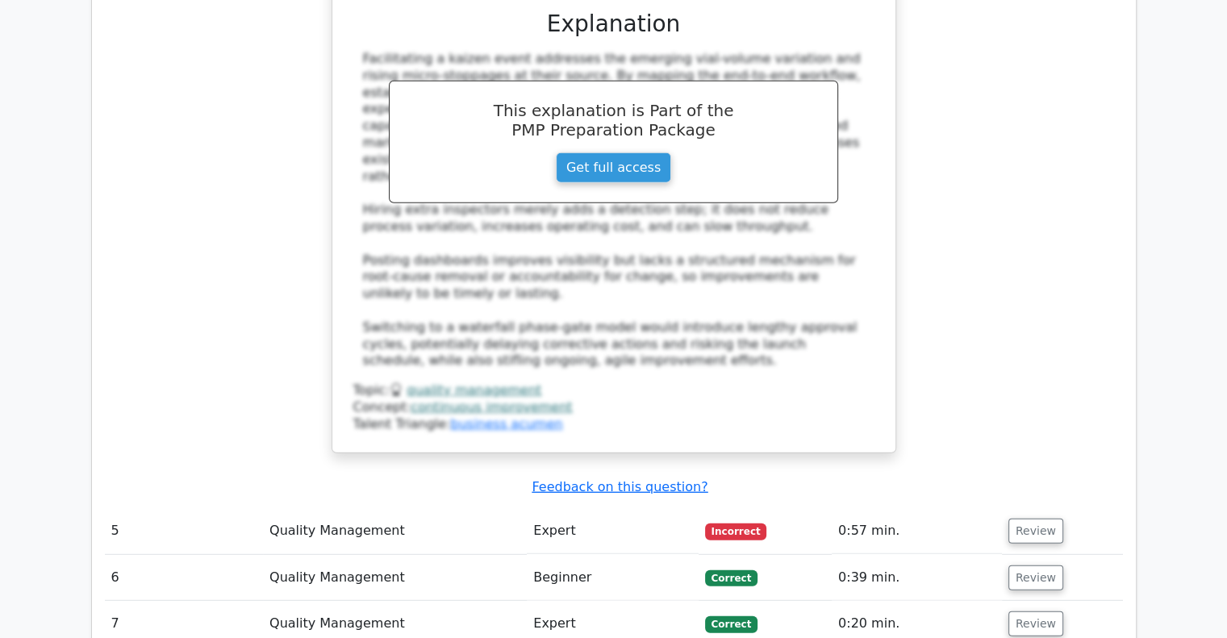
scroll to position [4437, 0]
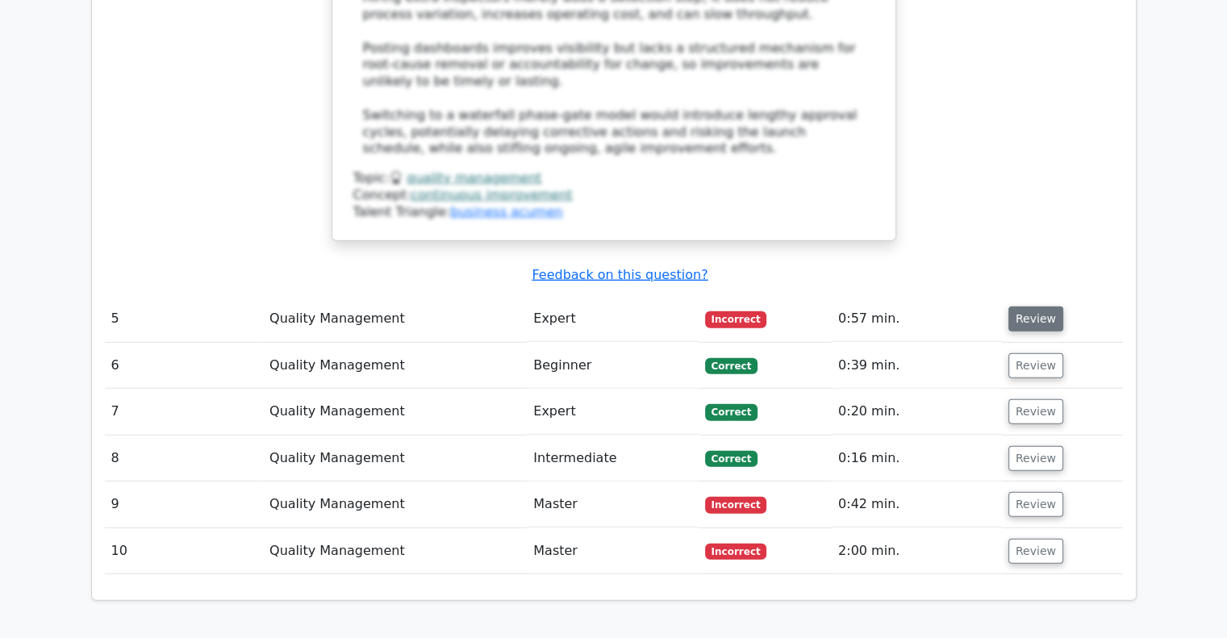
click at [1033, 307] on button "Review" at bounding box center [1035, 319] width 55 height 25
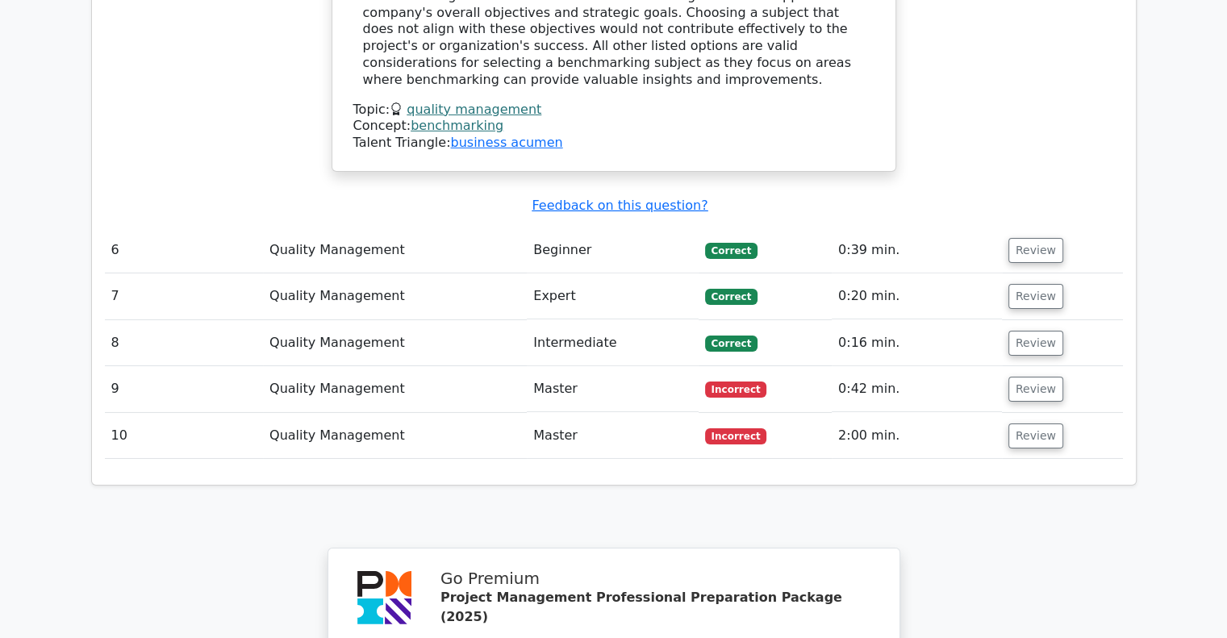
scroll to position [5163, 0]
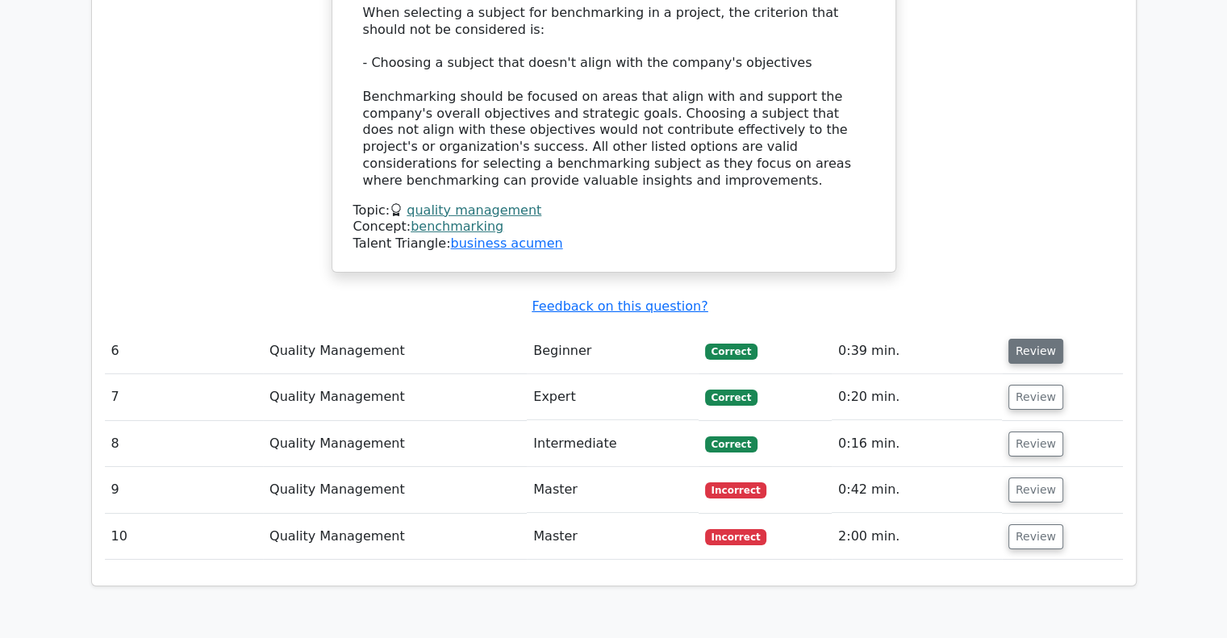
click at [1040, 339] on button "Review" at bounding box center [1035, 351] width 55 height 25
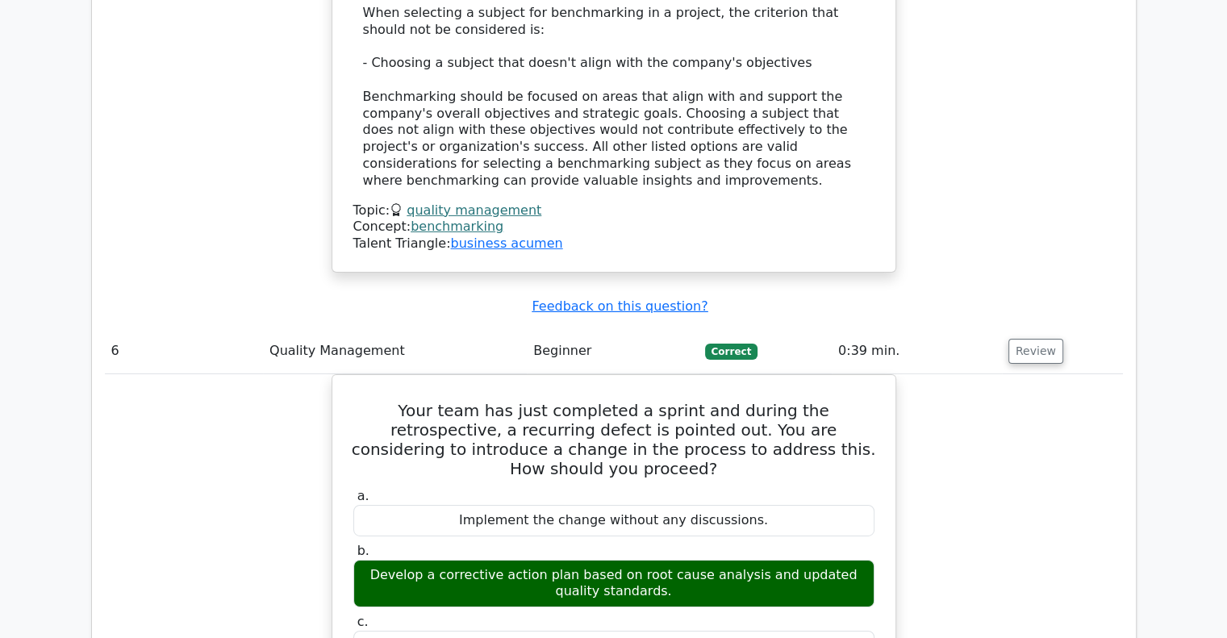
scroll to position [5647, 0]
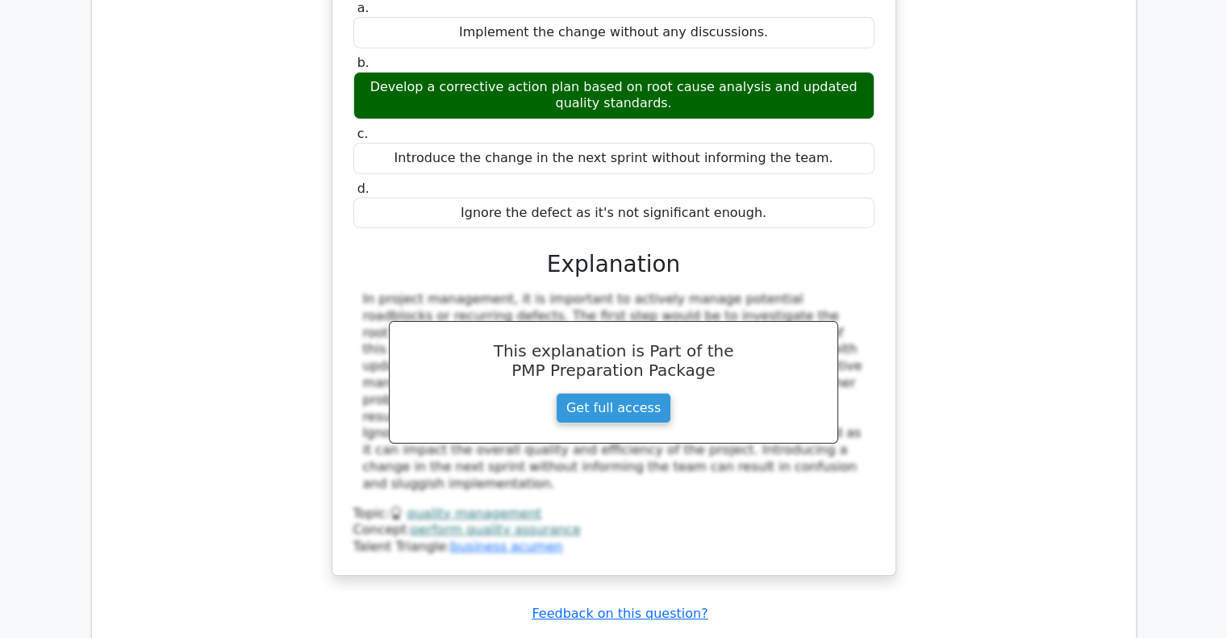
scroll to position [6293, 0]
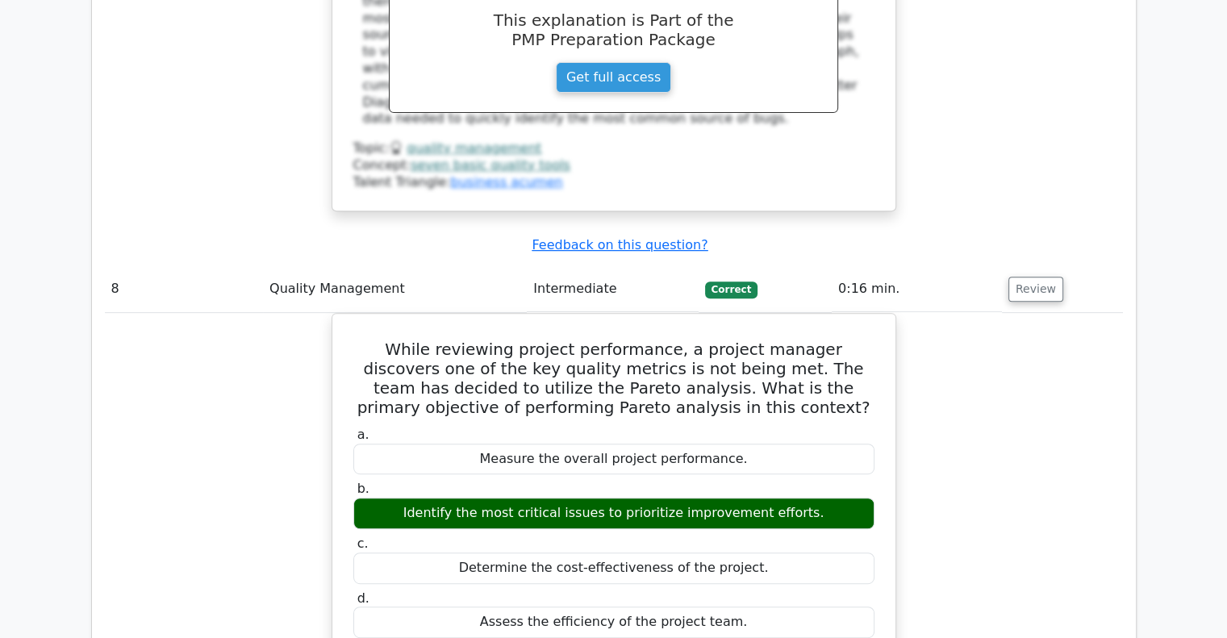
scroll to position [7180, 0]
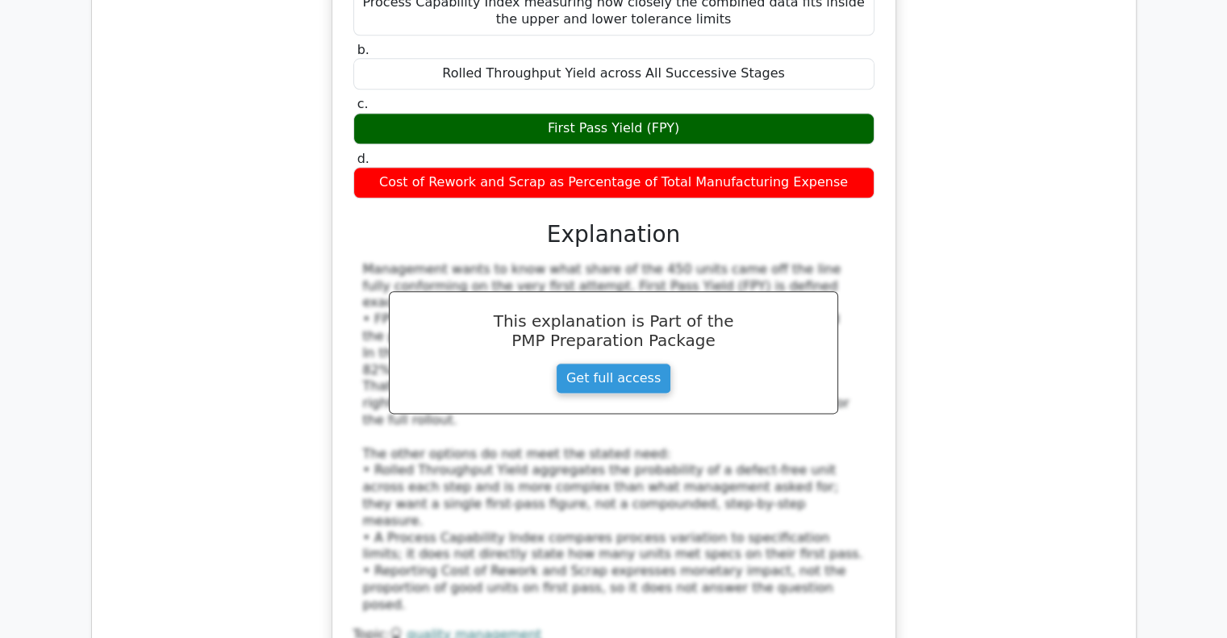
scroll to position [8067, 0]
